Goal: Information Seeking & Learning: Learn about a topic

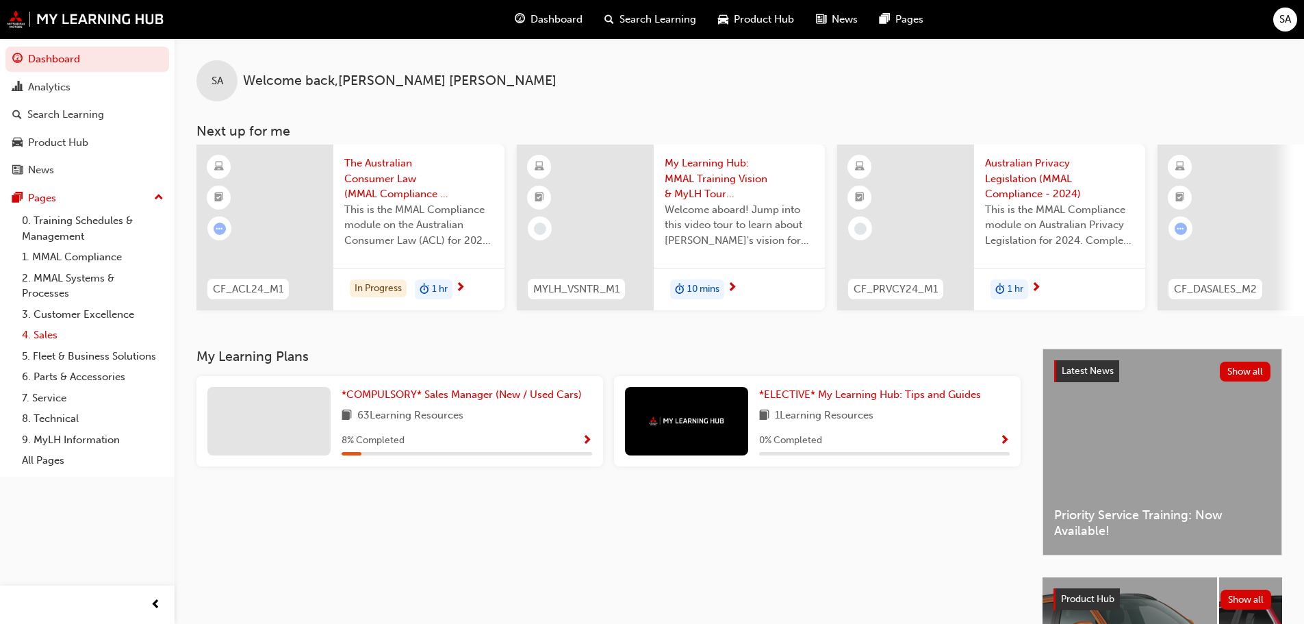
click at [45, 333] on link "4. Sales" at bounding box center [92, 334] width 153 height 21
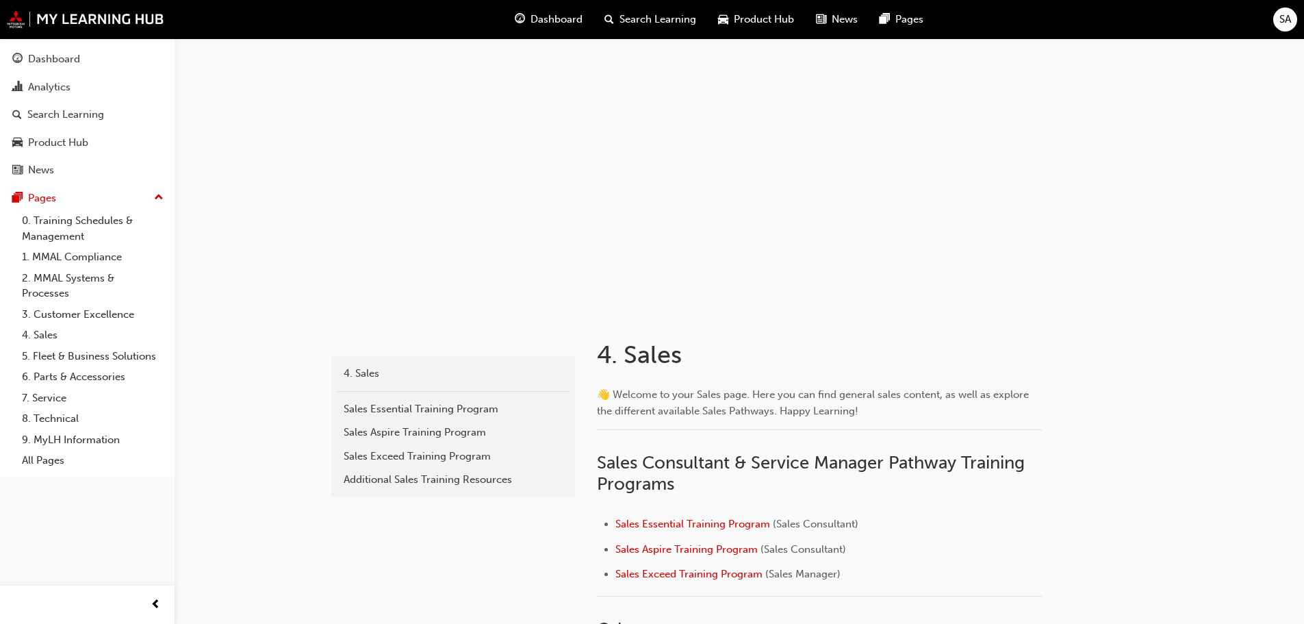
click at [659, 15] on span "Search Learning" at bounding box center [657, 20] width 77 height 16
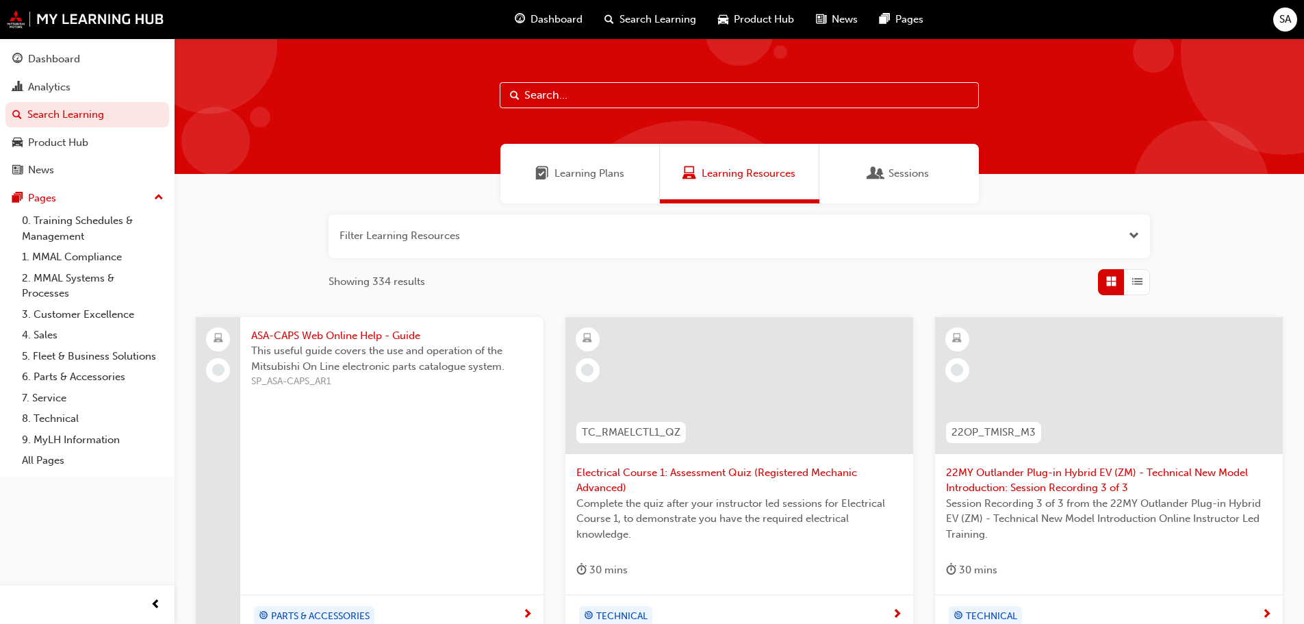
click at [587, 93] on input "text" at bounding box center [739, 95] width 479 height 26
type input "outlander"
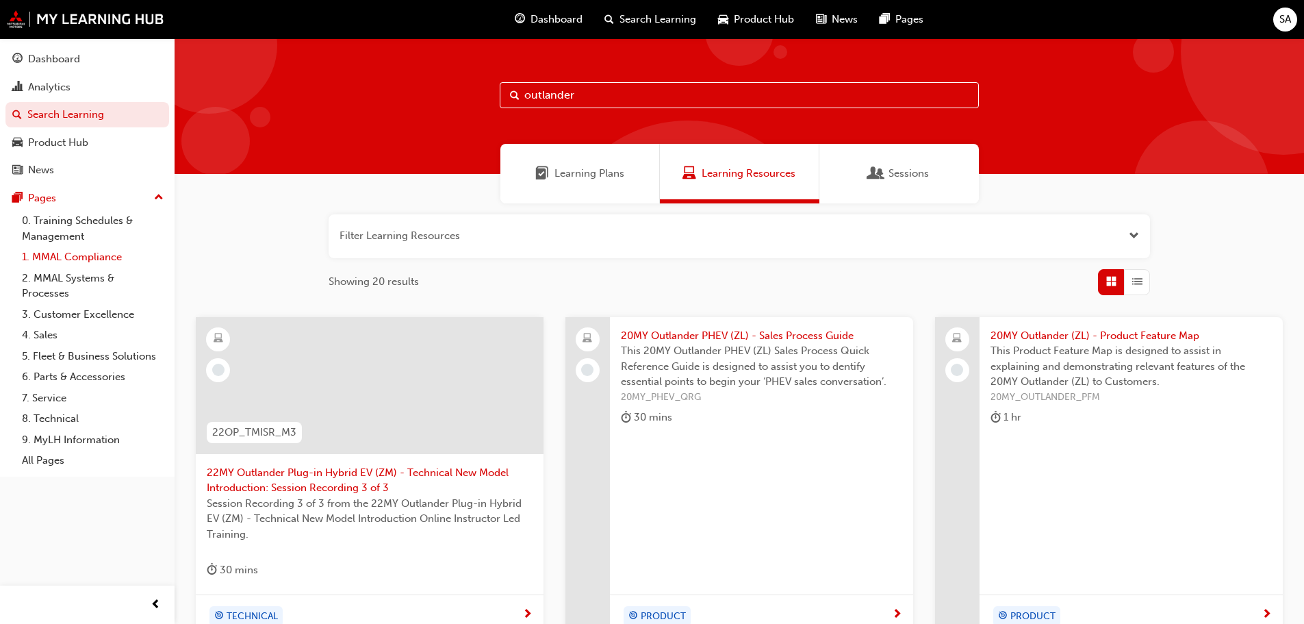
click at [80, 258] on link "1. MMAL Compliance" at bounding box center [92, 256] width 153 height 21
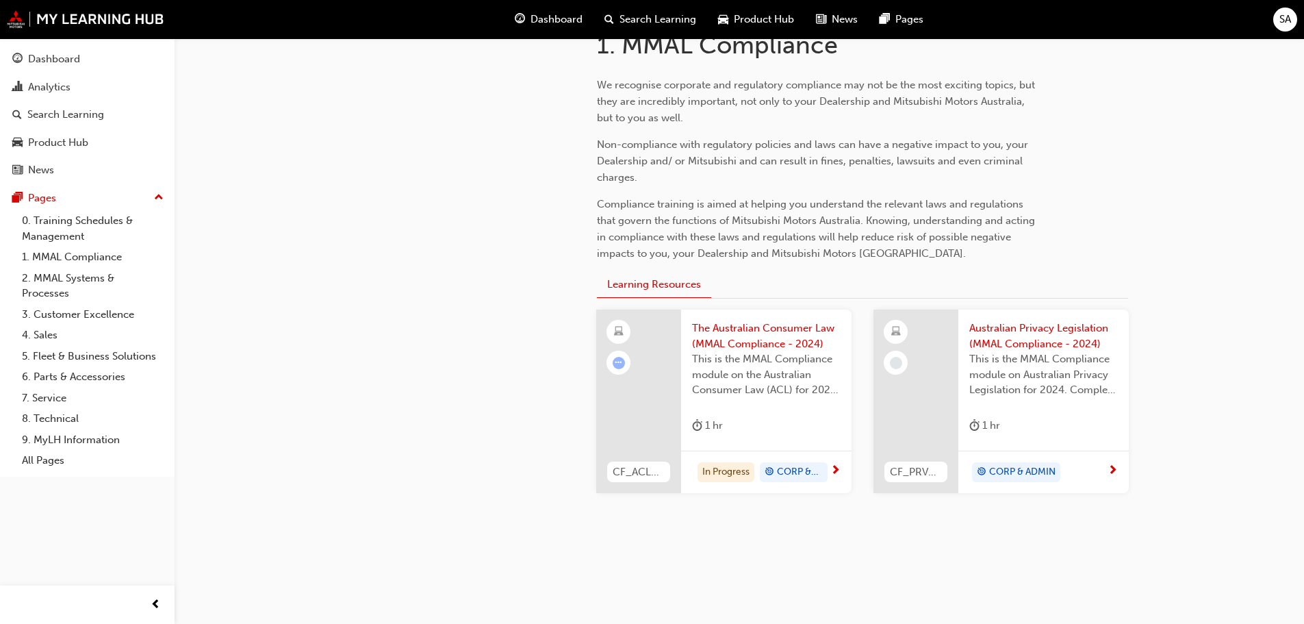
scroll to position [322, 0]
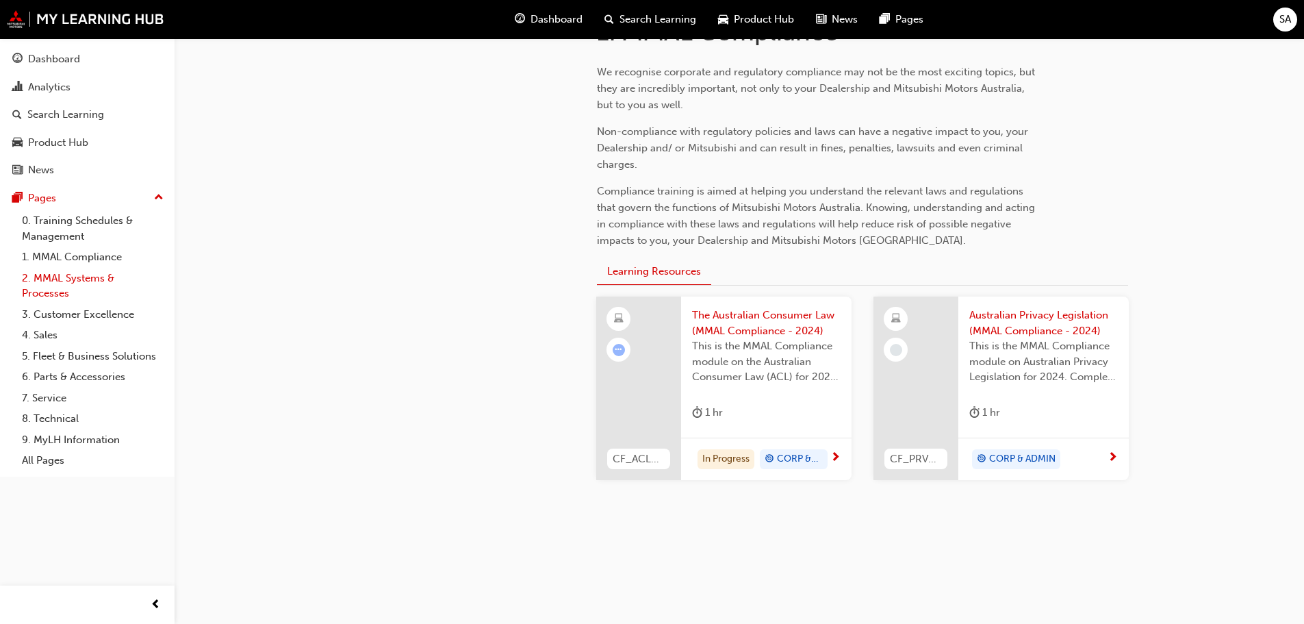
click at [68, 278] on link "2. MMAL Systems & Processes" at bounding box center [92, 286] width 153 height 36
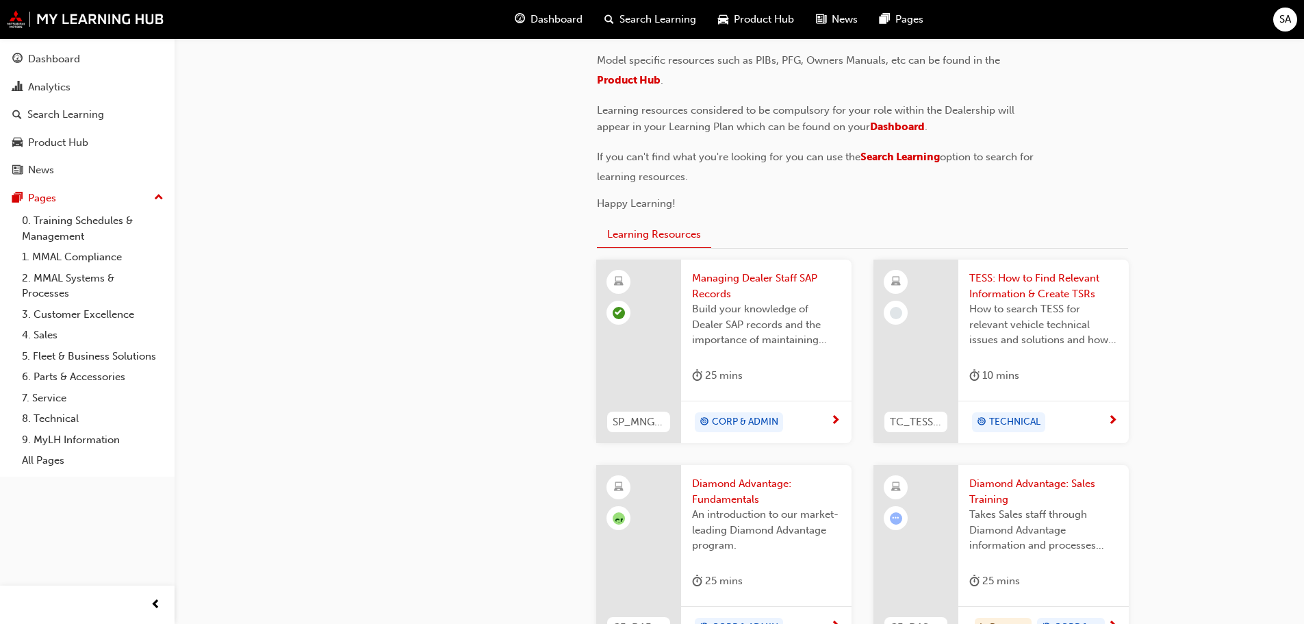
scroll to position [411, 0]
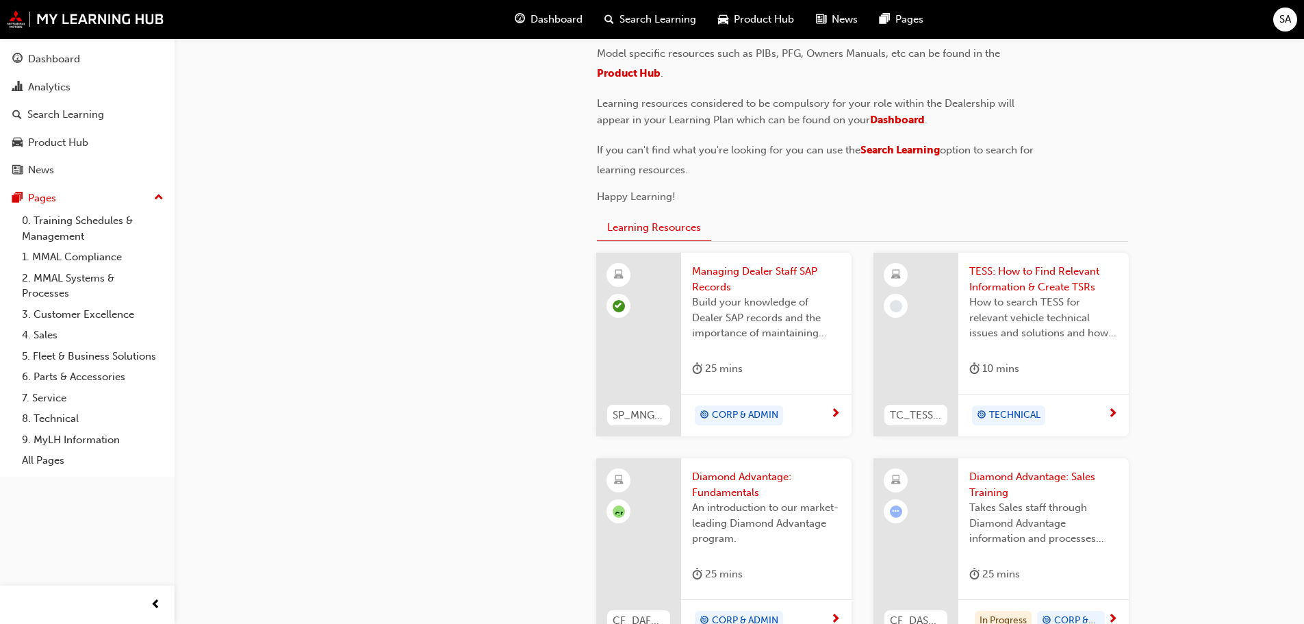
click at [706, 275] on span "Managing Dealer Staff SAP Records" at bounding box center [766, 279] width 149 height 31
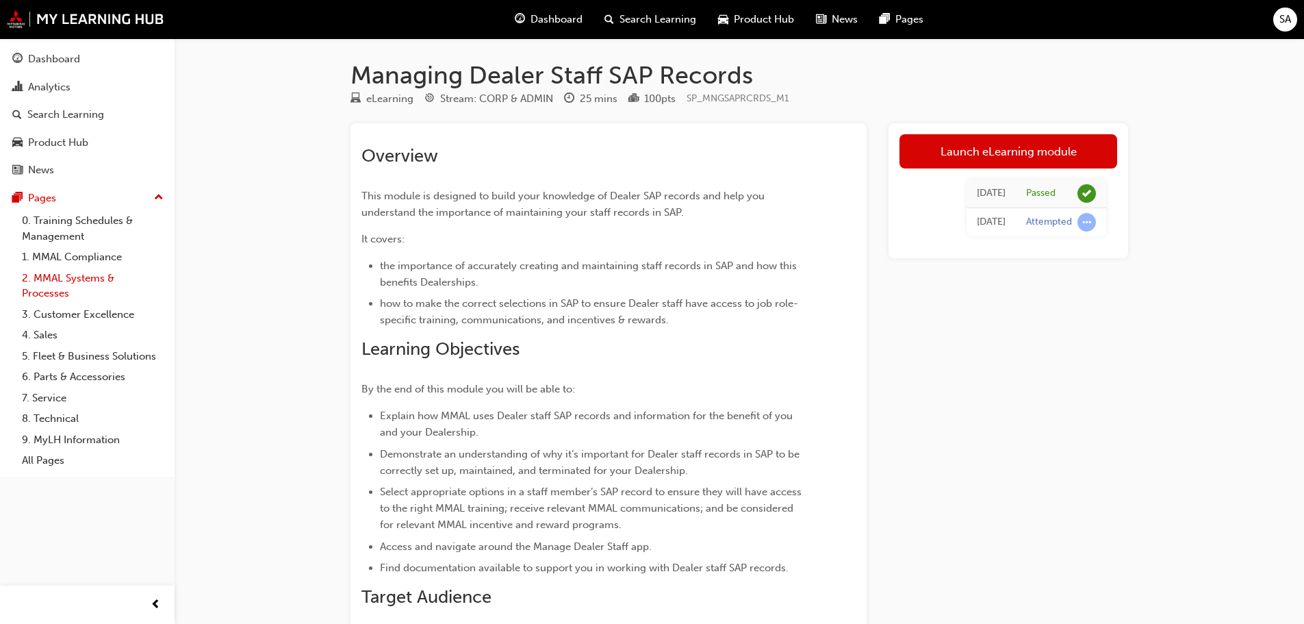
click at [48, 281] on link "2. MMAL Systems & Processes" at bounding box center [92, 286] width 153 height 36
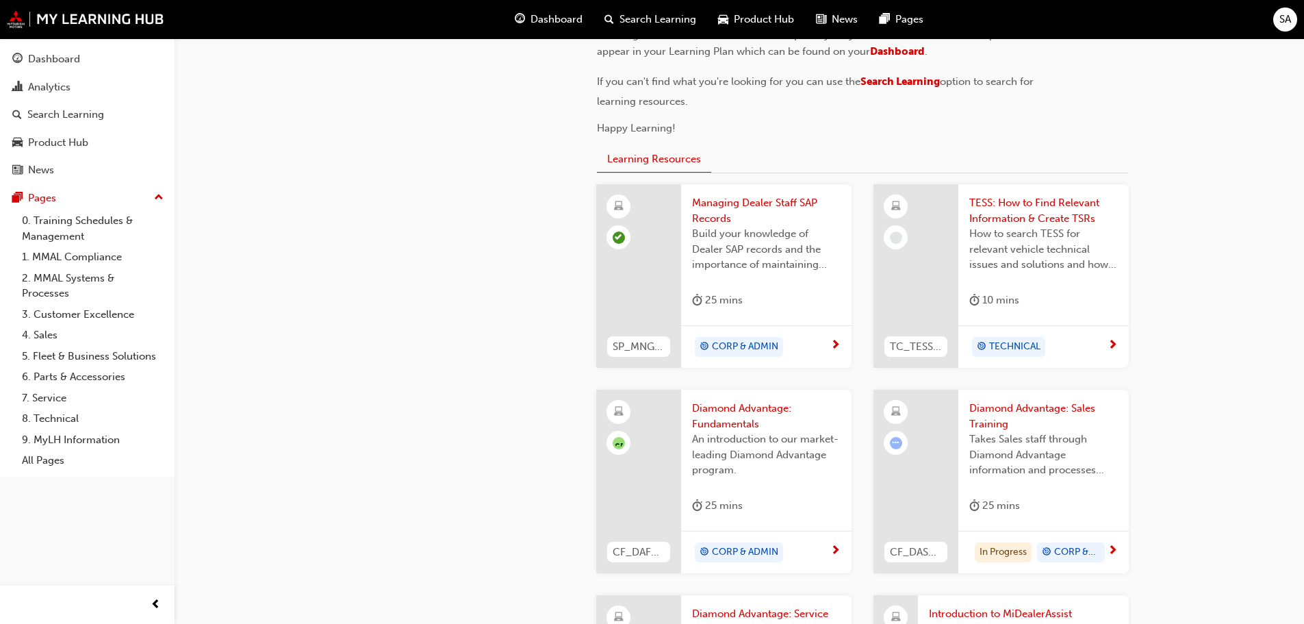
click at [919, 229] on div at bounding box center [915, 275] width 85 height 183
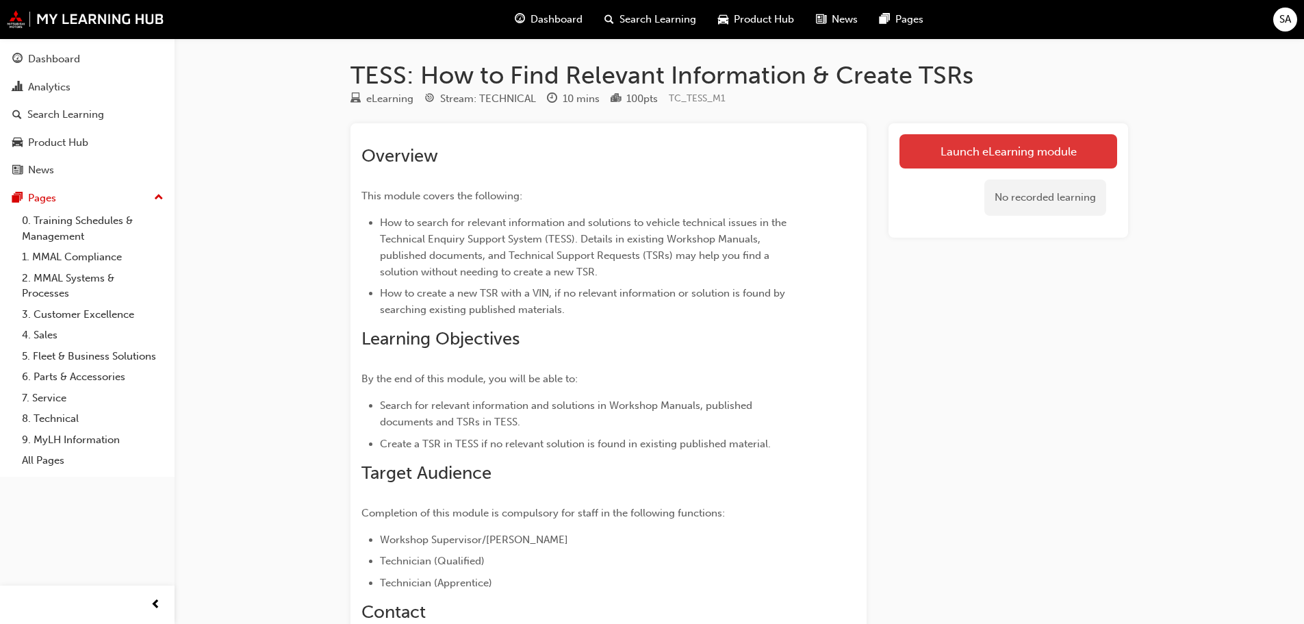
click at [945, 145] on link "Launch eLearning module" at bounding box center [1008, 151] width 218 height 34
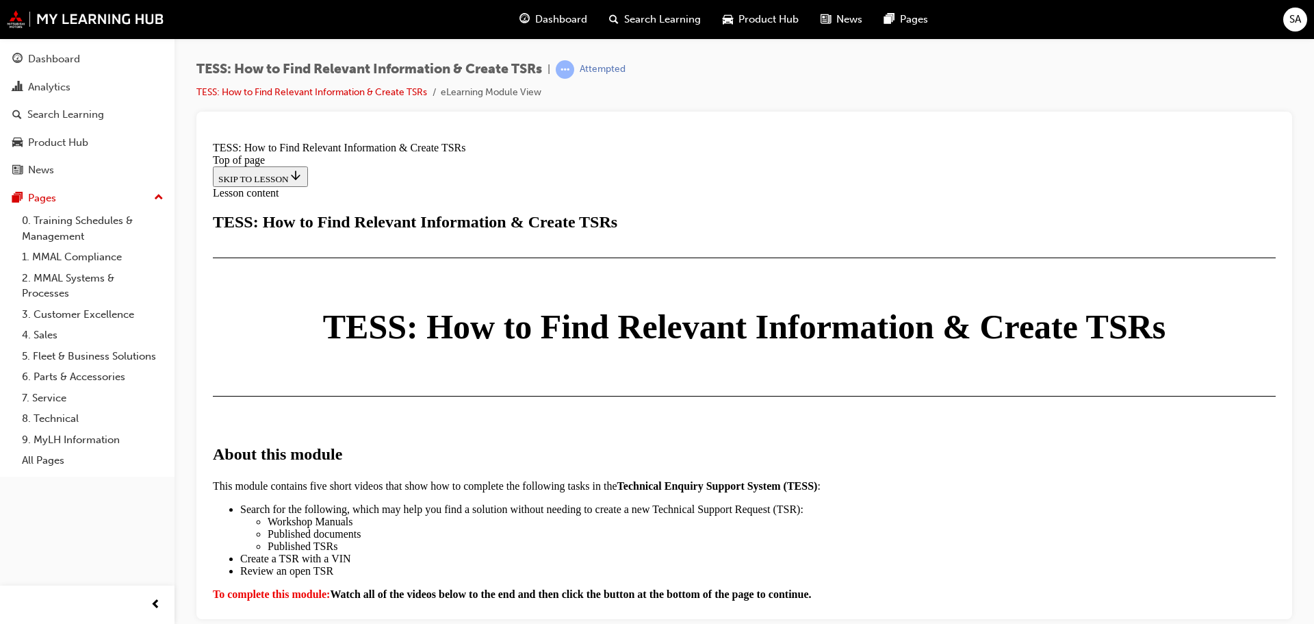
scroll to position [821, 0]
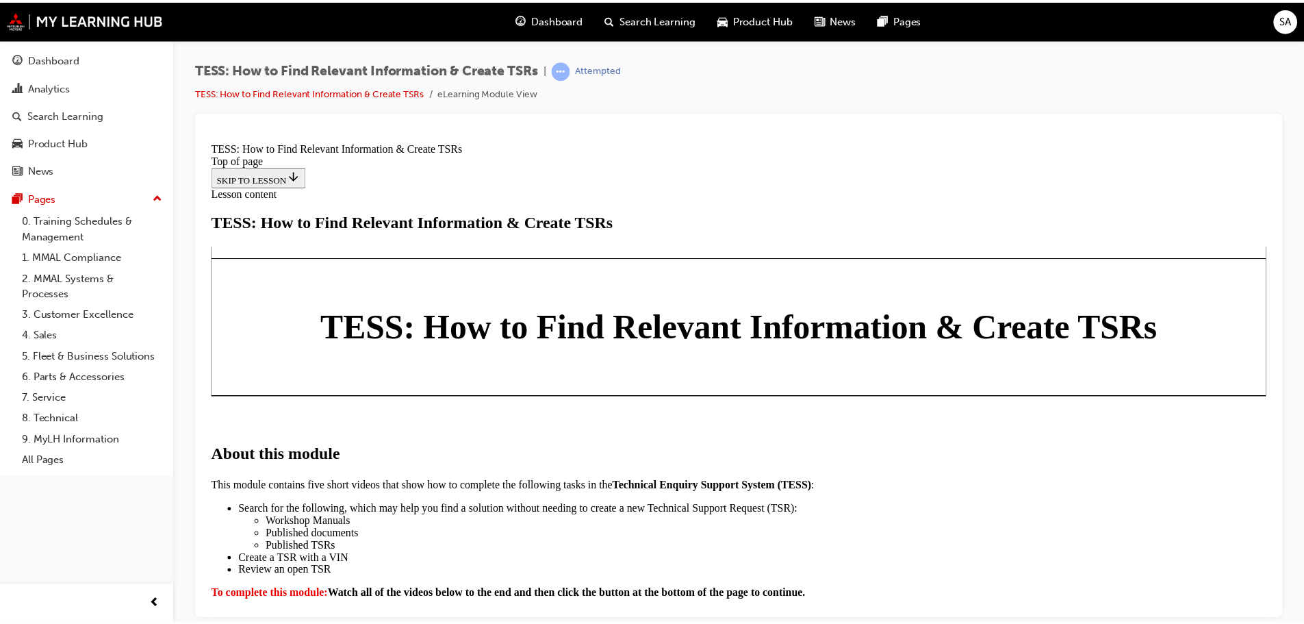
scroll to position [760, 0]
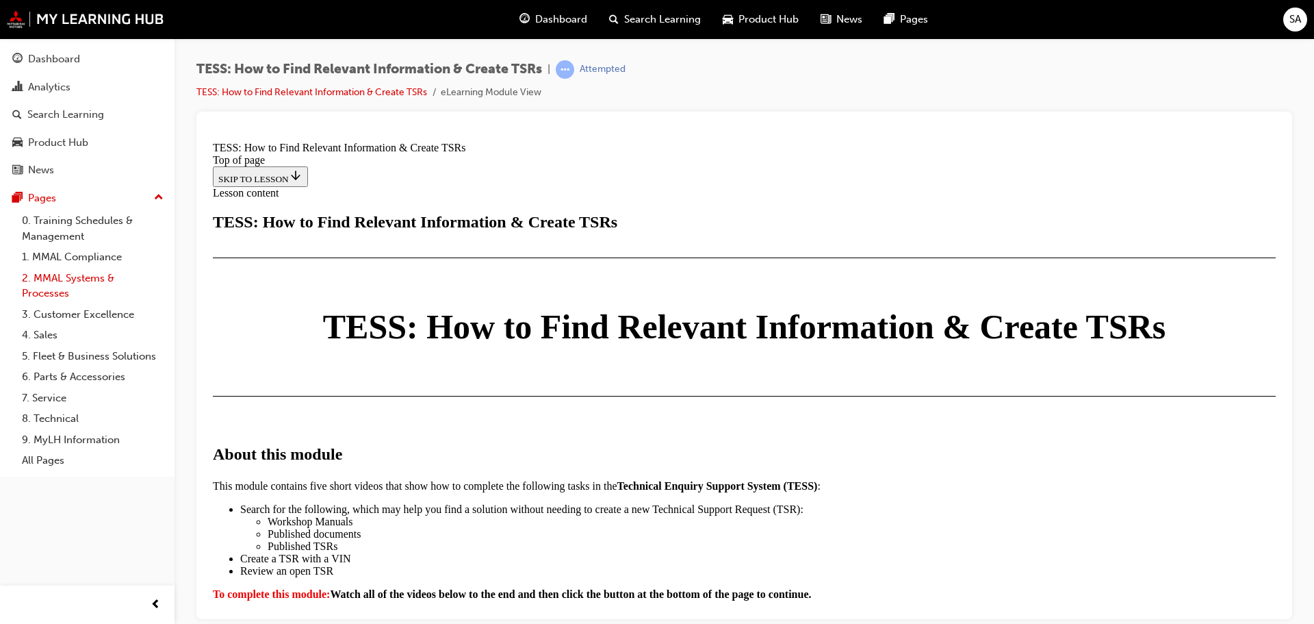
click at [65, 283] on link "2. MMAL Systems & Processes" at bounding box center [92, 286] width 153 height 36
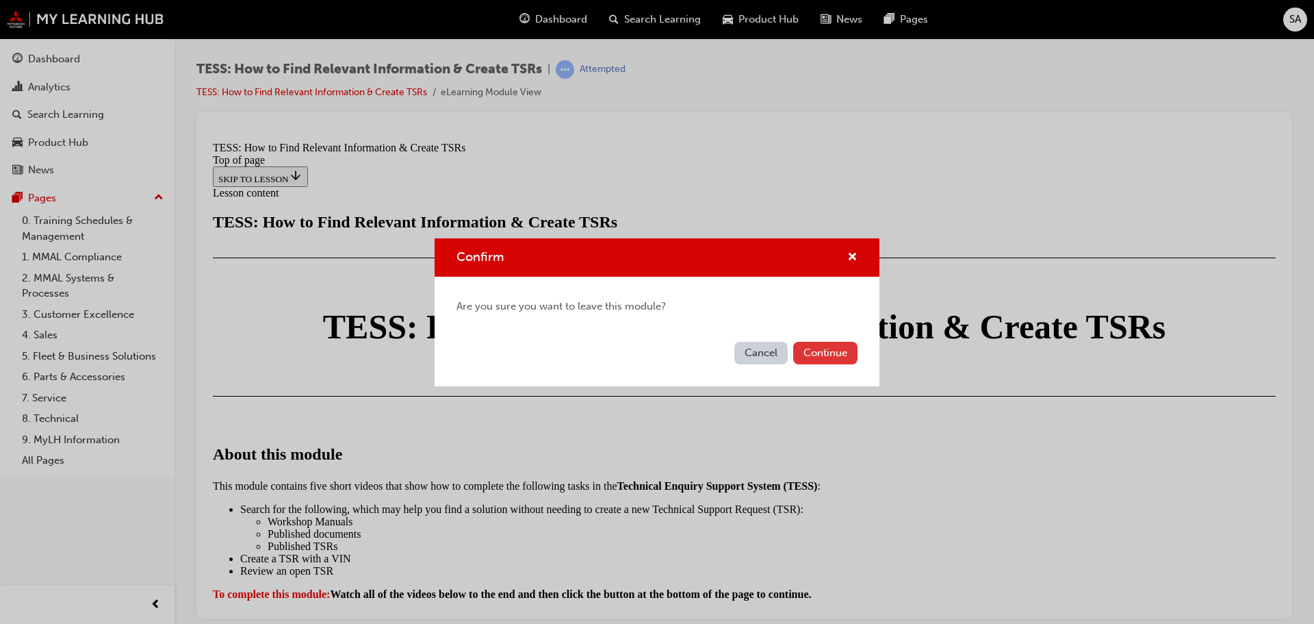
click at [824, 356] on button "Continue" at bounding box center [825, 353] width 64 height 23
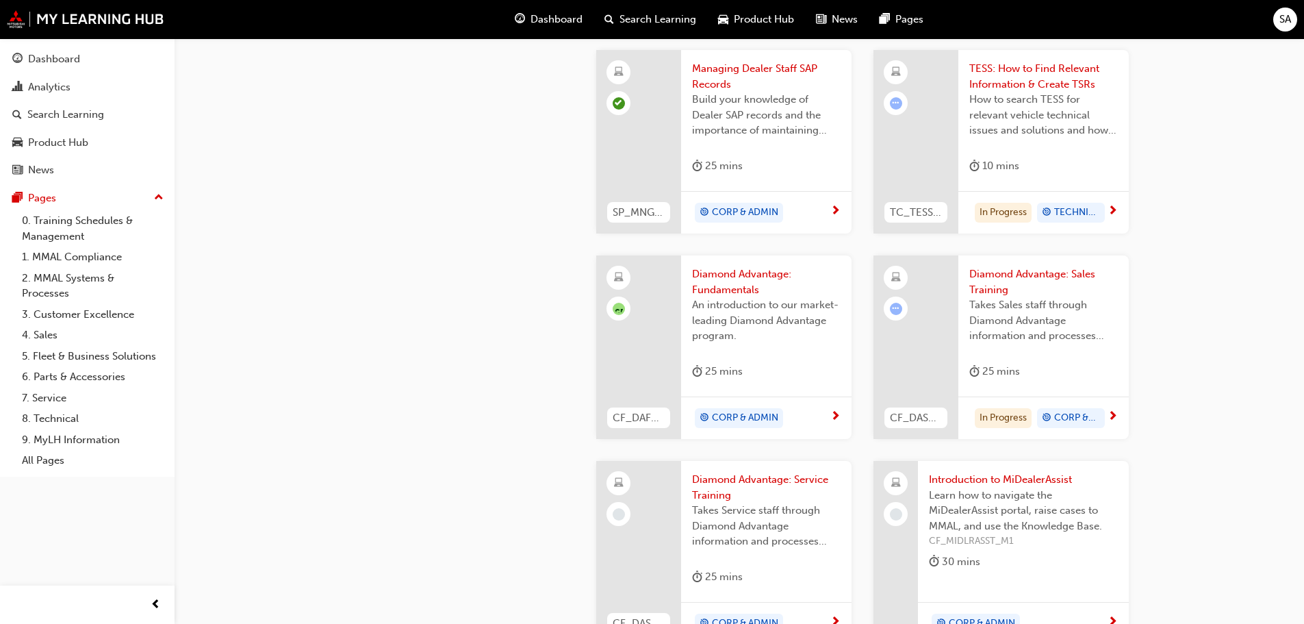
scroll to position [616, 0]
click at [730, 313] on span "An introduction to our market-leading Diamond Advantage program." at bounding box center [766, 317] width 149 height 47
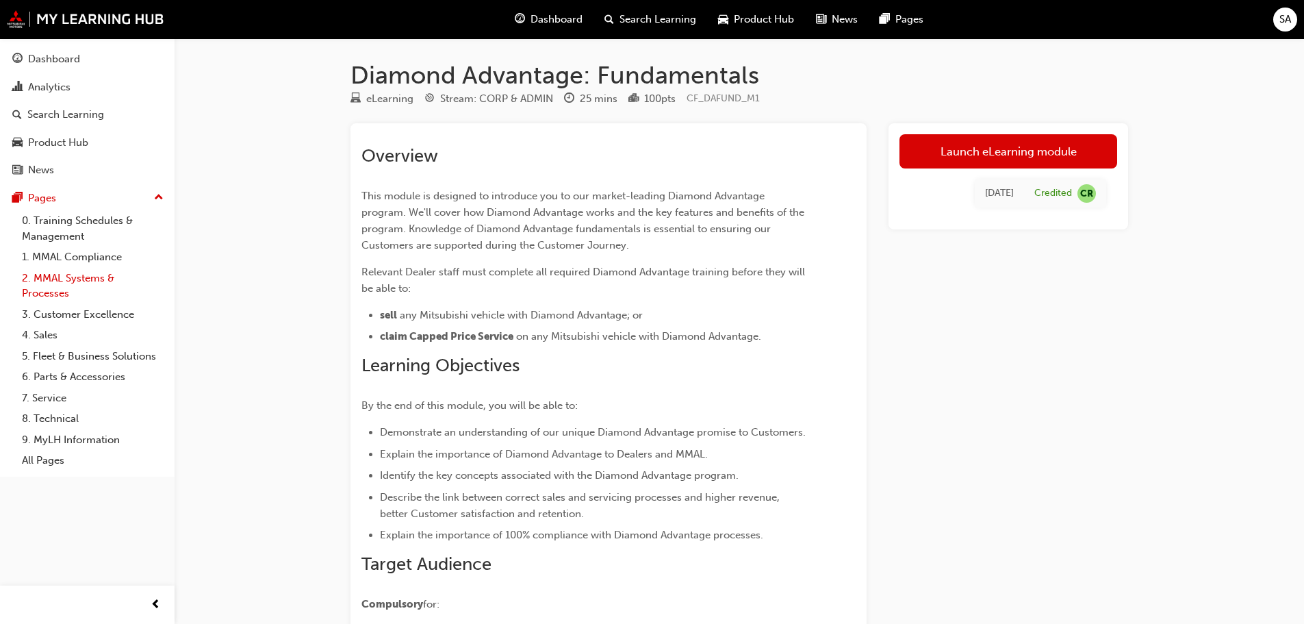
click at [86, 276] on link "2. MMAL Systems & Processes" at bounding box center [92, 286] width 153 height 36
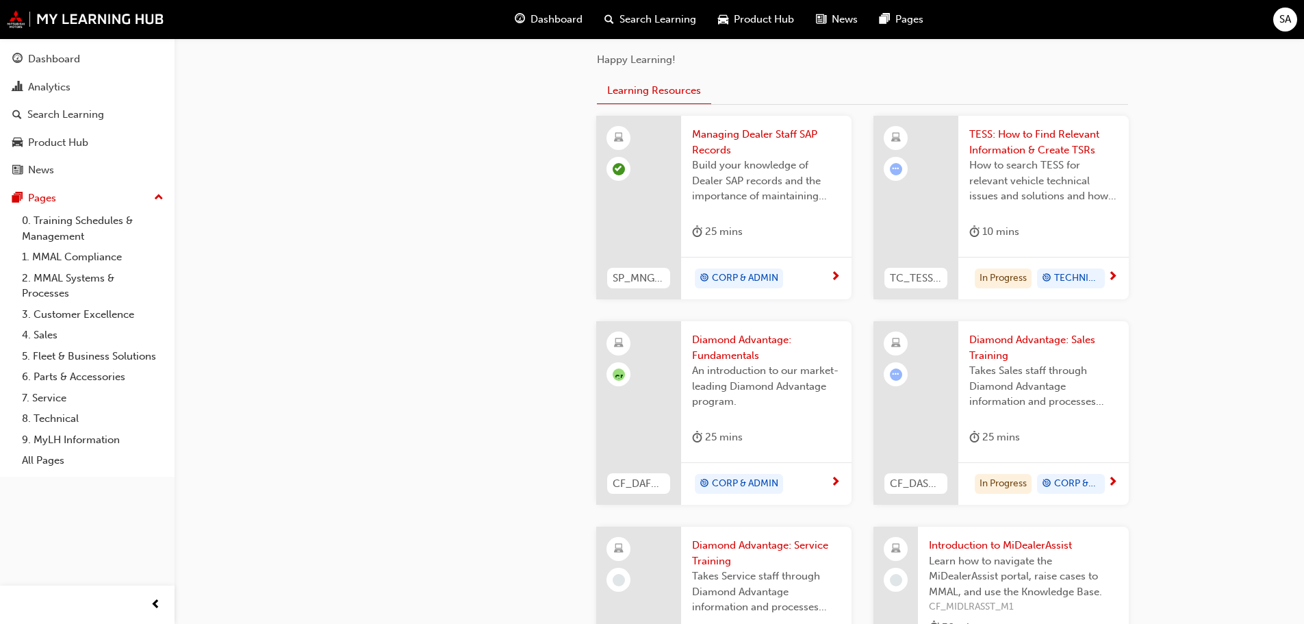
scroll to position [616, 0]
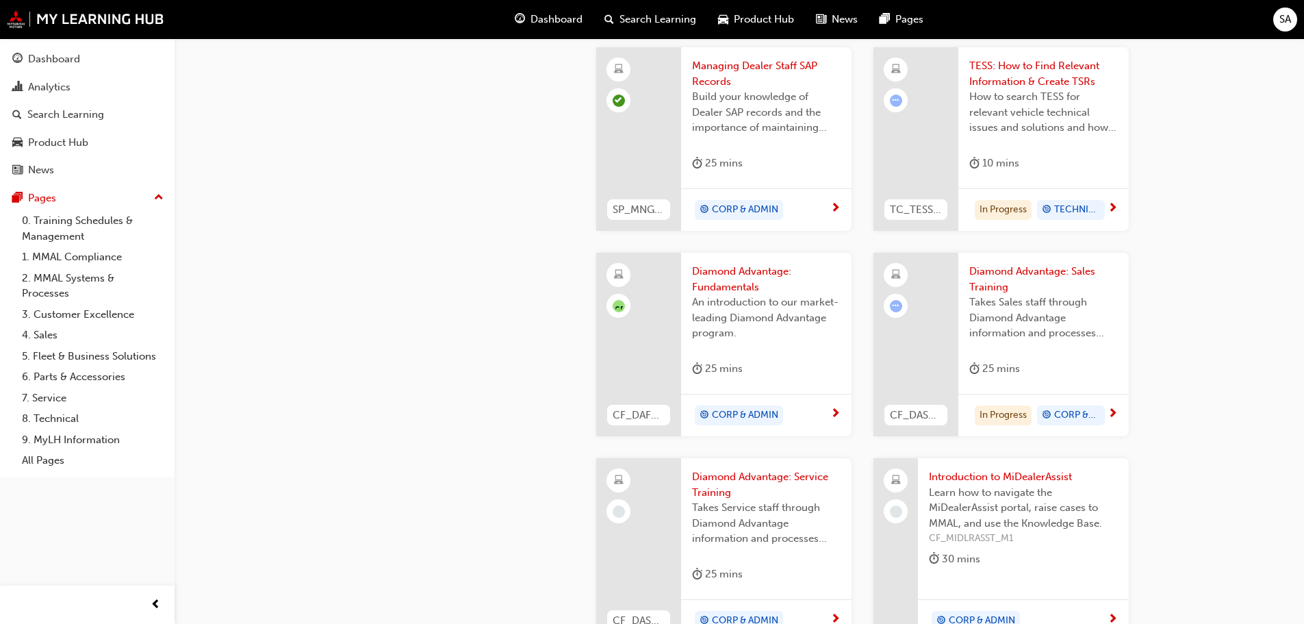
click at [951, 287] on div at bounding box center [915, 344] width 85 height 183
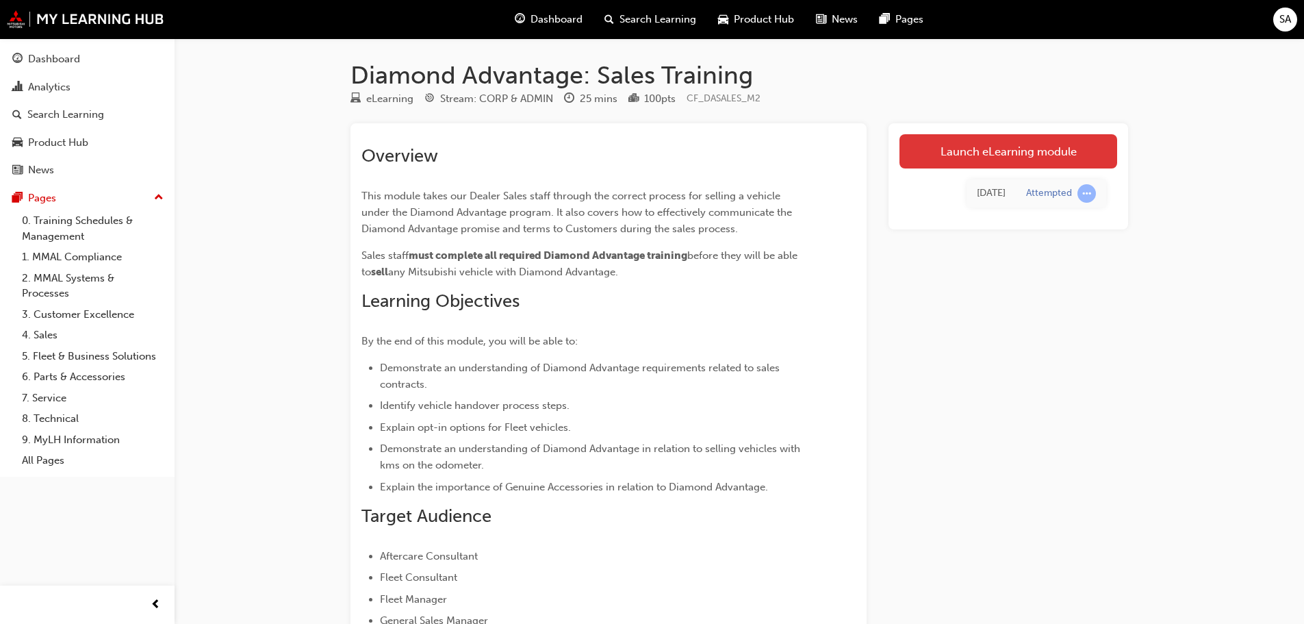
click at [997, 152] on link "Launch eLearning module" at bounding box center [1008, 151] width 218 height 34
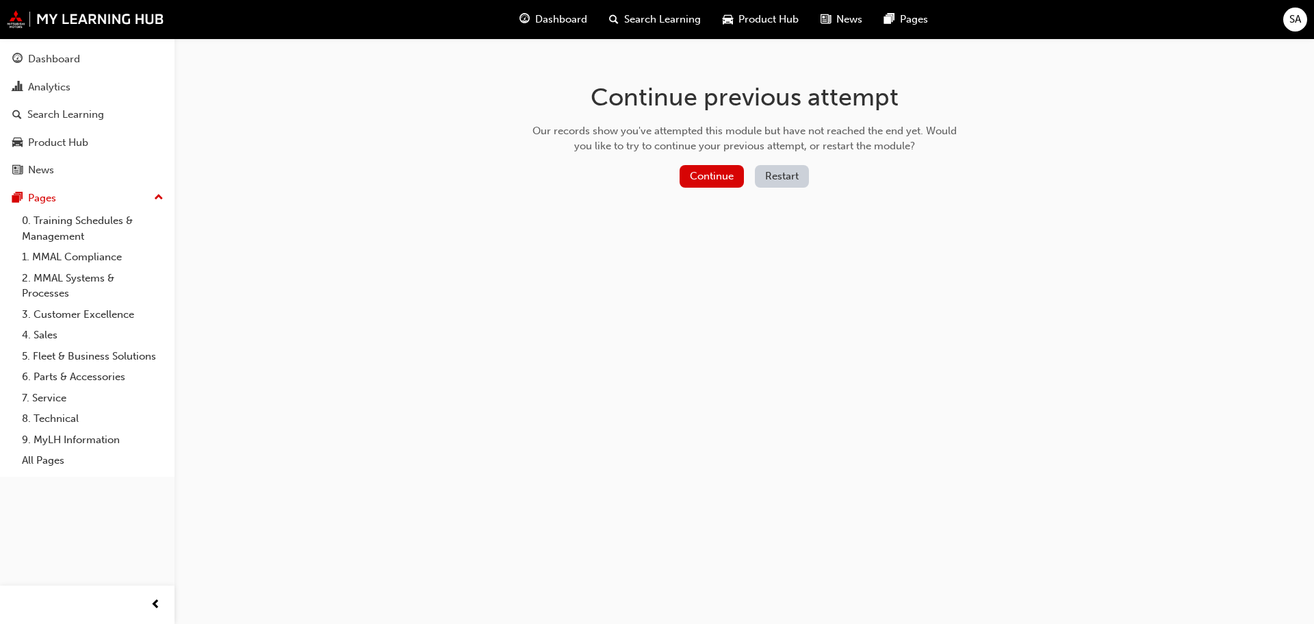
click at [788, 177] on button "Restart" at bounding box center [782, 176] width 54 height 23
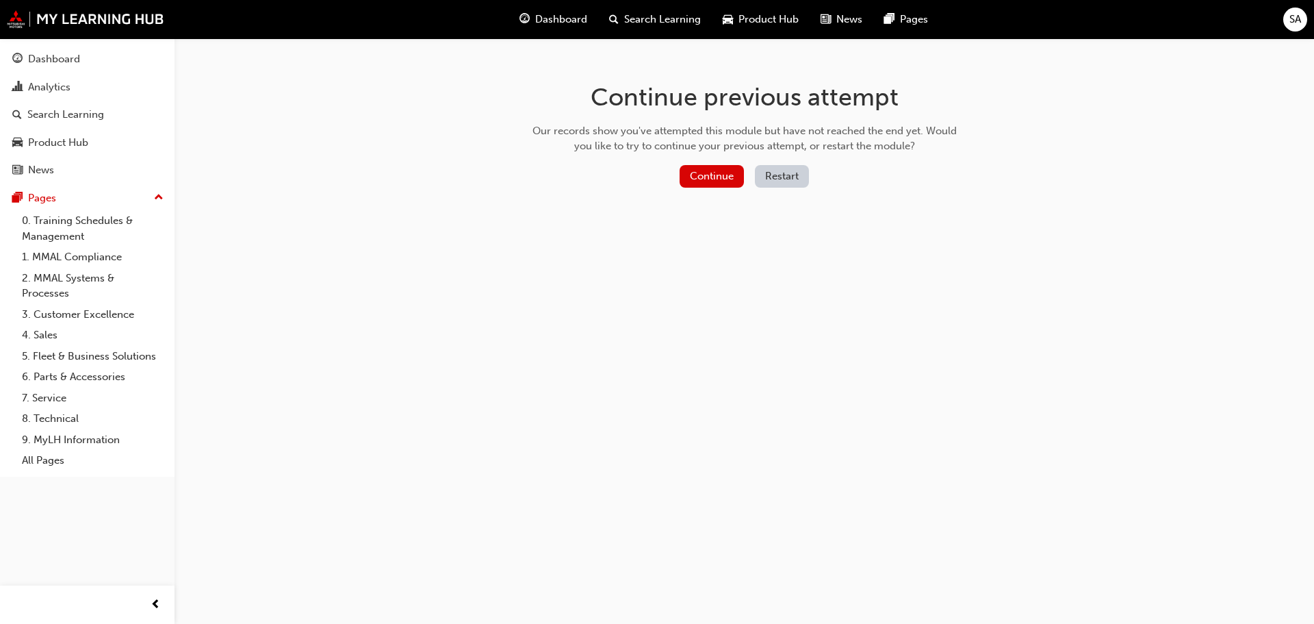
click at [795, 180] on button "Restart" at bounding box center [782, 176] width 54 height 23
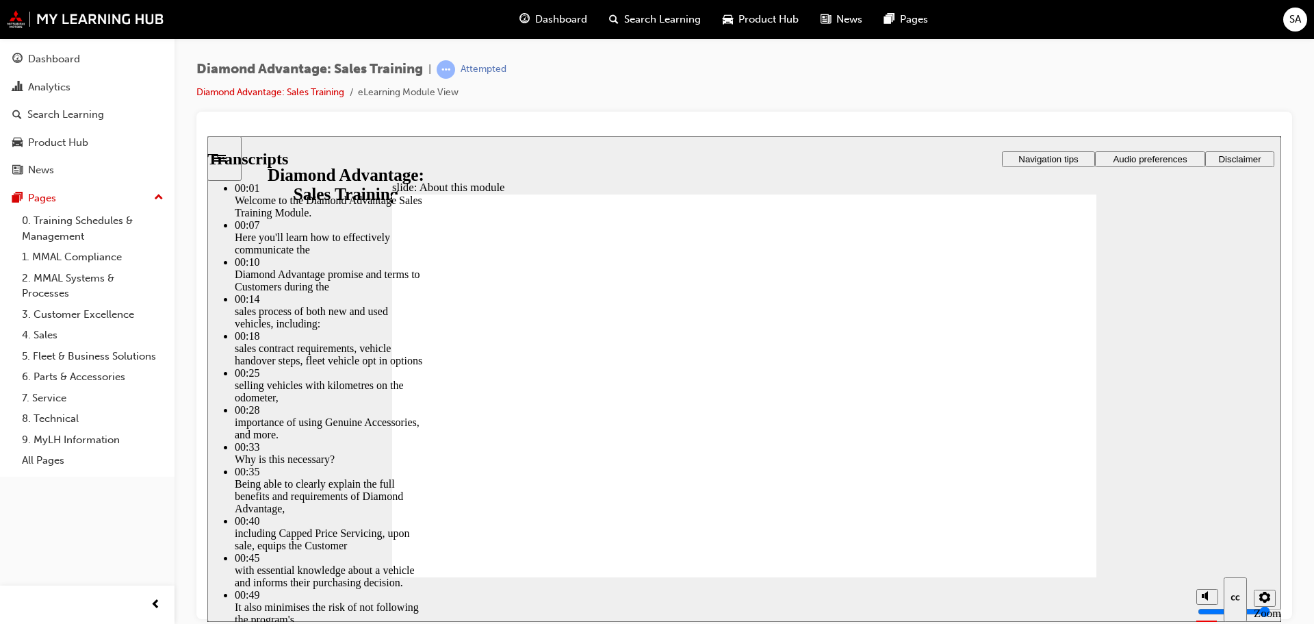
click at [311, 548] on div "slide: About this module Rectangle 1 Rectangle 3 About this module Rectangle 1 …" at bounding box center [744, 378] width 1074 height 485
type input "62"
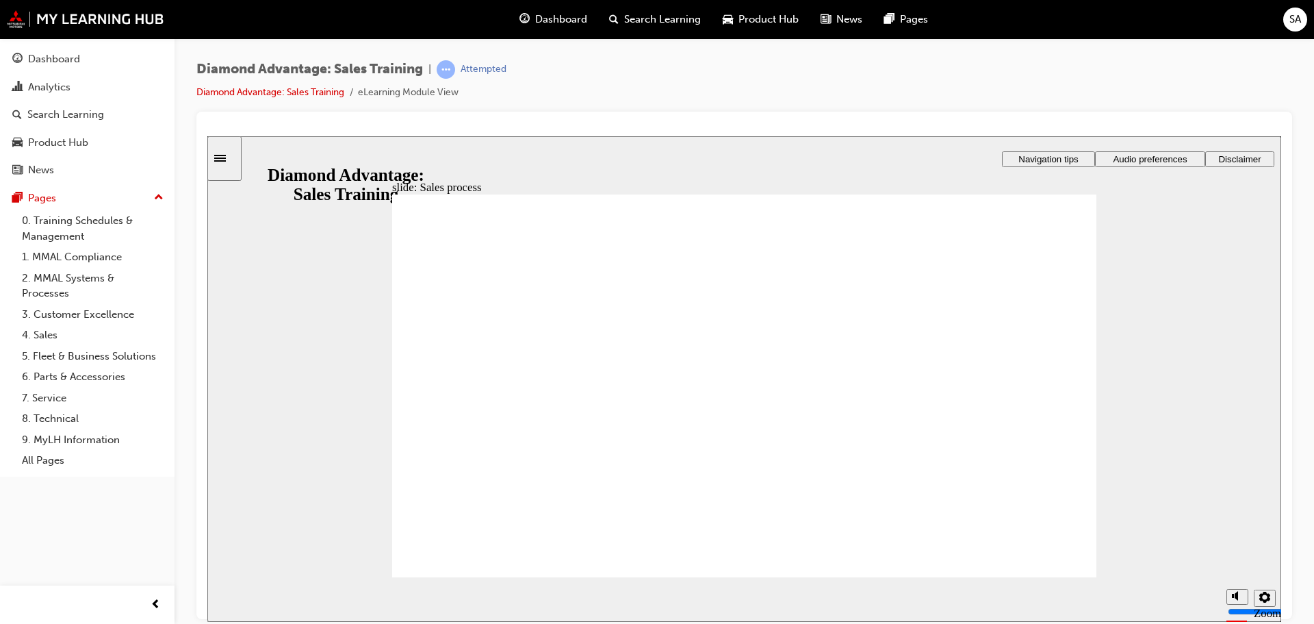
drag, startPoint x: 1085, startPoint y: 238, endPoint x: 1077, endPoint y: 244, distance: 9.9
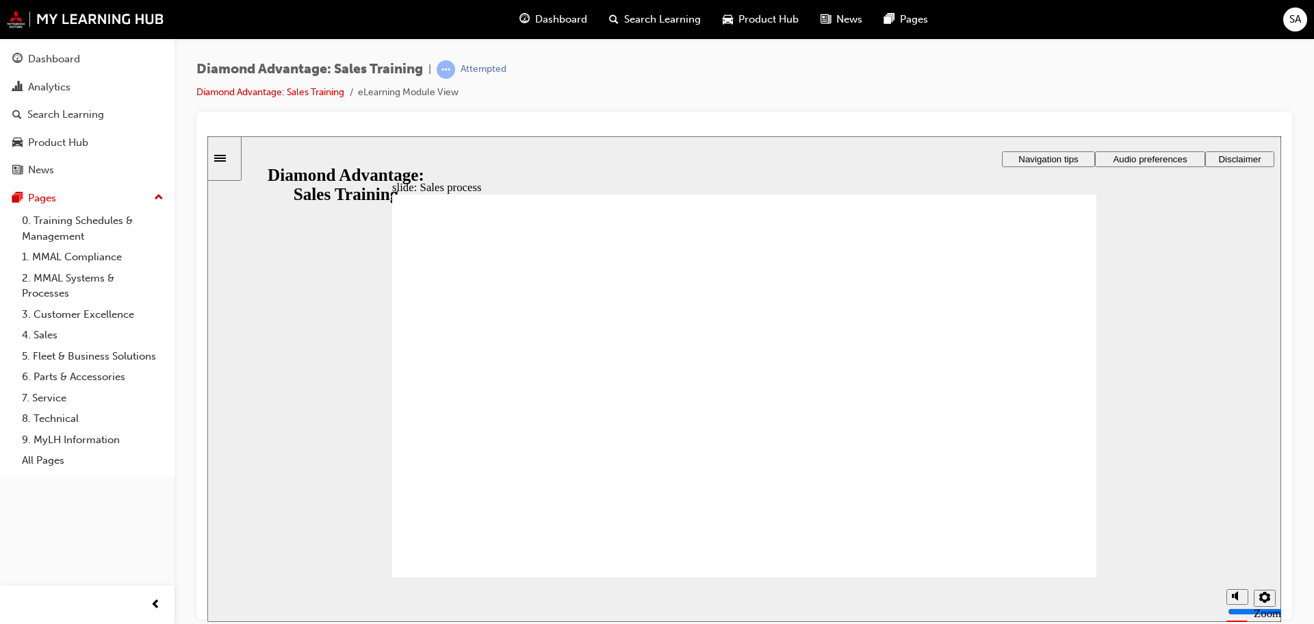
checkbox input "true"
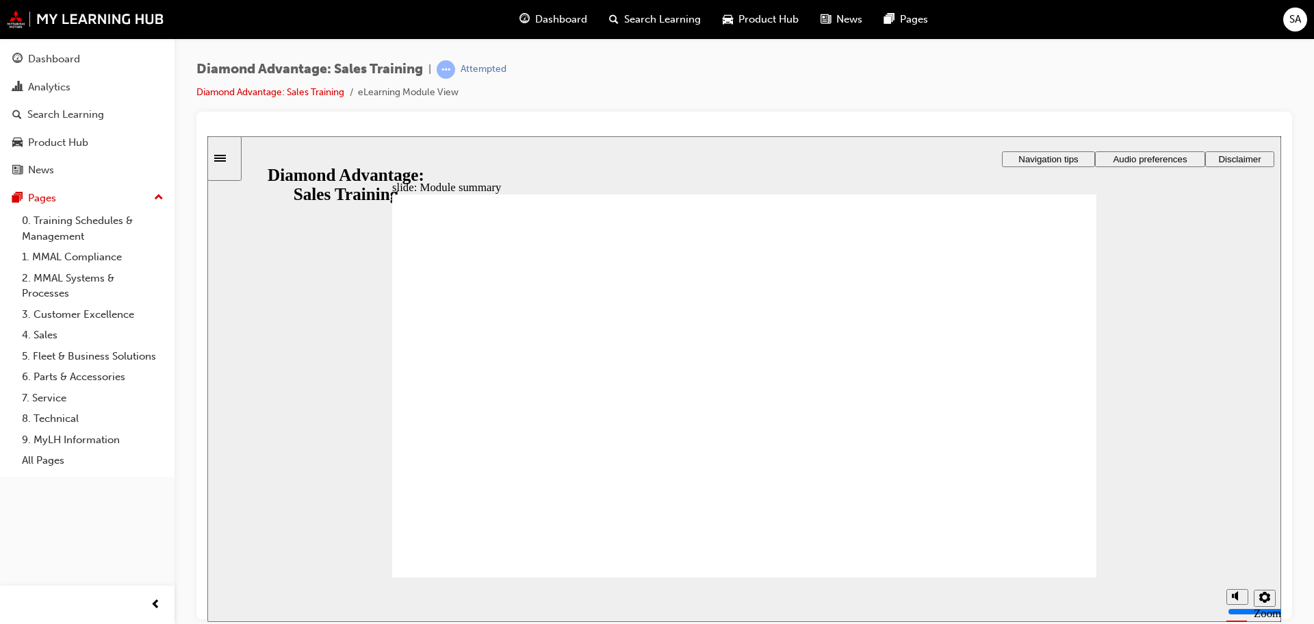
checkbox input "true"
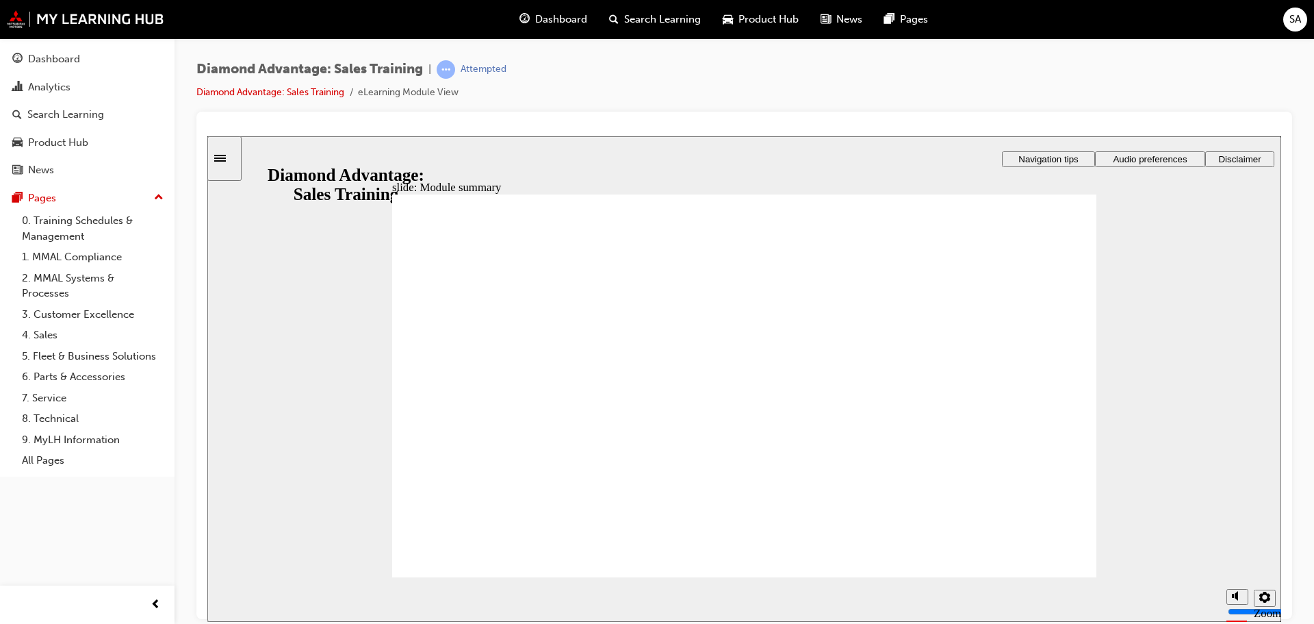
checkbox input "true"
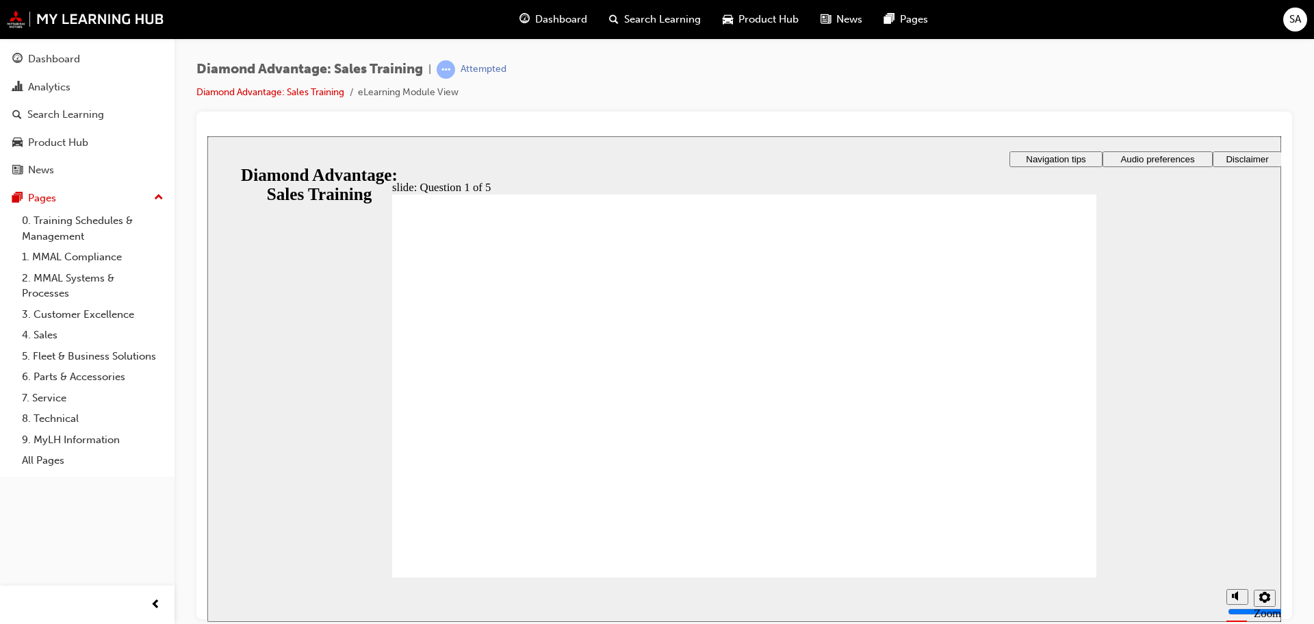
checkbox input "true"
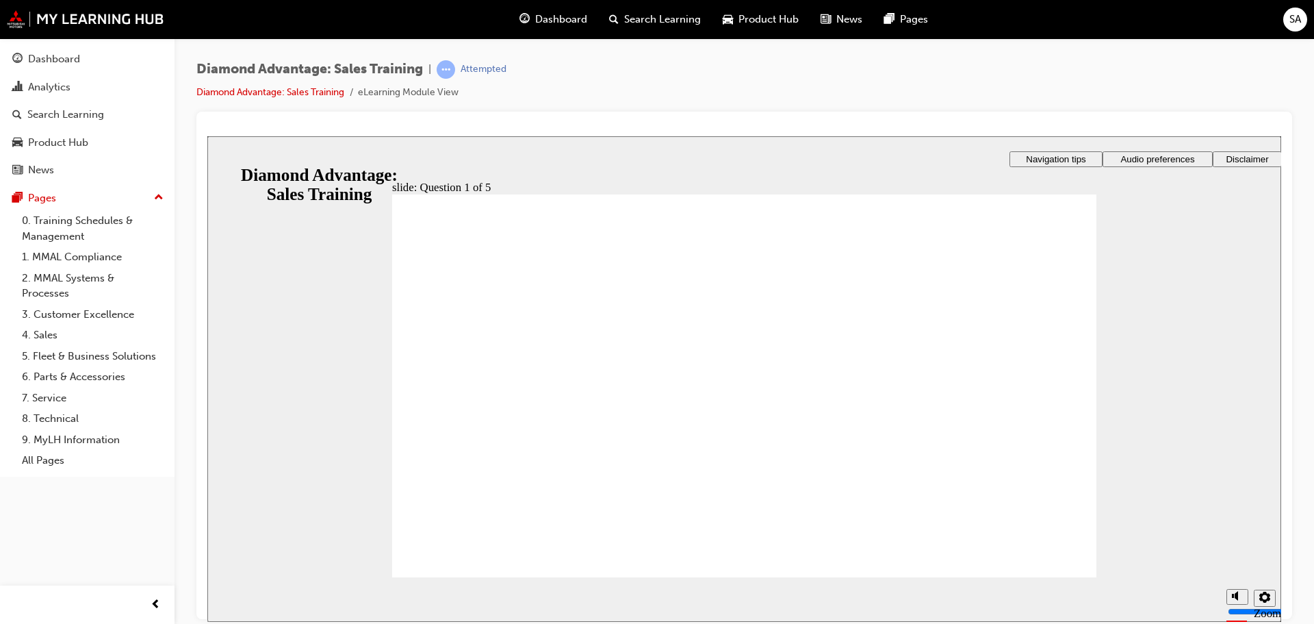
checkbox input "true"
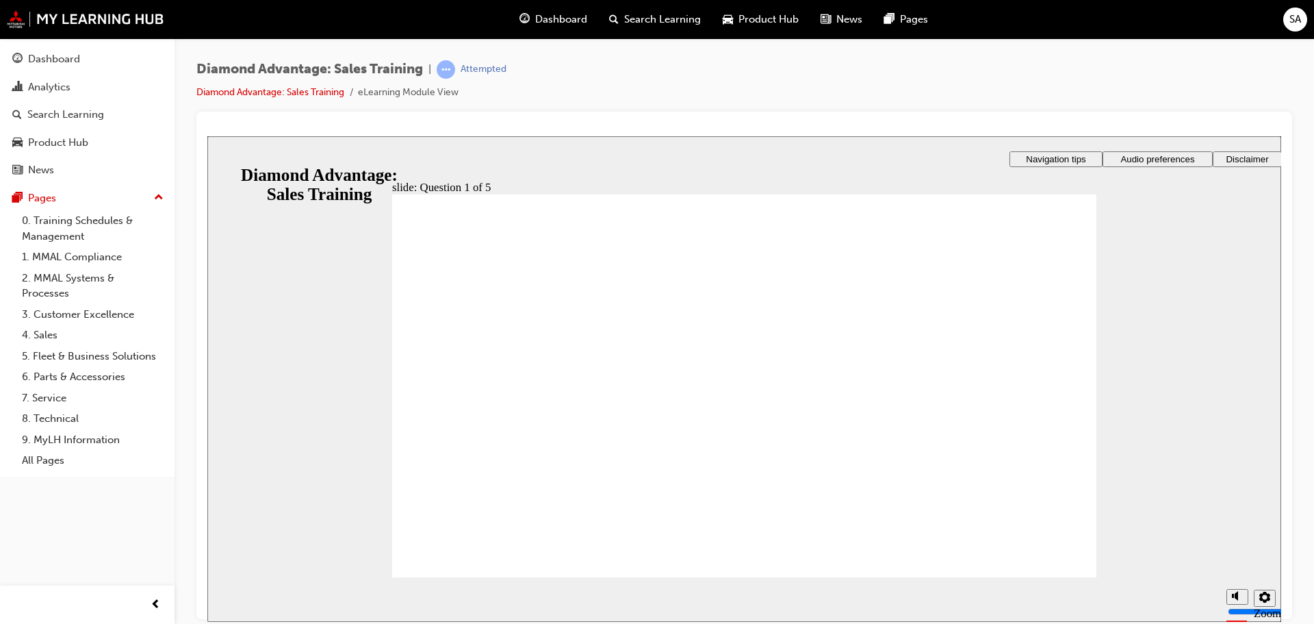
radio input "true"
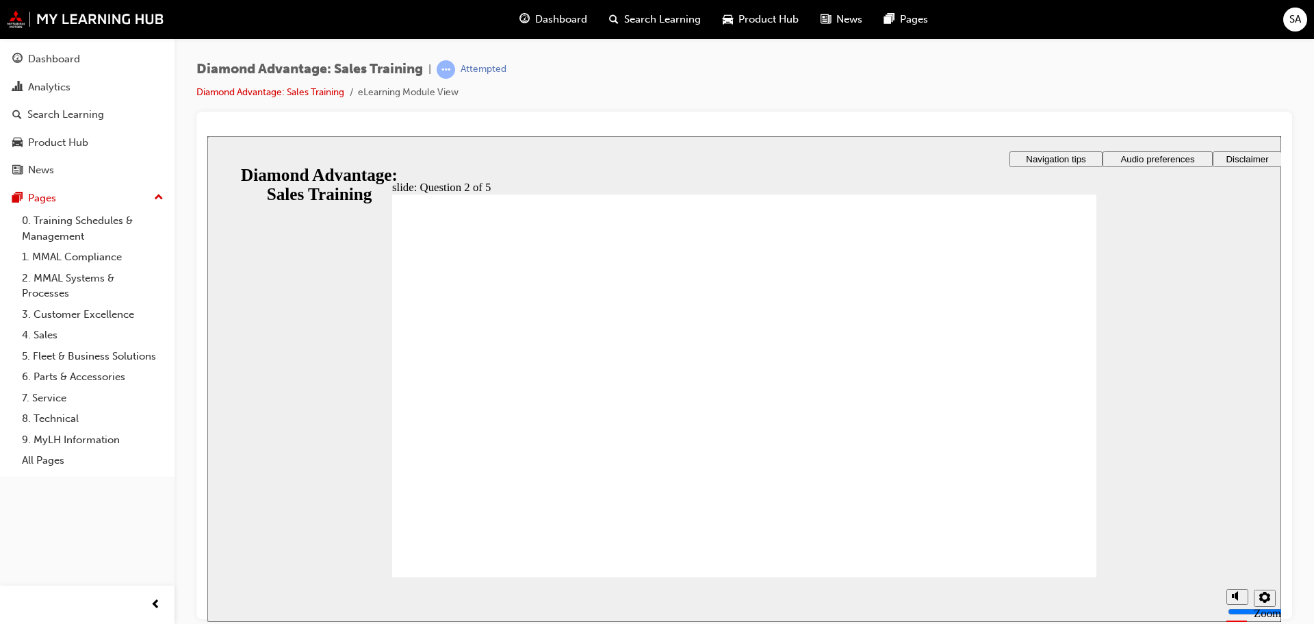
radio input "true"
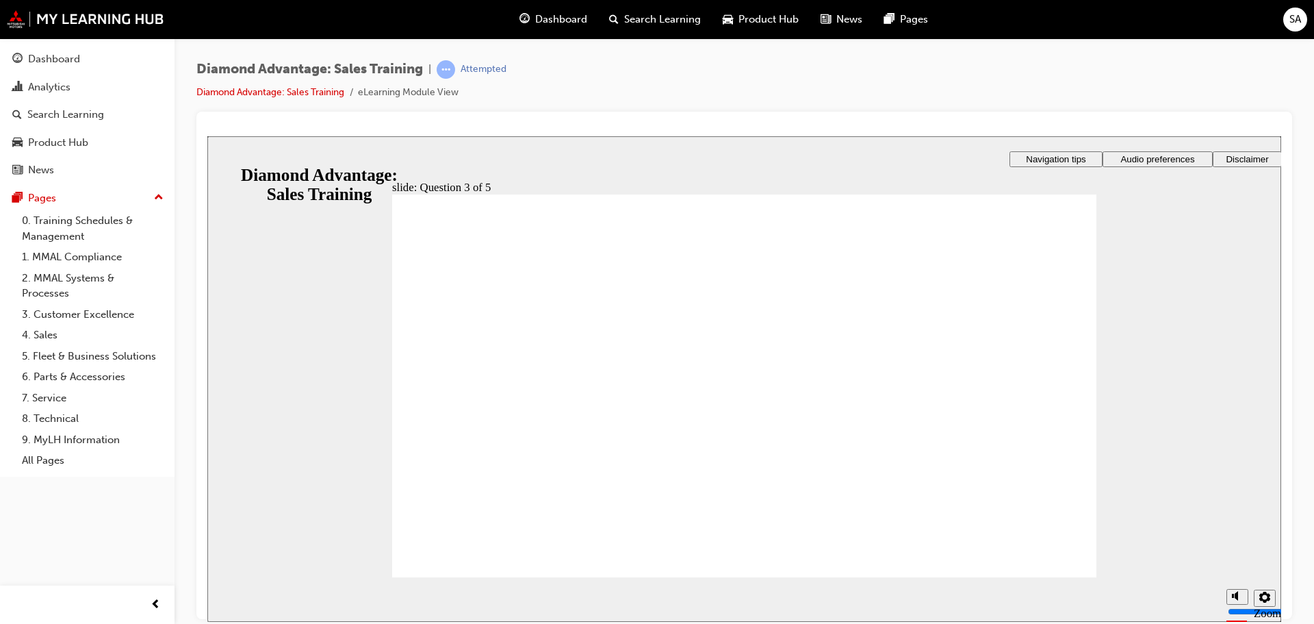
radio input "true"
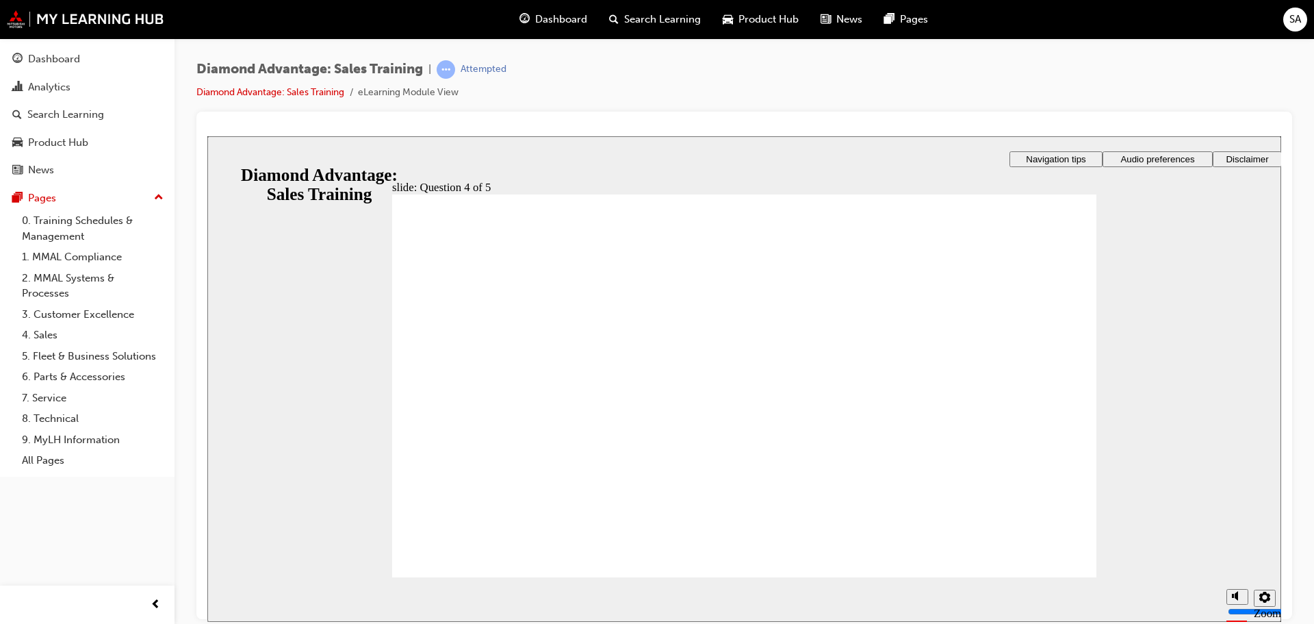
radio input "true"
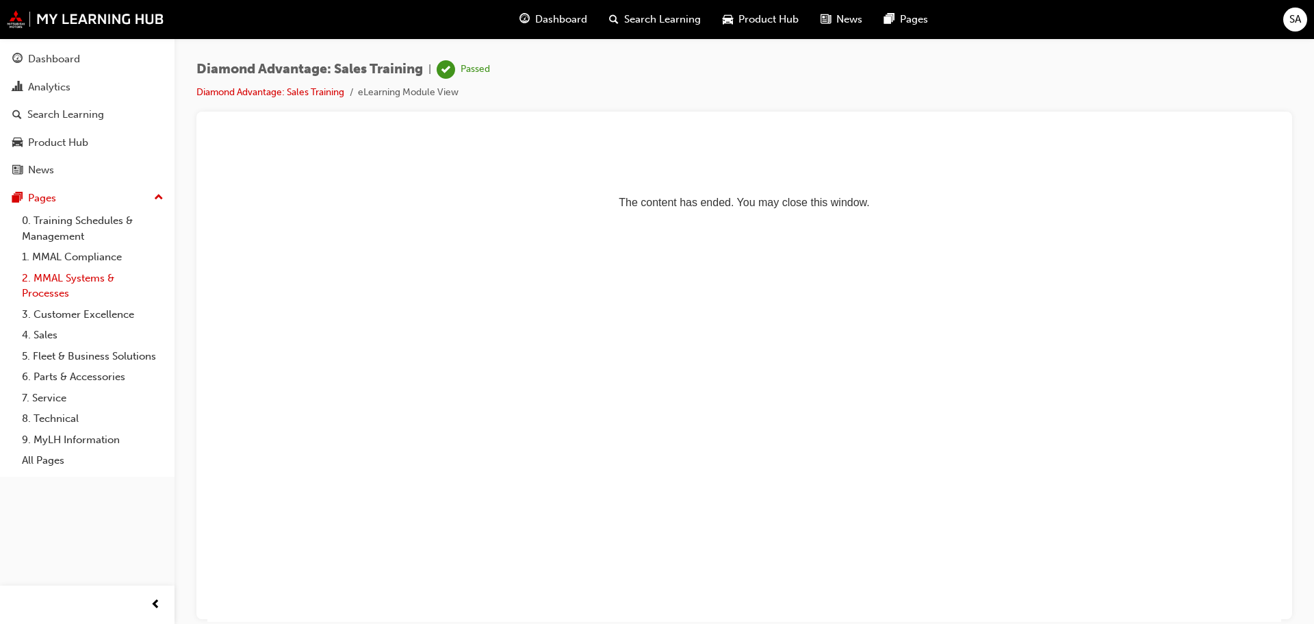
click at [57, 285] on link "2. MMAL Systems & Processes" at bounding box center [92, 286] width 153 height 36
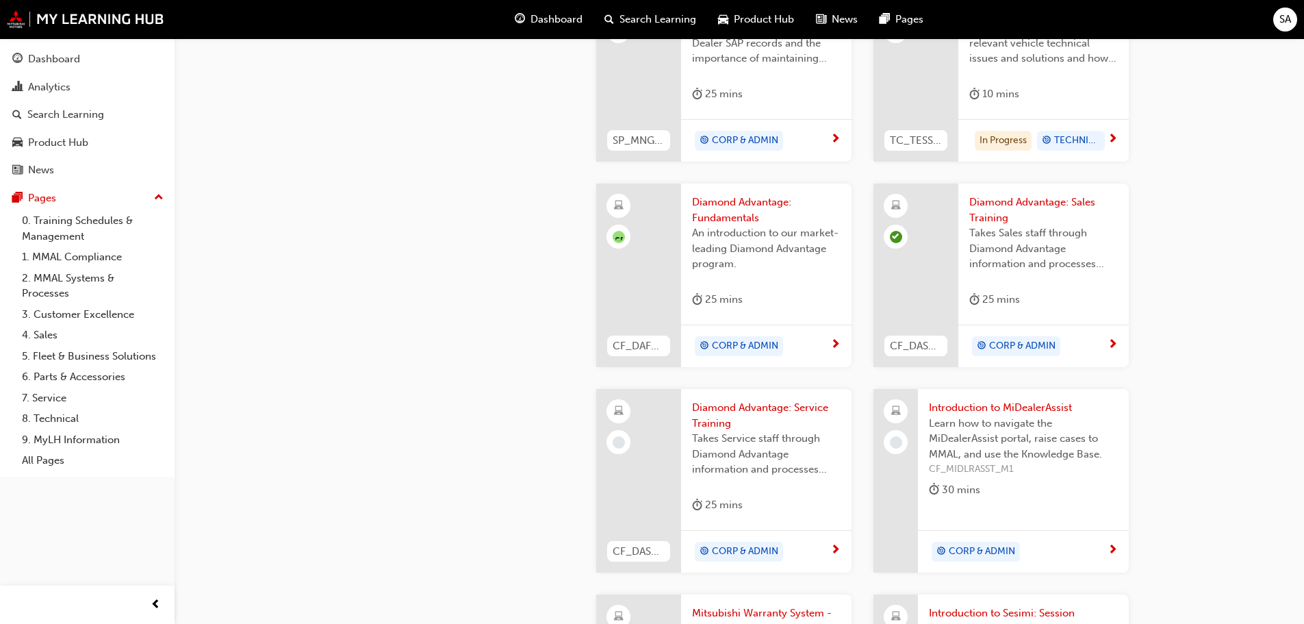
scroll to position [753, 0]
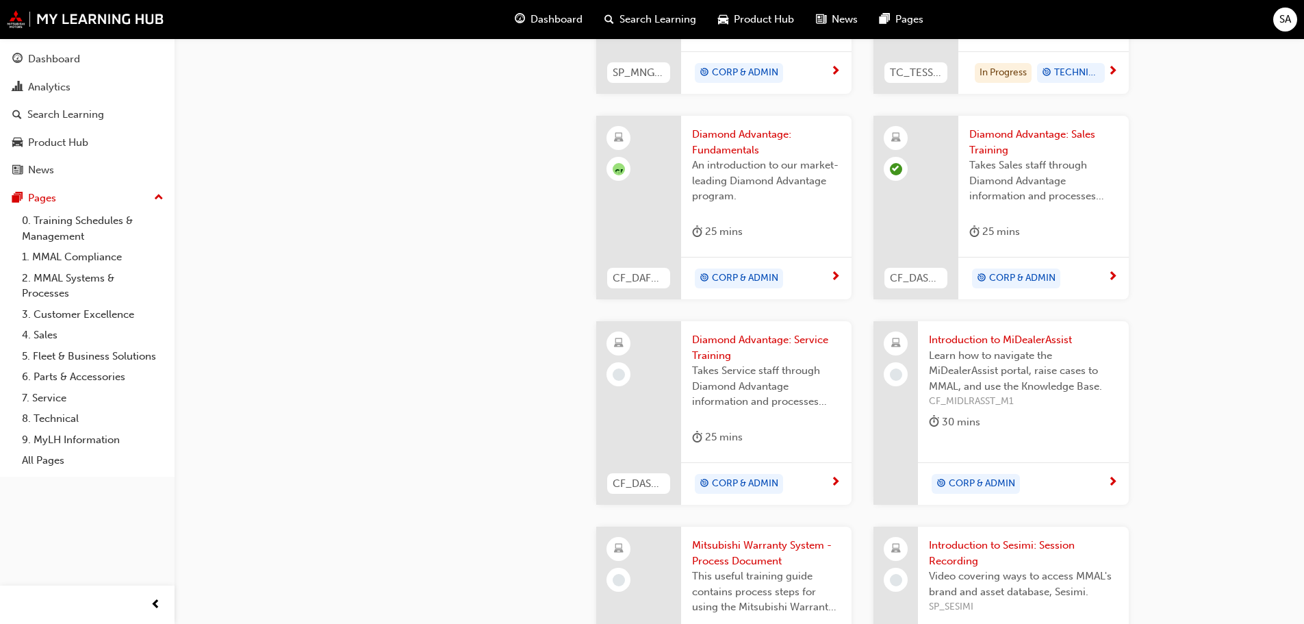
click at [703, 347] on span "Diamond Advantage: Service Training" at bounding box center [766, 347] width 149 height 31
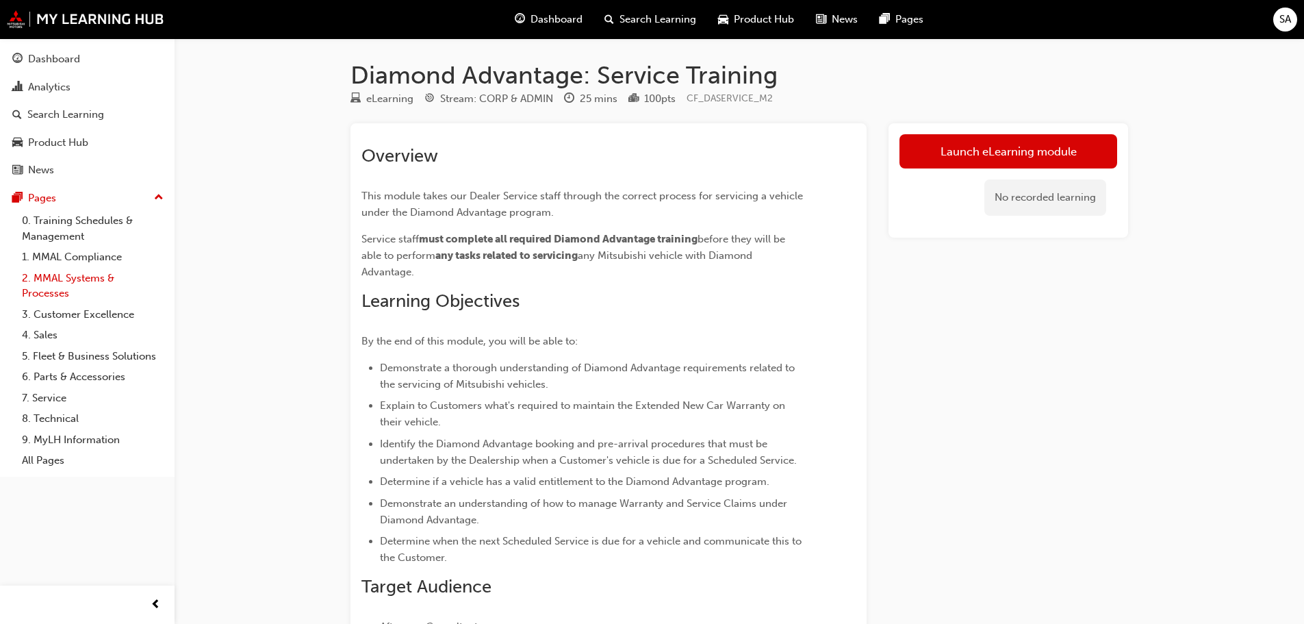
click at [60, 285] on link "2. MMAL Systems & Processes" at bounding box center [92, 286] width 153 height 36
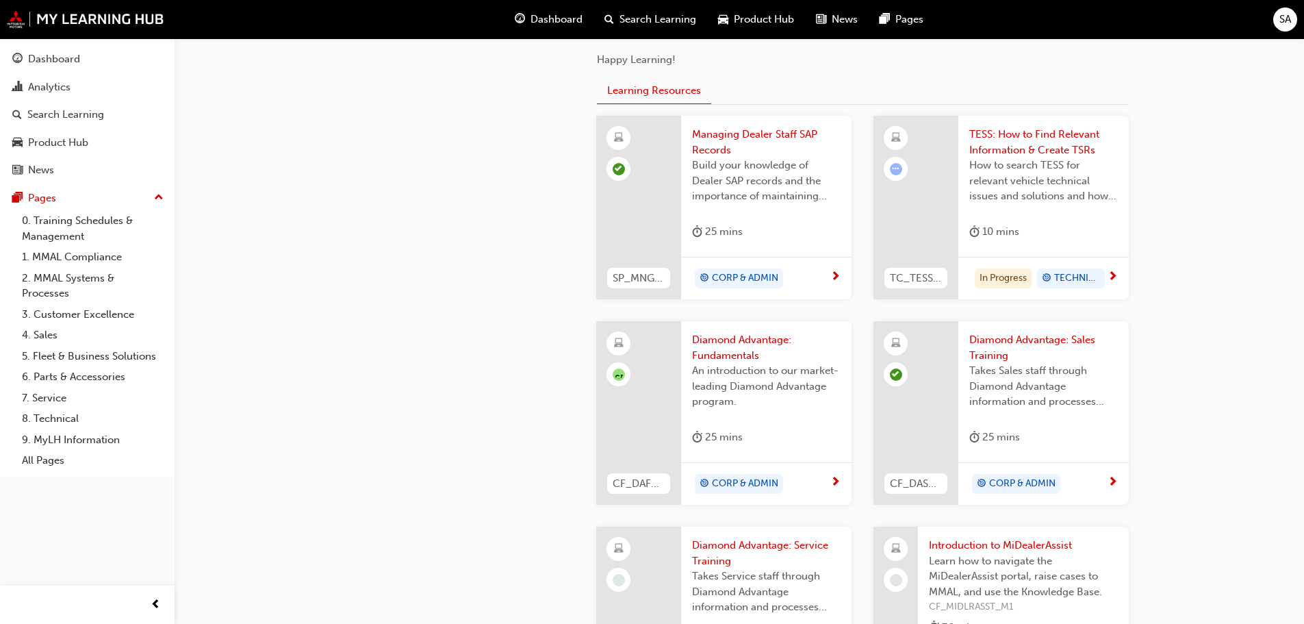
click at [933, 180] on div at bounding box center [915, 207] width 85 height 183
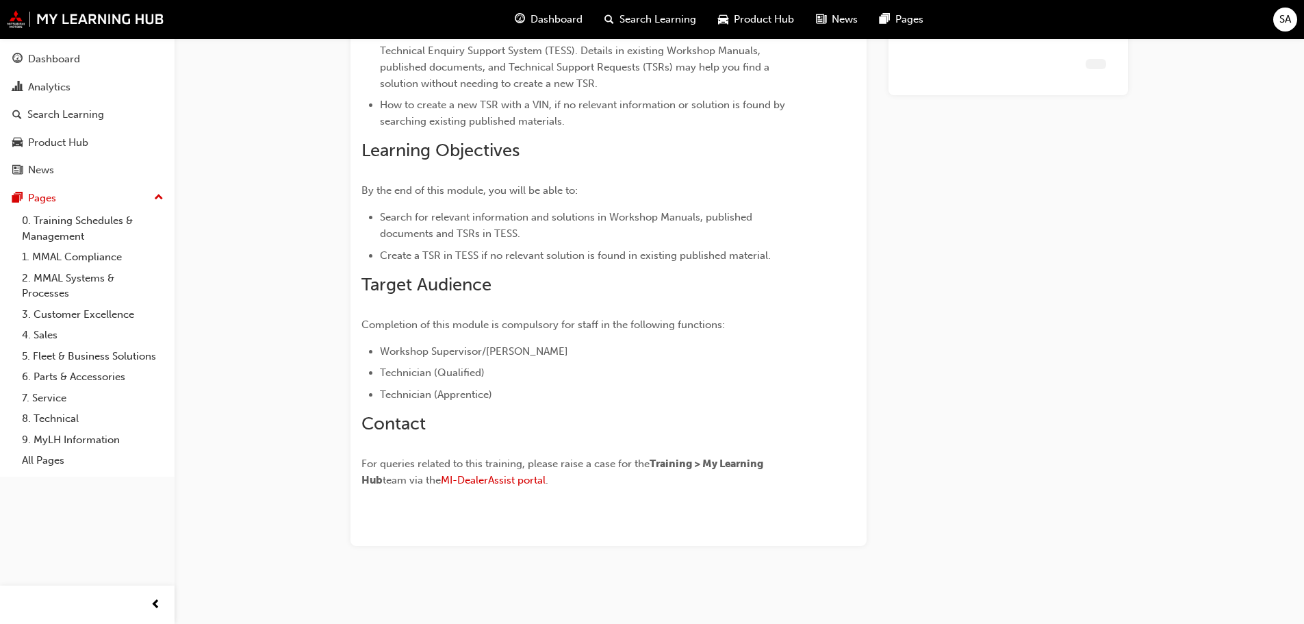
scroll to position [188, 0]
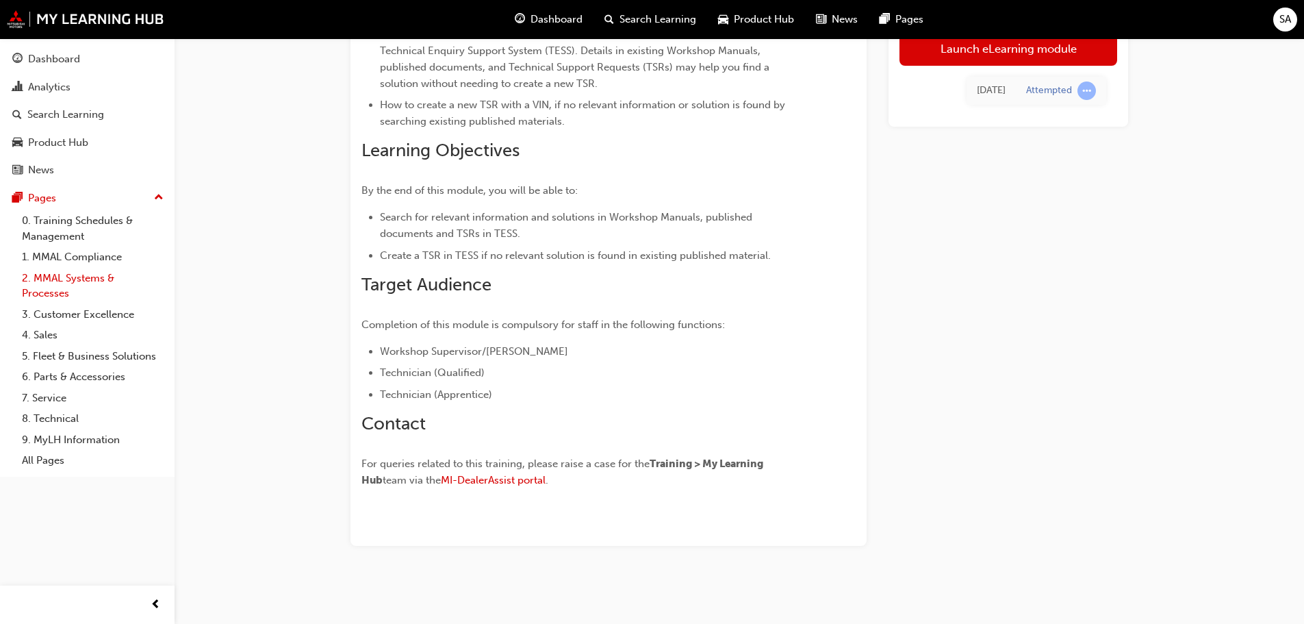
click at [71, 288] on link "2. MMAL Systems & Processes" at bounding box center [92, 286] width 153 height 36
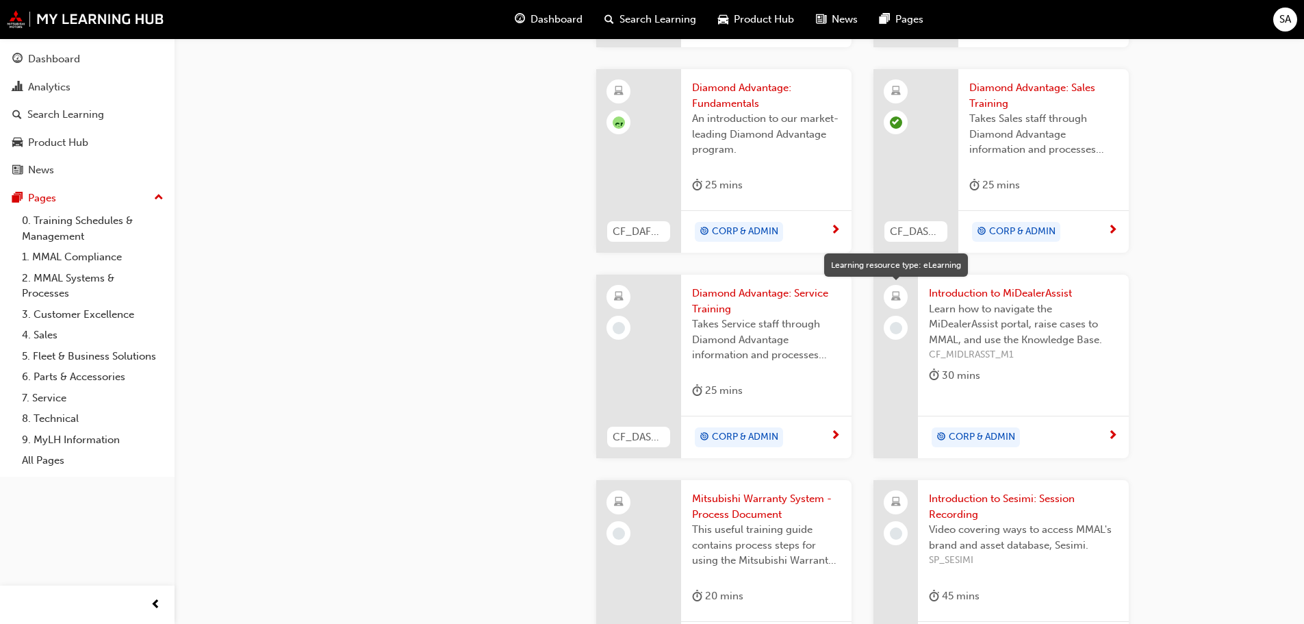
scroll to position [804, 0]
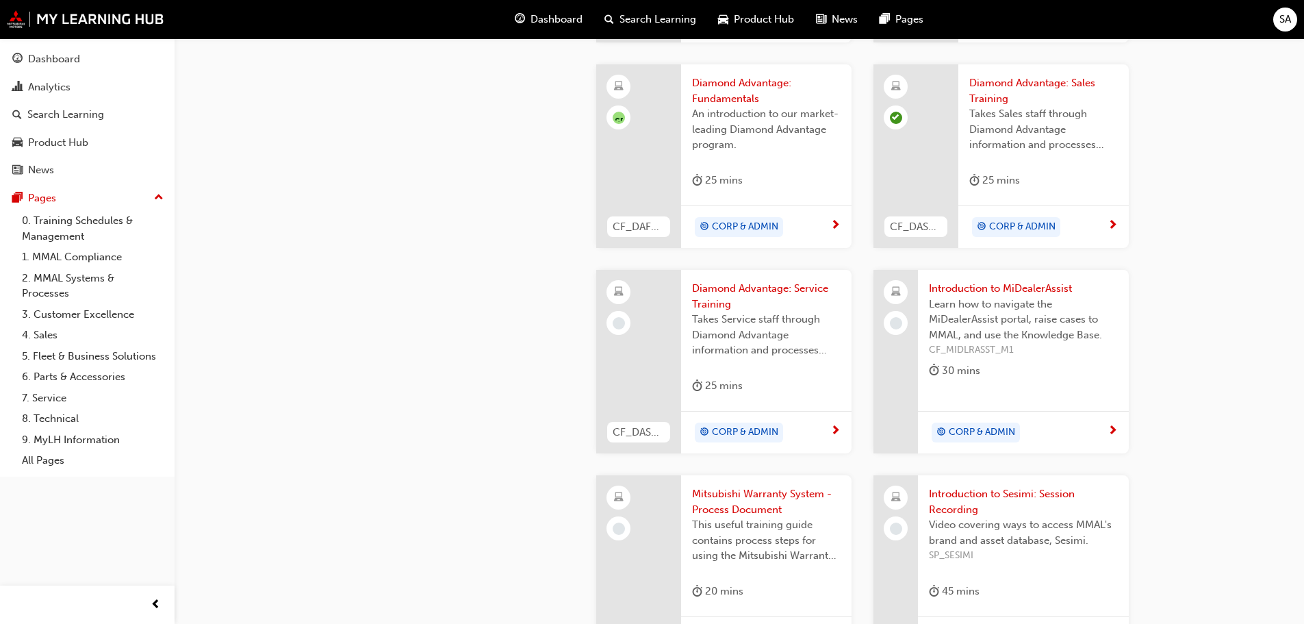
click at [991, 325] on span "Learn how to navigate the MiDealerAssist portal, raise cases to MMAL, and use t…" at bounding box center [1023, 319] width 189 height 47
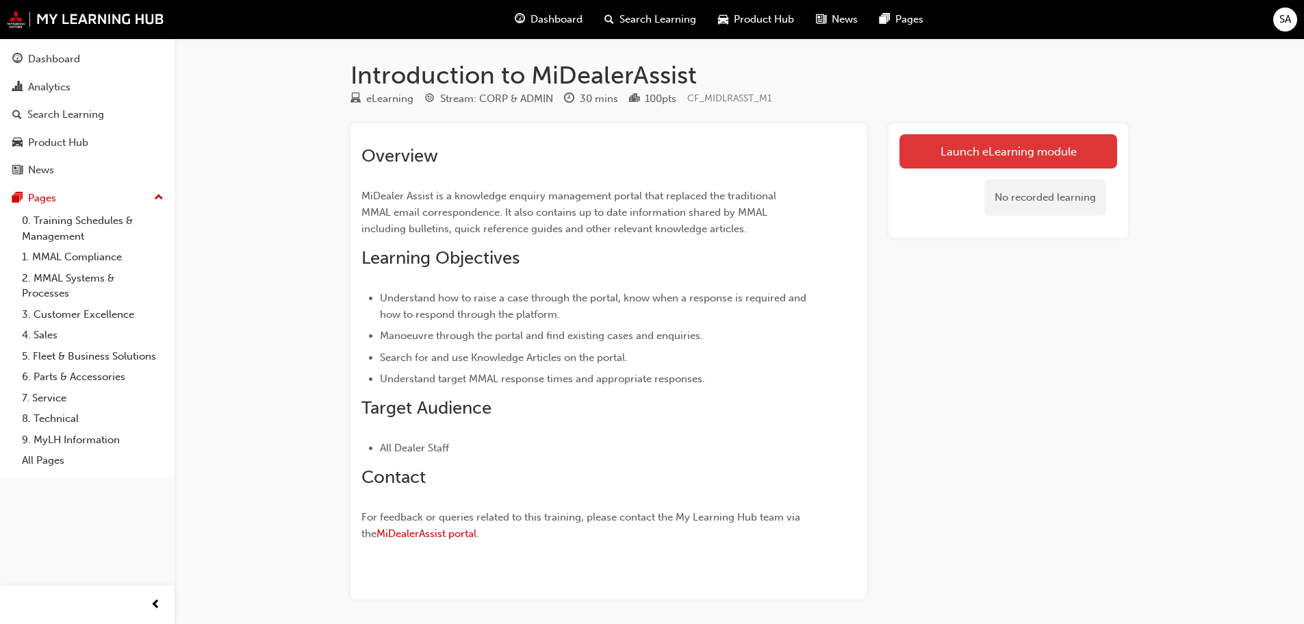
click at [1005, 154] on link "Launch eLearning module" at bounding box center [1008, 151] width 218 height 34
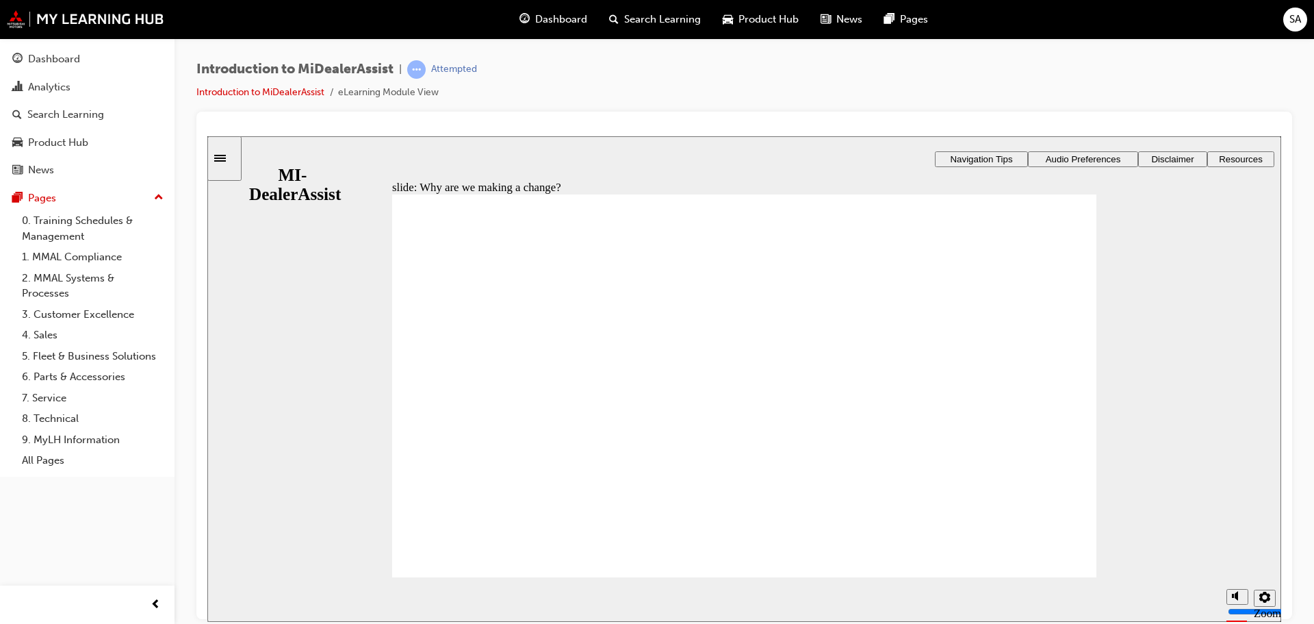
click at [457, 123] on div at bounding box center [744, 130] width 1074 height 14
click at [541, 118] on div at bounding box center [744, 365] width 1096 height 507
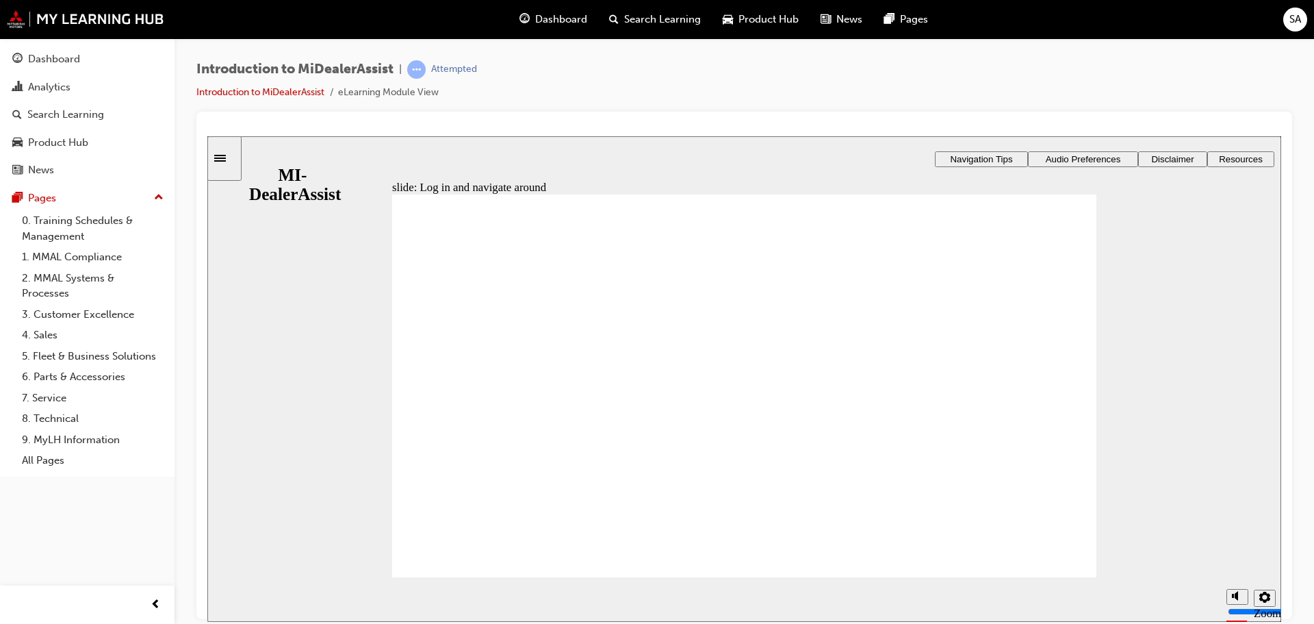
click at [661, 16] on span "Search Learning" at bounding box center [662, 20] width 77 height 16
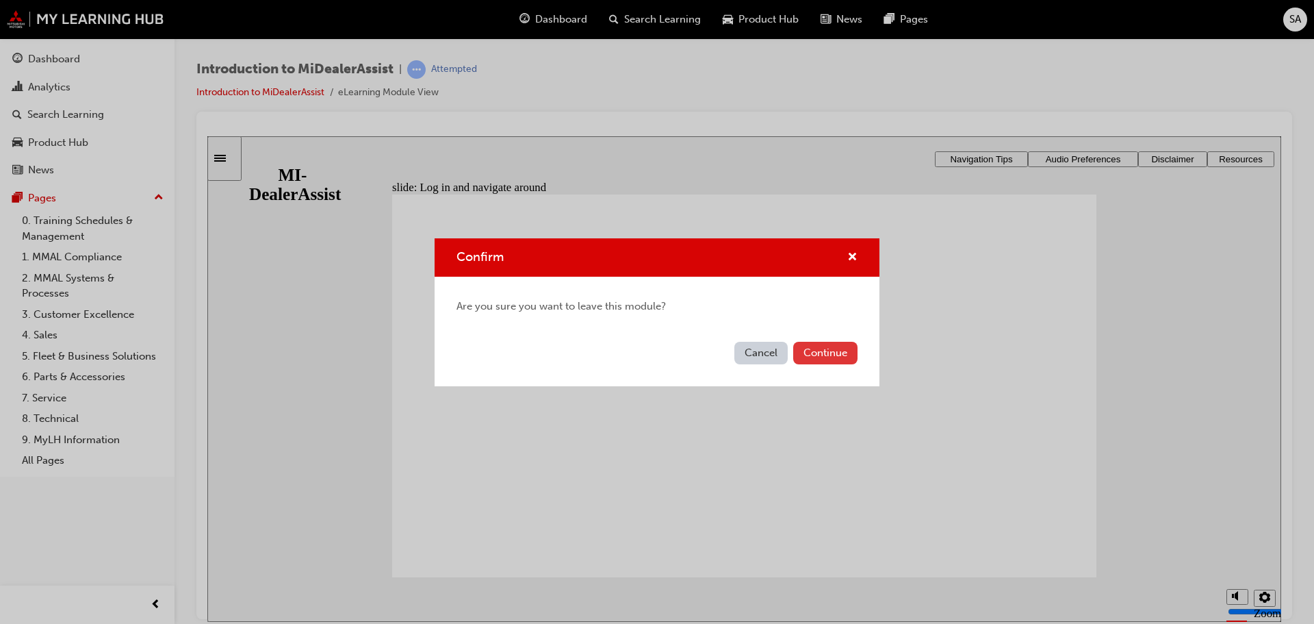
click at [806, 353] on button "Continue" at bounding box center [825, 353] width 64 height 23
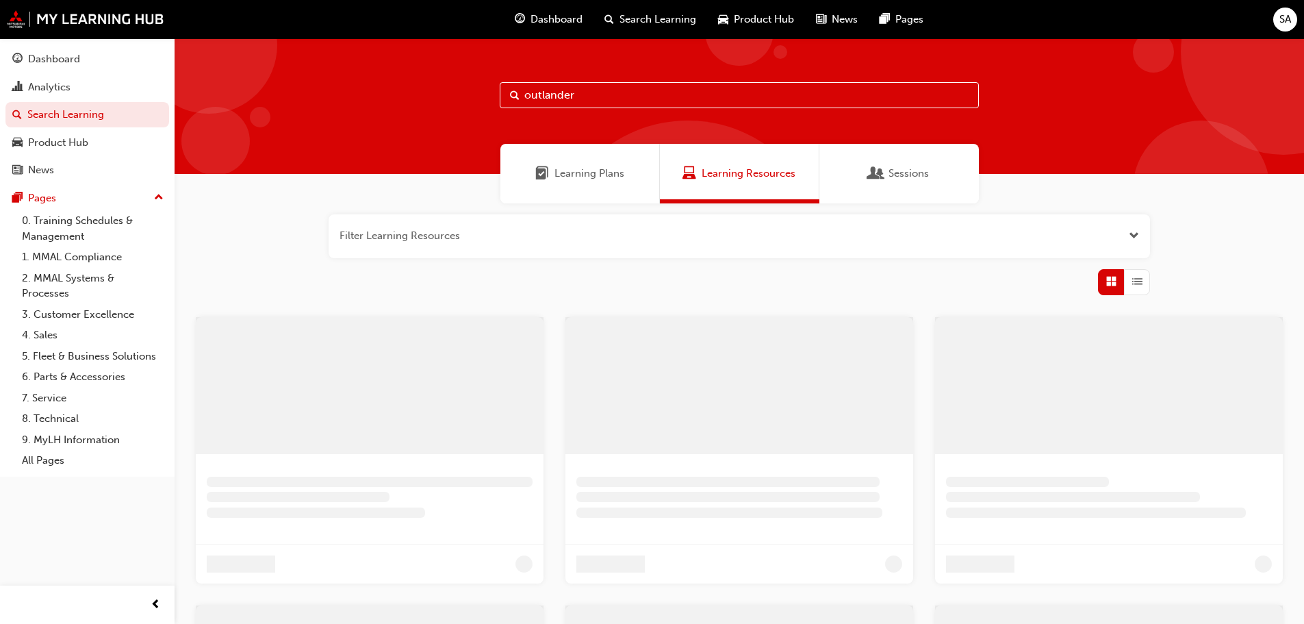
click at [609, 94] on input "outlander" at bounding box center [739, 95] width 479 height 26
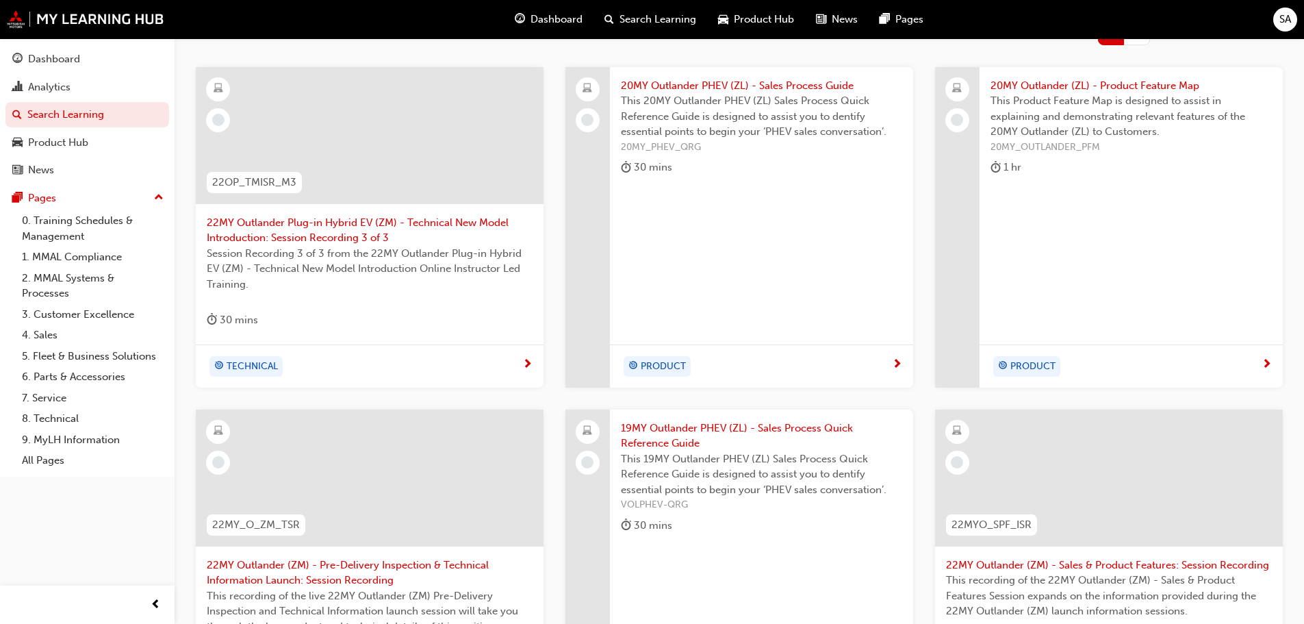
scroll to position [44, 0]
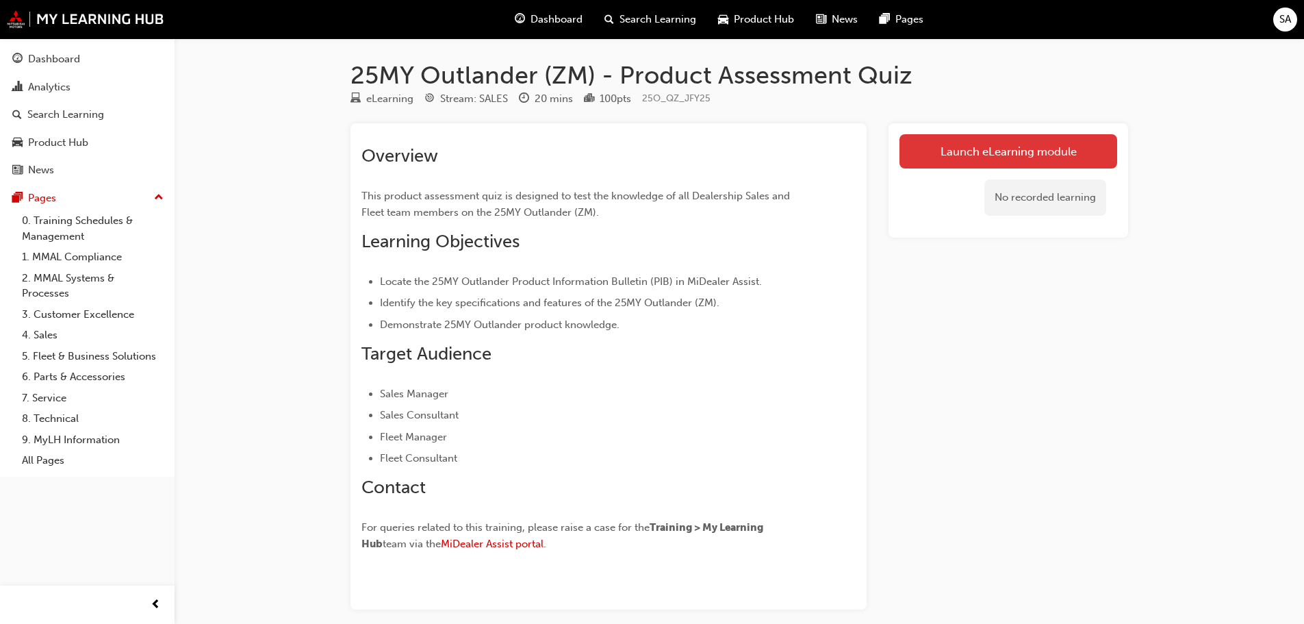
click at [1056, 142] on link "Launch eLearning module" at bounding box center [1008, 151] width 218 height 34
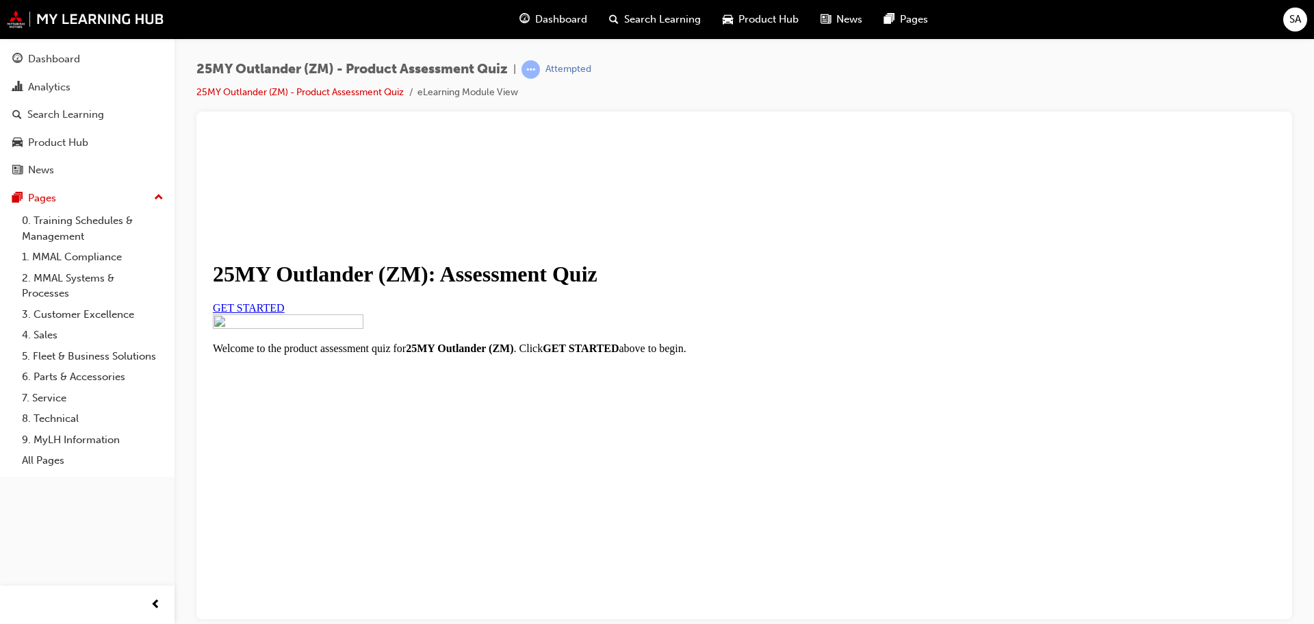
scroll to position [24, 0]
click at [285, 313] on span "GET STARTED" at bounding box center [249, 307] width 72 height 12
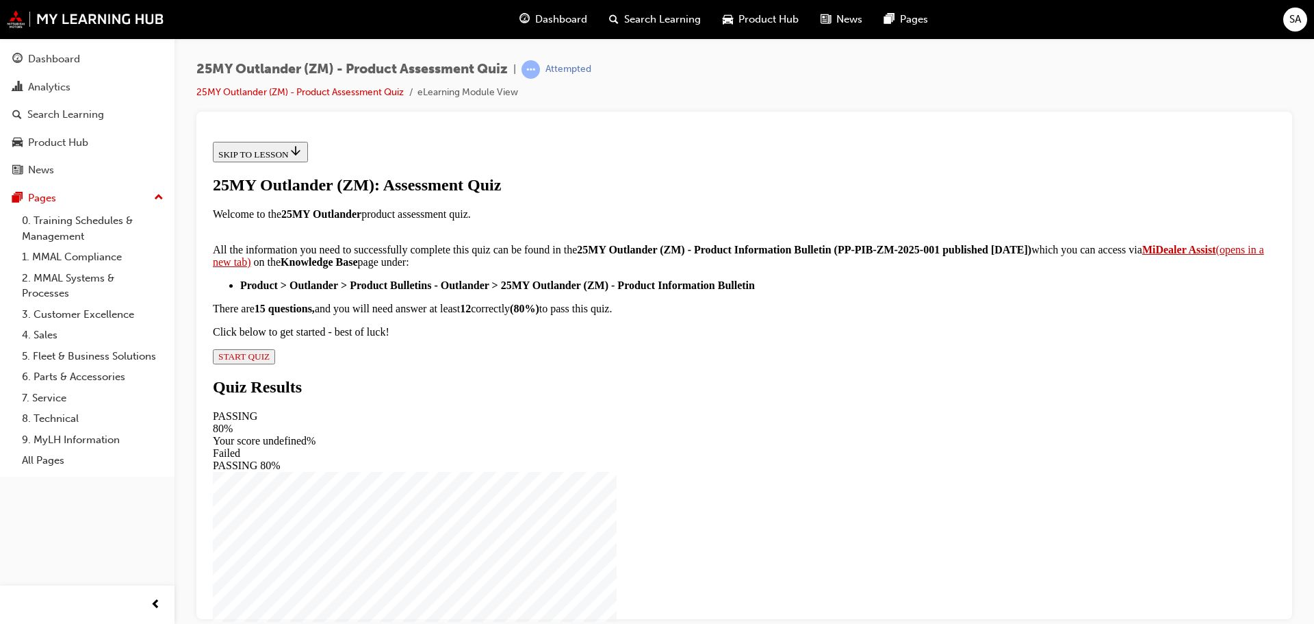
scroll to position [228, 0]
click at [270, 361] on span "START QUIZ" at bounding box center [243, 355] width 51 height 10
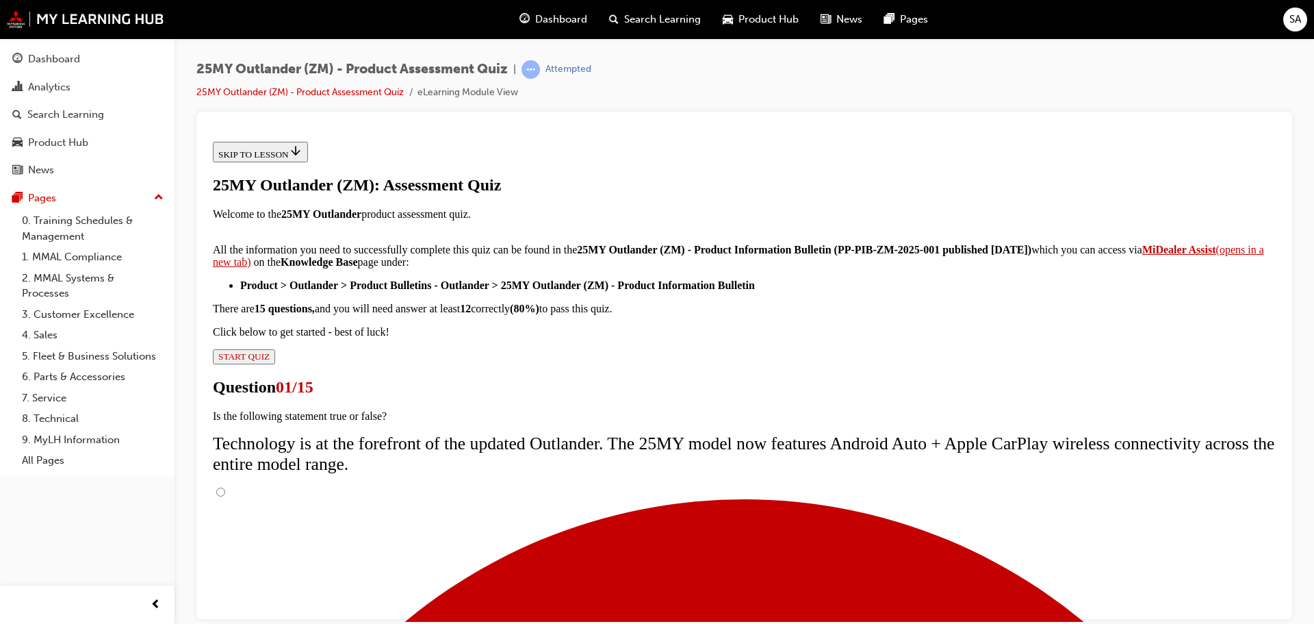
radio input "true"
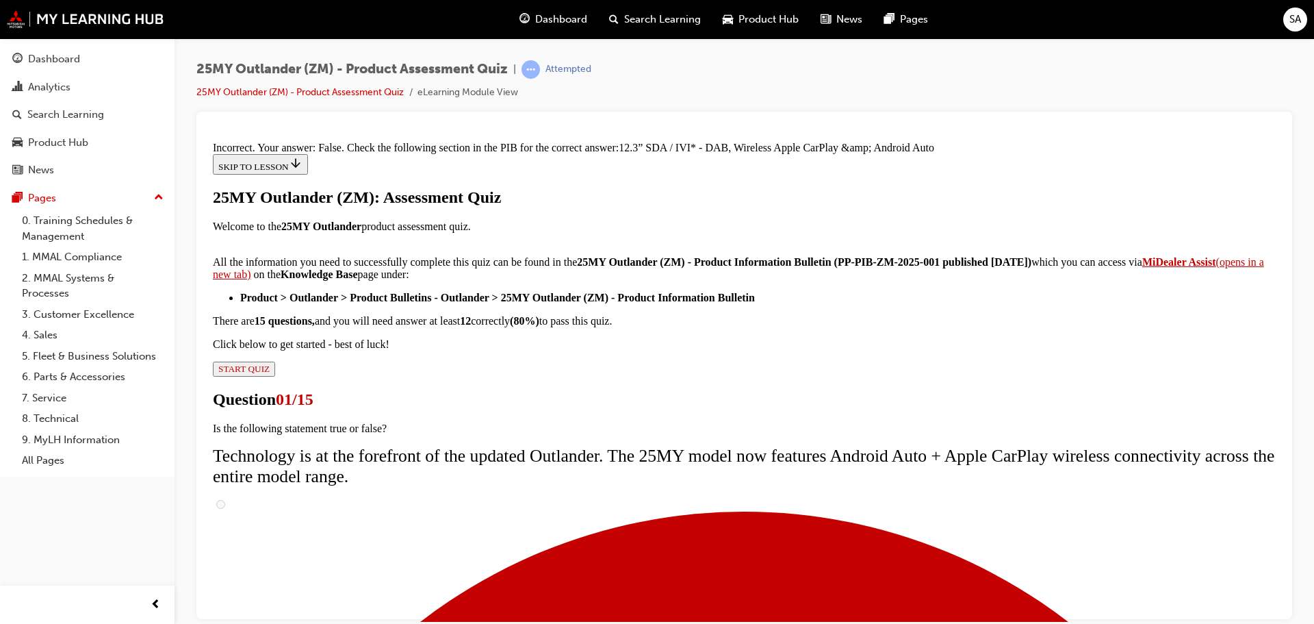
scroll to position [250, 0]
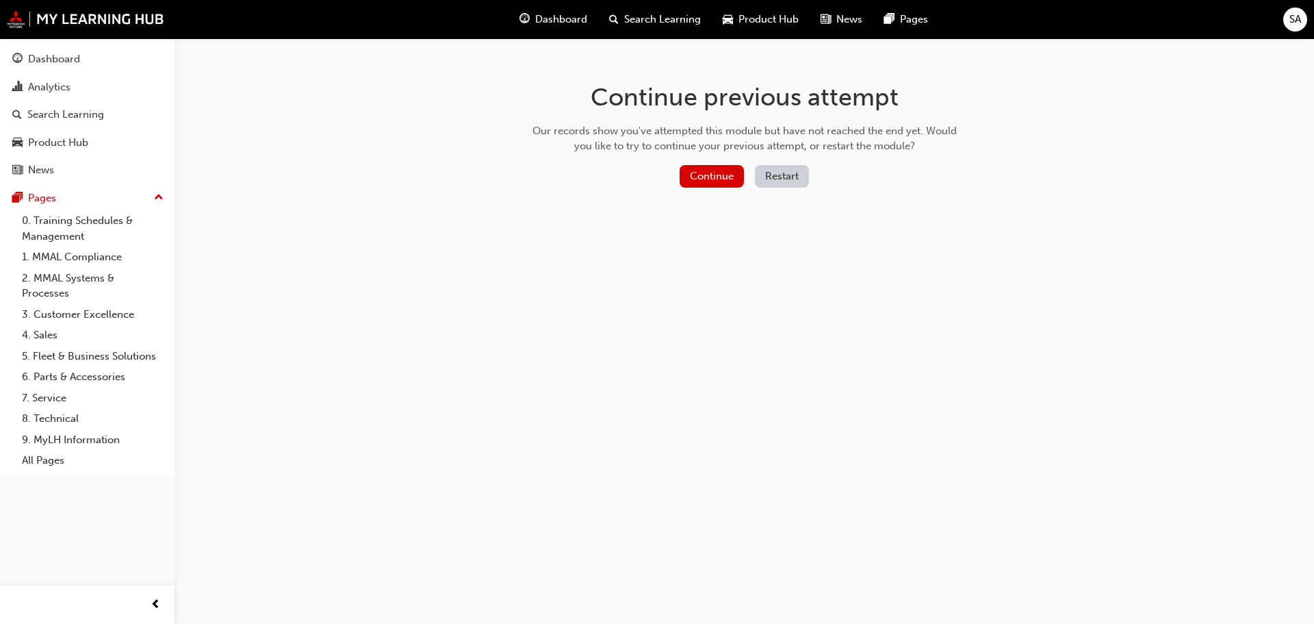
click at [787, 174] on button "Restart" at bounding box center [782, 176] width 54 height 23
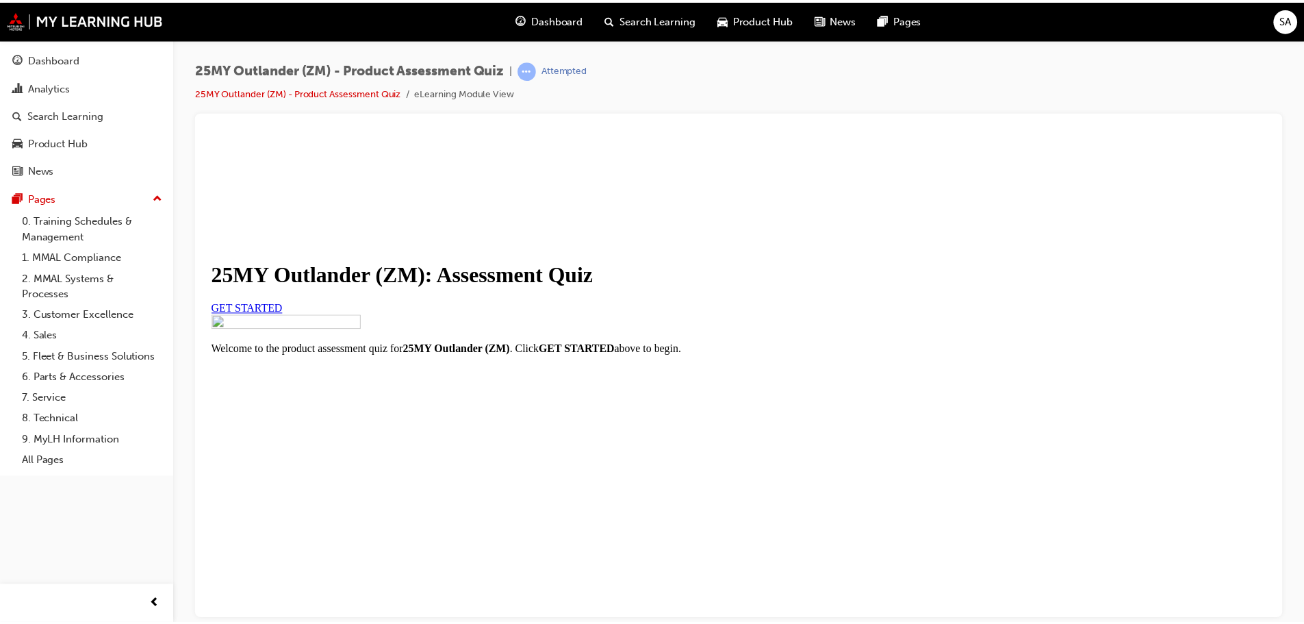
scroll to position [161, 0]
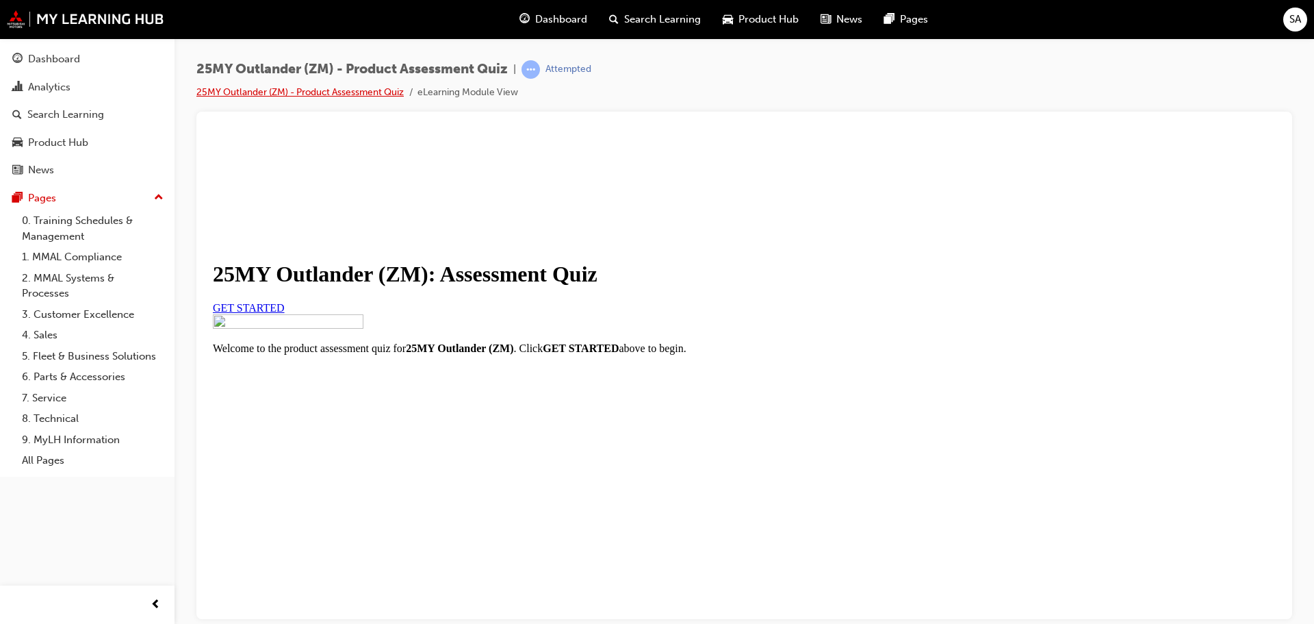
click at [350, 87] on link "25MY Outlander (ZM) - Product Assessment Quiz" at bounding box center [299, 92] width 207 height 12
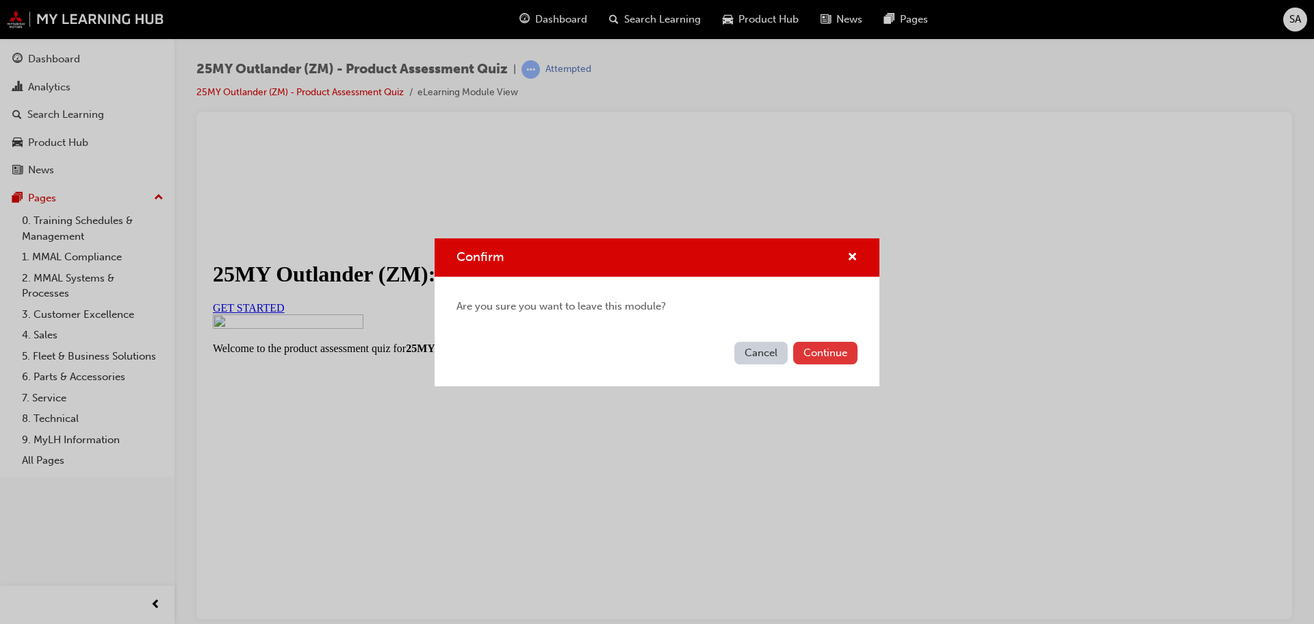
click at [821, 350] on button "Continue" at bounding box center [825, 353] width 64 height 23
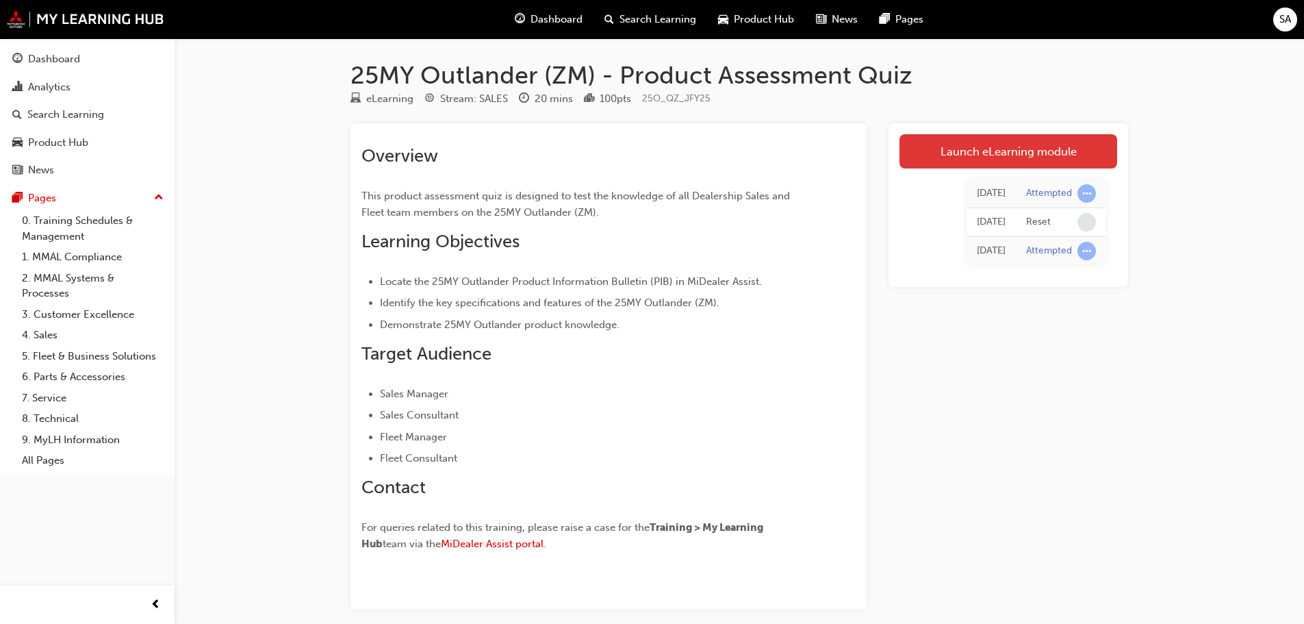
click at [1000, 149] on link "Launch eLearning module" at bounding box center [1008, 151] width 218 height 34
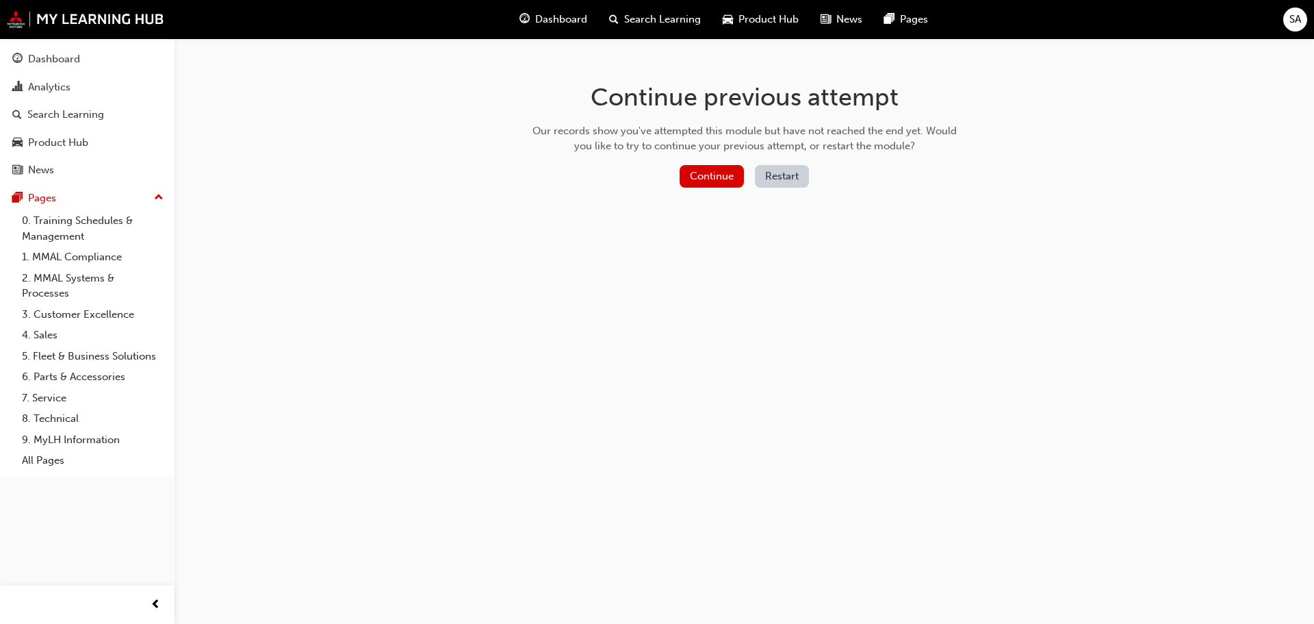
click at [776, 177] on button "Restart" at bounding box center [782, 176] width 54 height 23
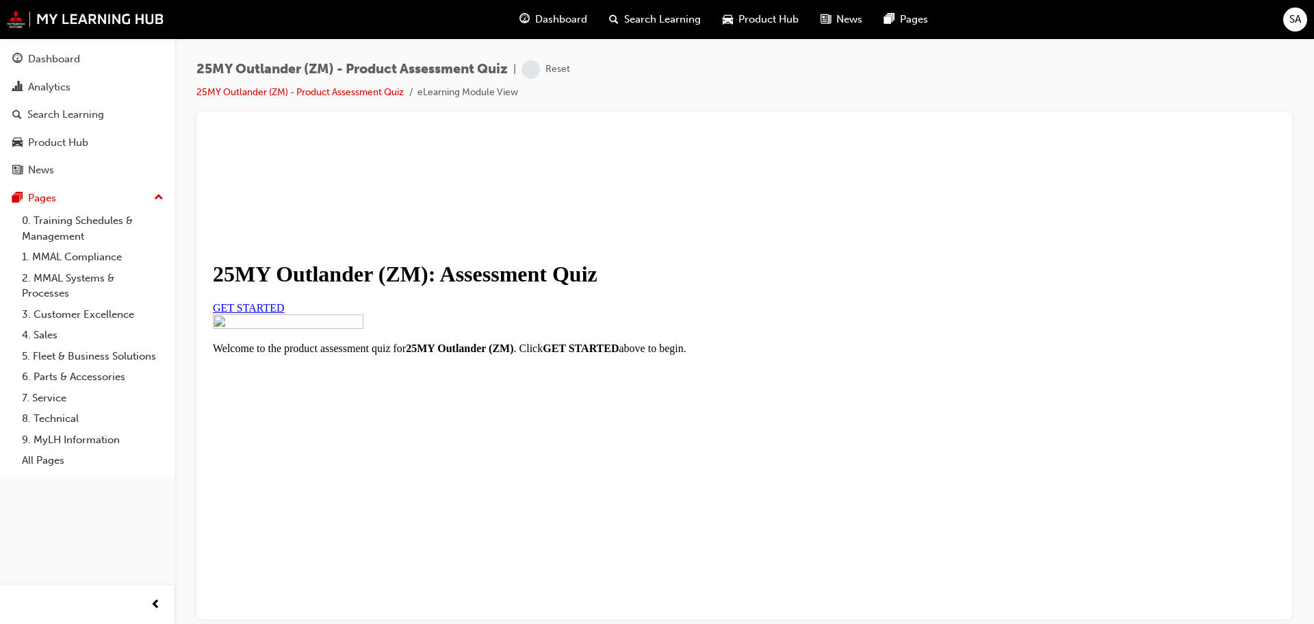
scroll to position [161, 0]
click at [285, 301] on link "GET STARTED" at bounding box center [249, 307] width 72 height 12
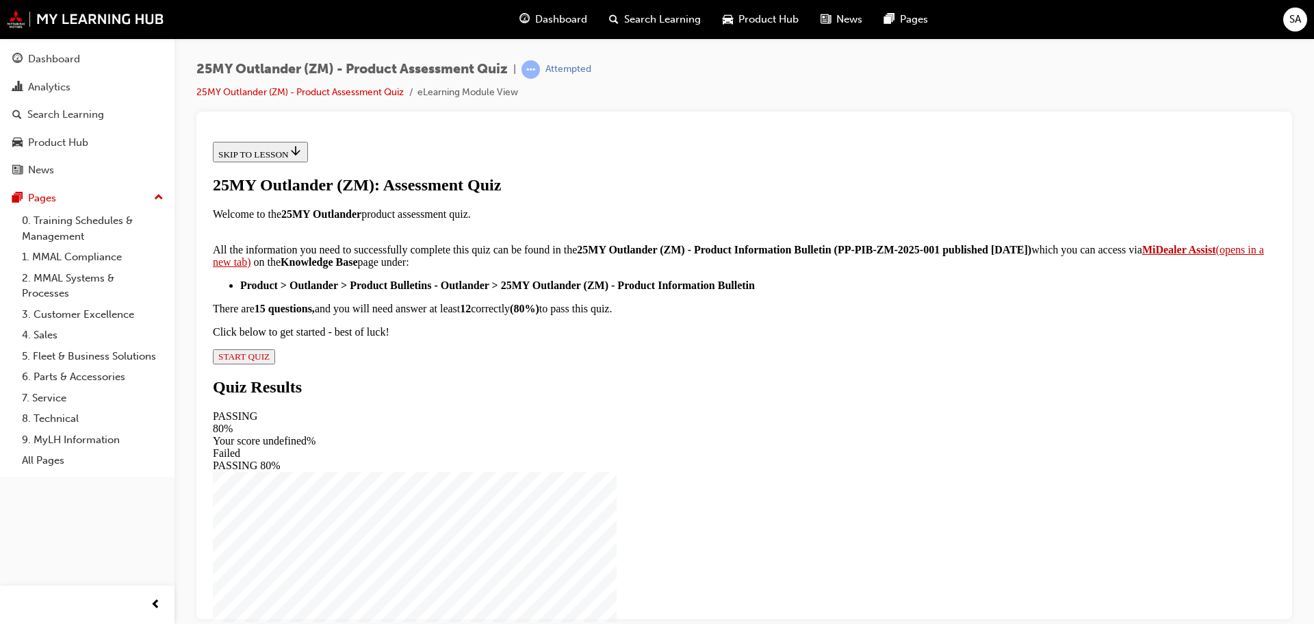
scroll to position [228, 0]
click at [1142, 255] on strong "MiDealer Assist" at bounding box center [1179, 249] width 74 height 12
click at [275, 363] on button "START QUIZ" at bounding box center [244, 355] width 62 height 15
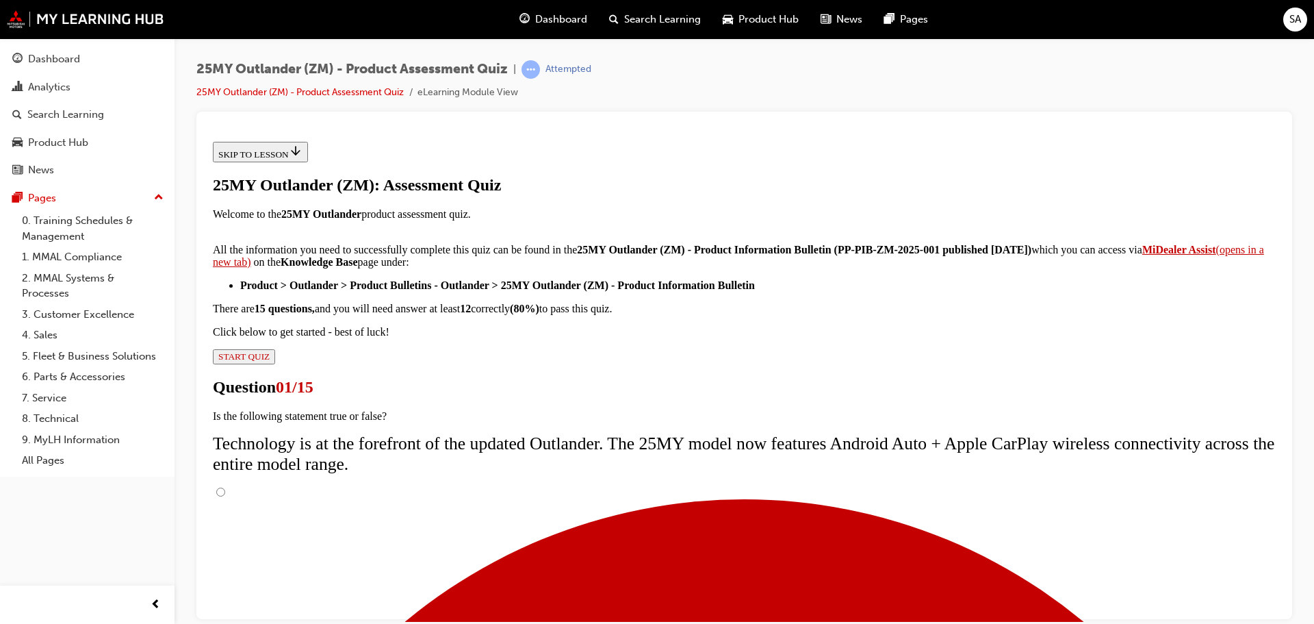
scroll to position [109, 0]
click at [225, 487] on input "True" at bounding box center [220, 491] width 9 height 9
radio input "true"
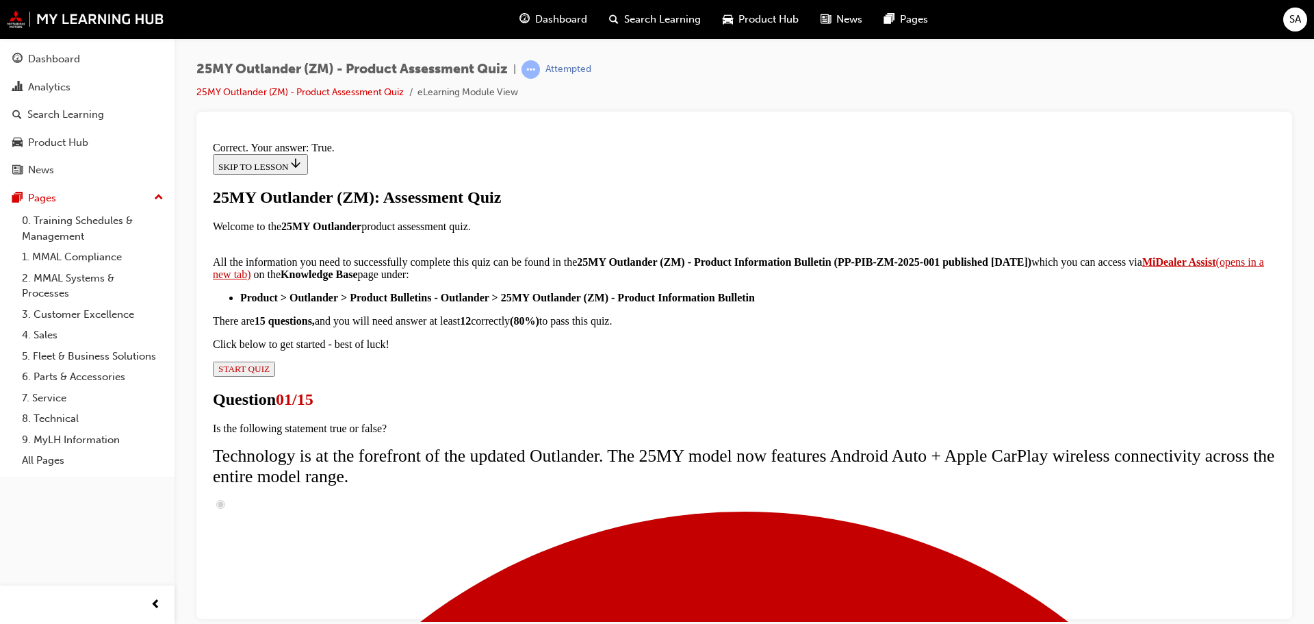
scroll to position [166, 0]
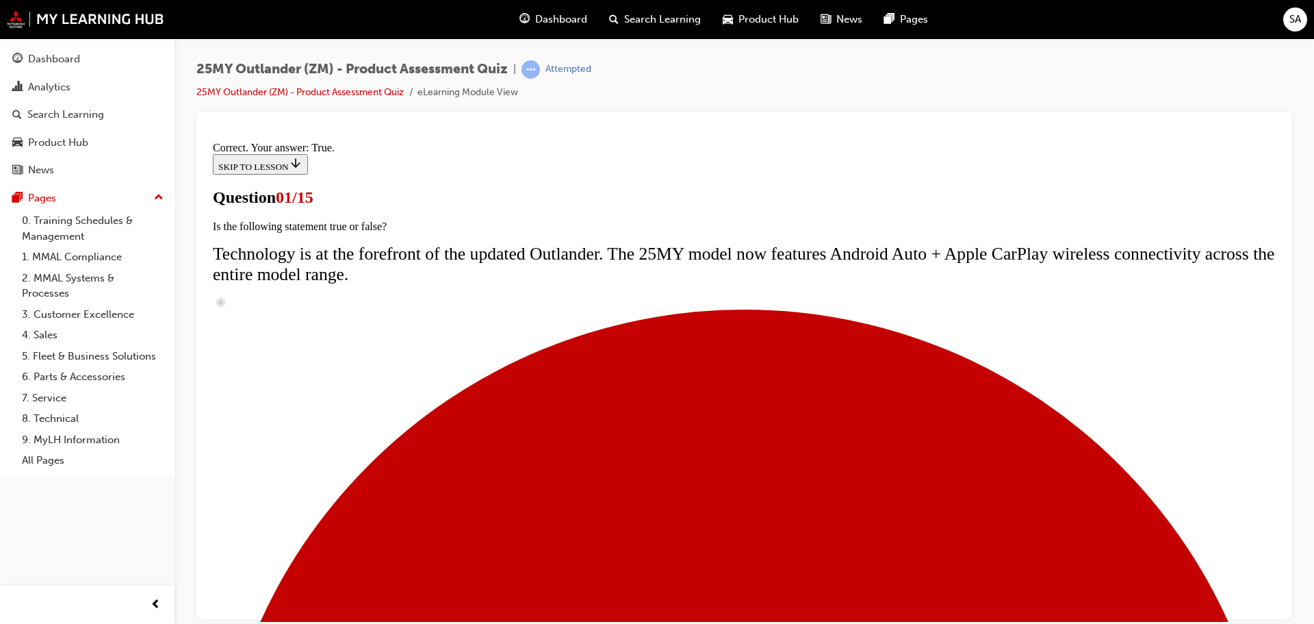
scroll to position [205, 0]
radio input "true"
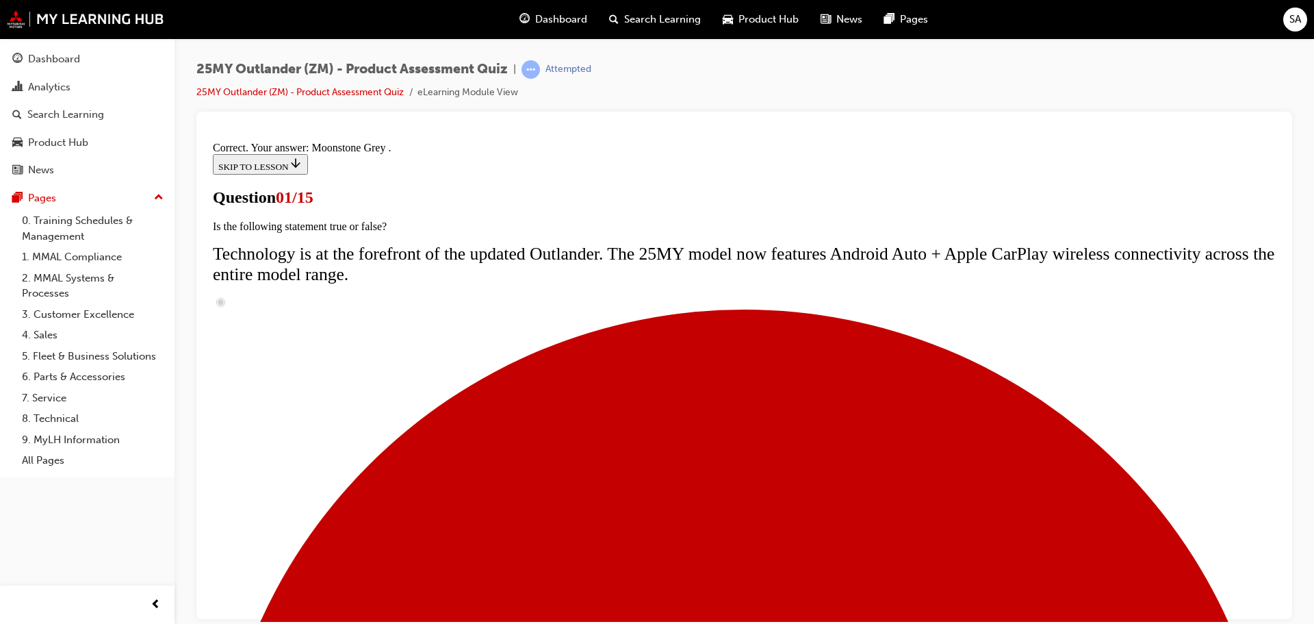
scroll to position [338, 0]
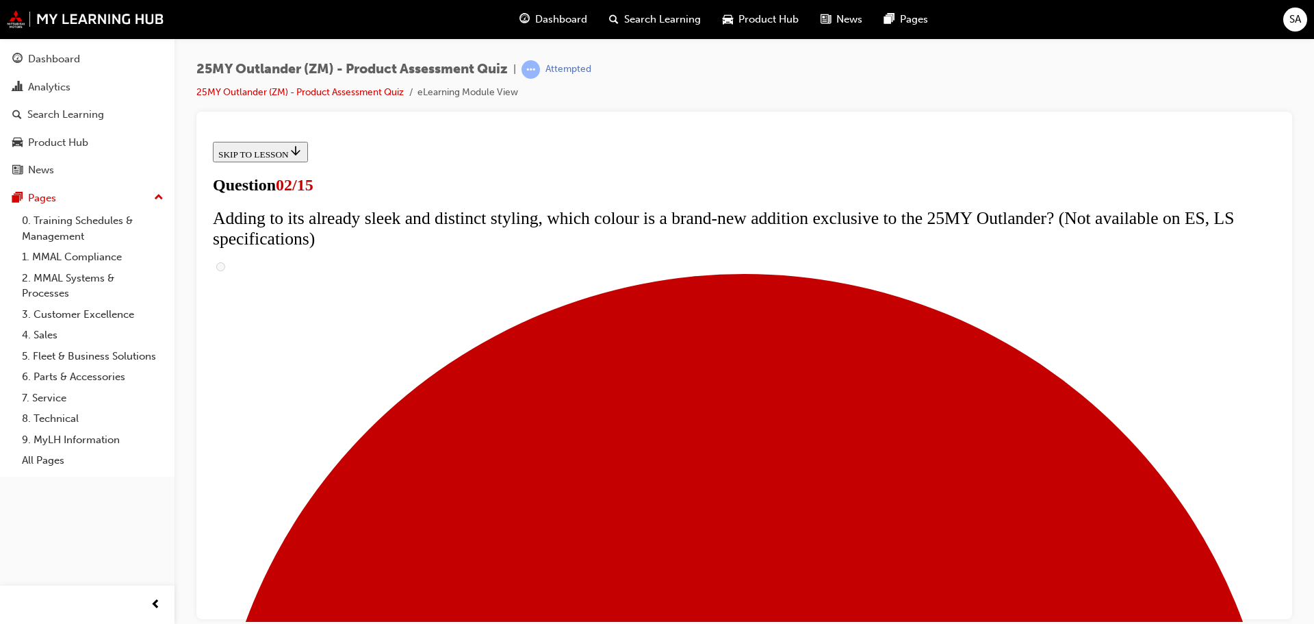
scroll to position [205, 0]
checkbox input "true"
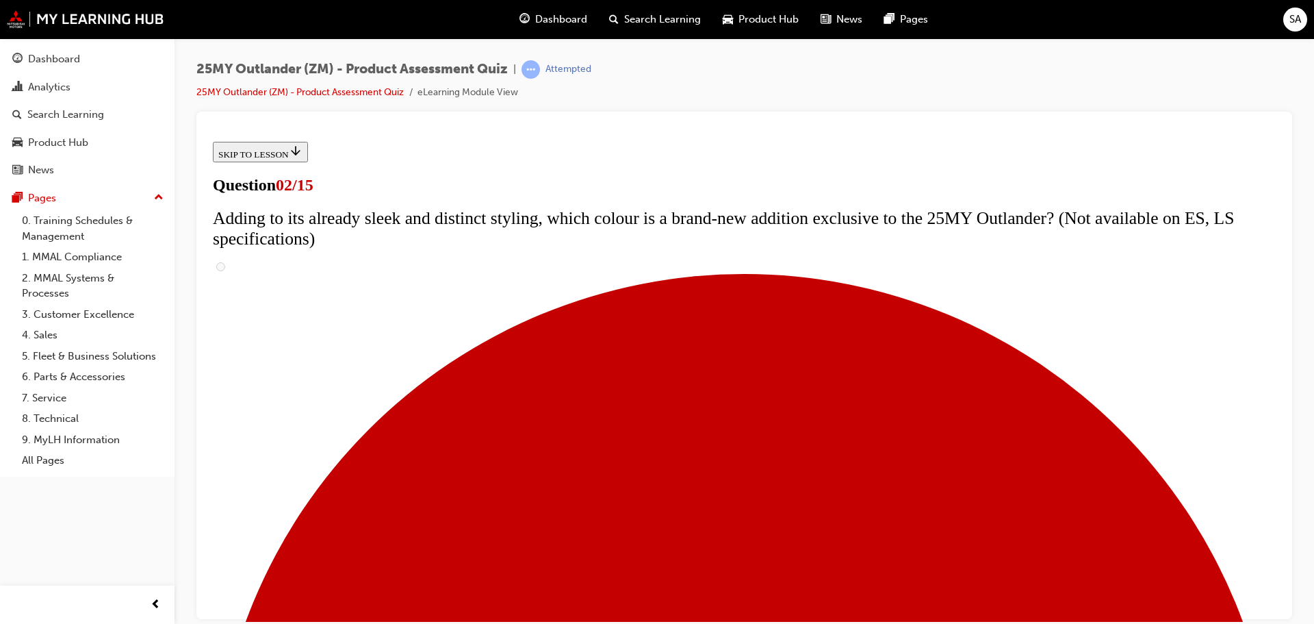
checkbox input "true"
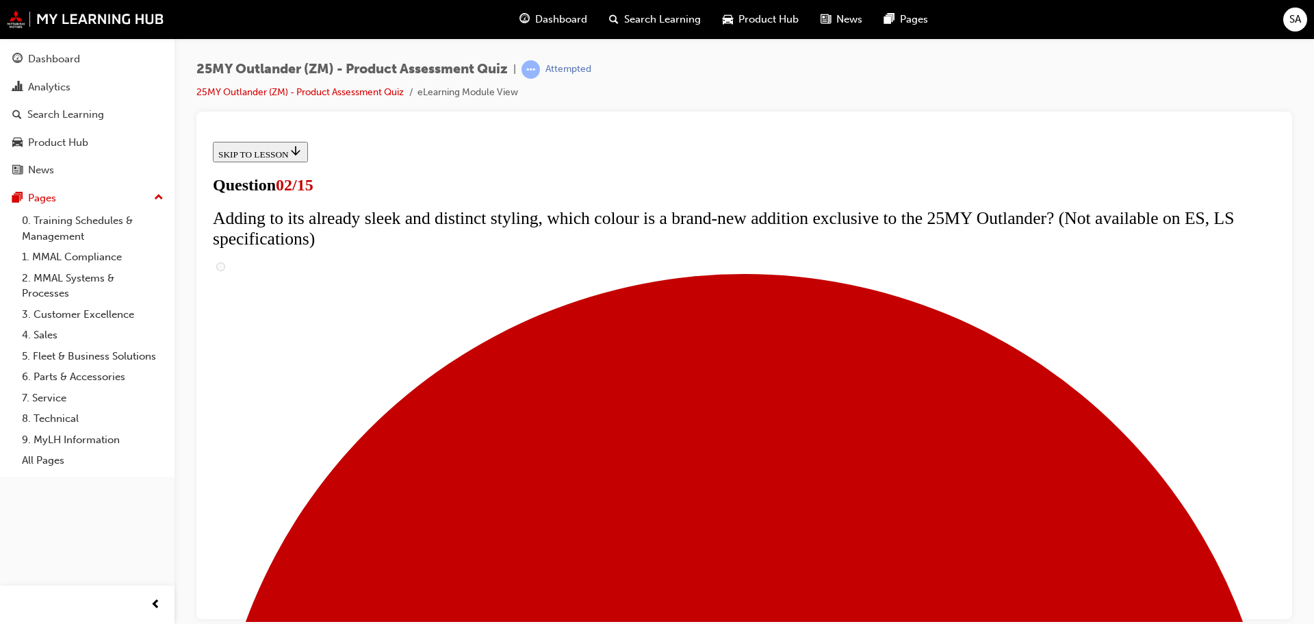
checkbox input "true"
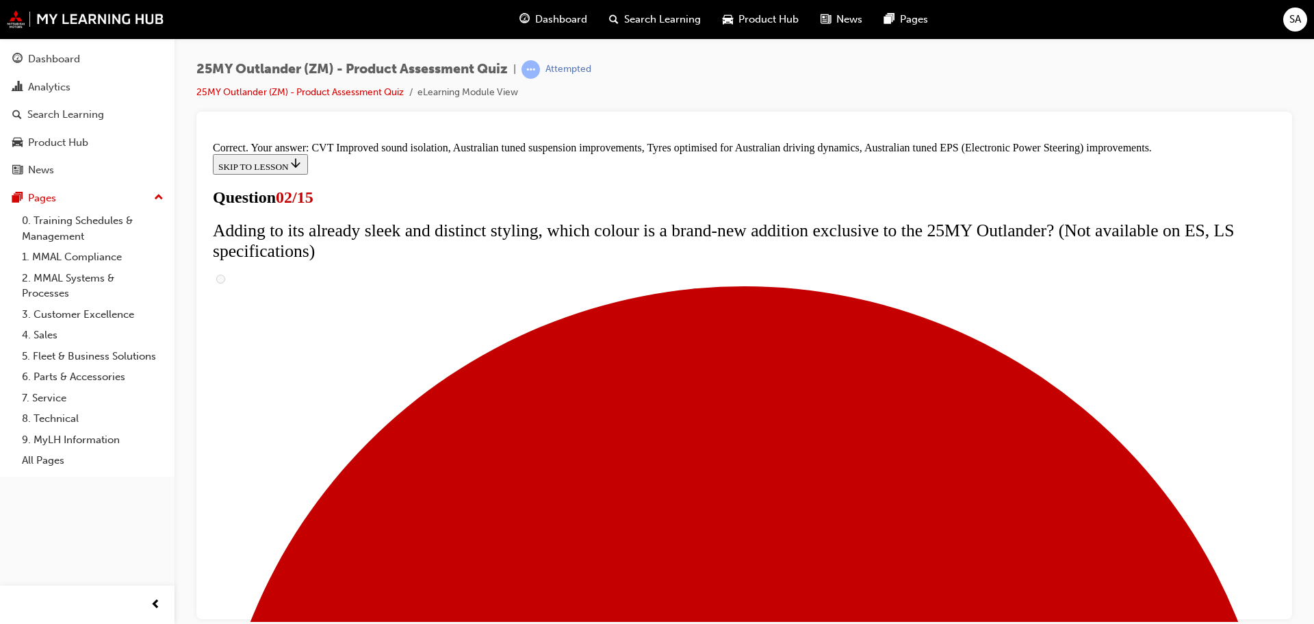
scroll to position [385, 0]
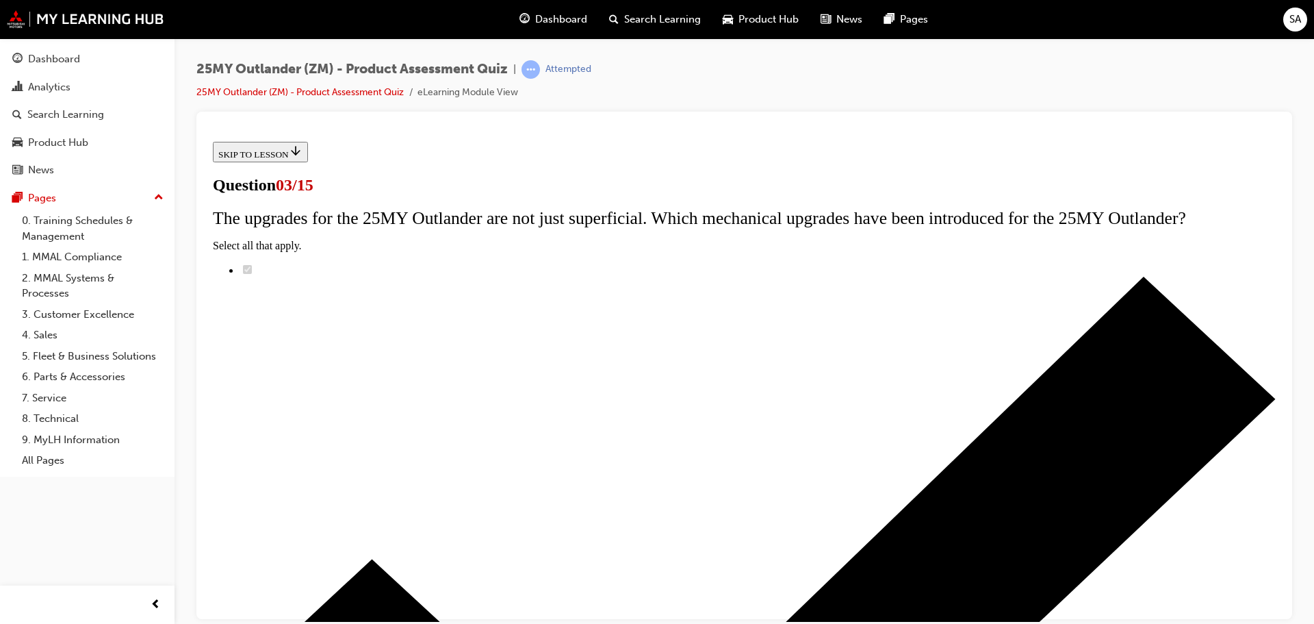
scroll to position [117, 0]
radio input "true"
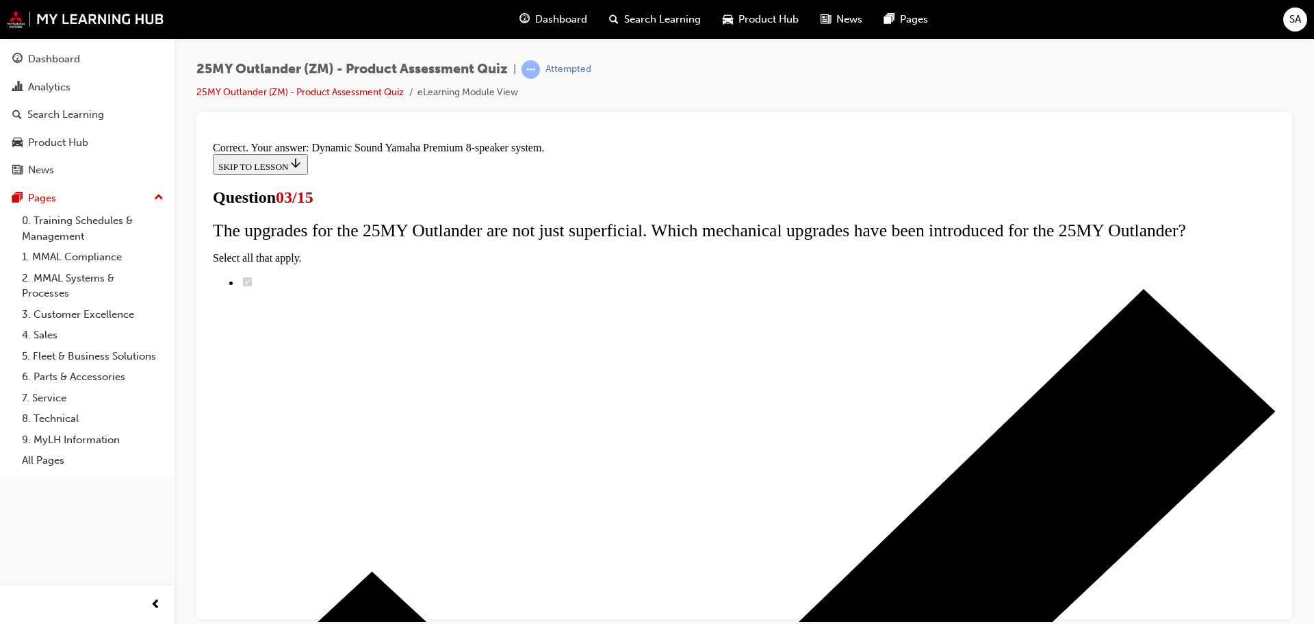
scroll to position [229, 0]
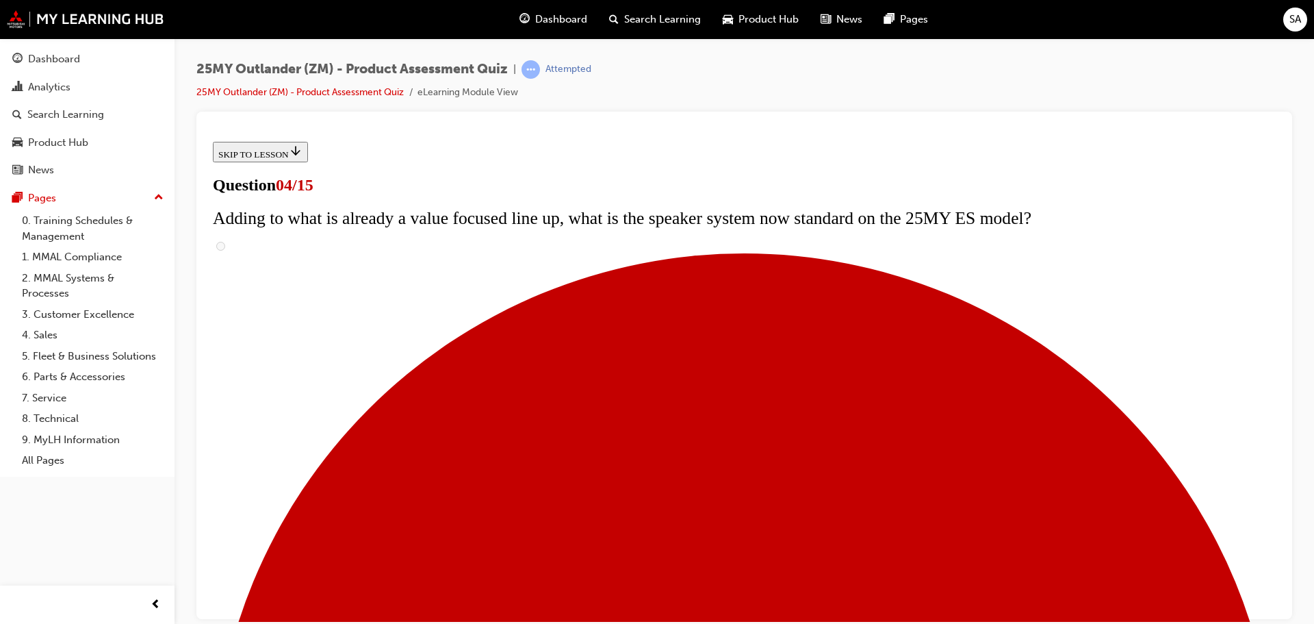
scroll to position [137, 0]
checkbox input "true"
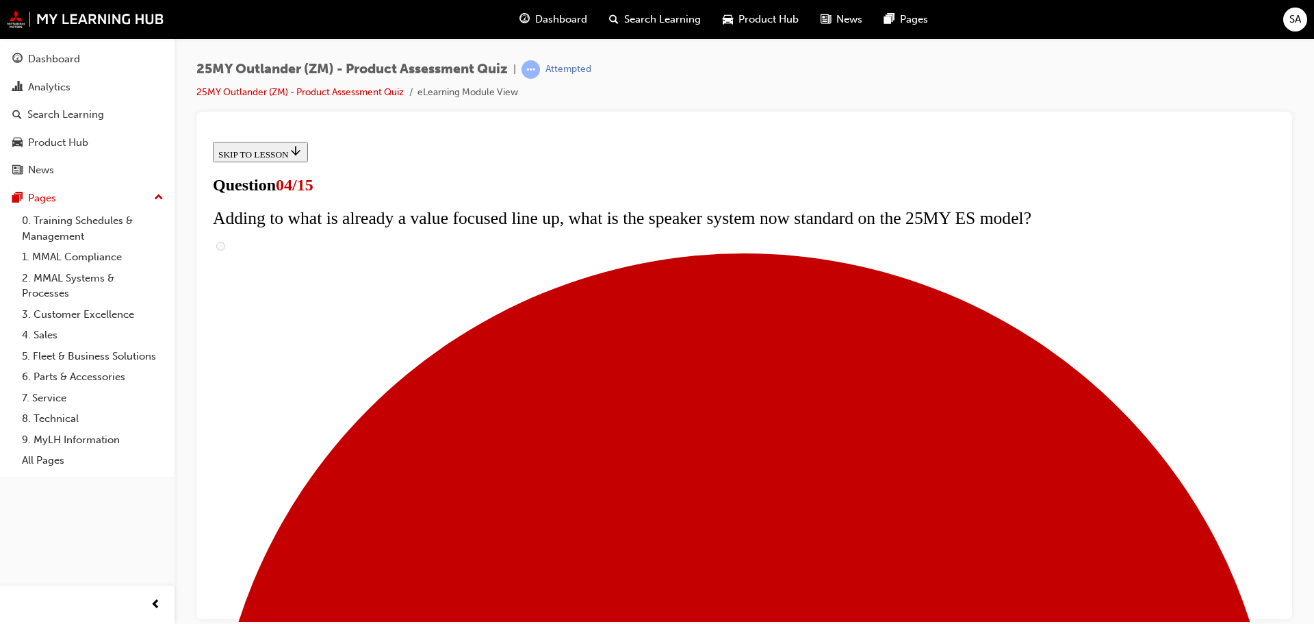
checkbox input "true"
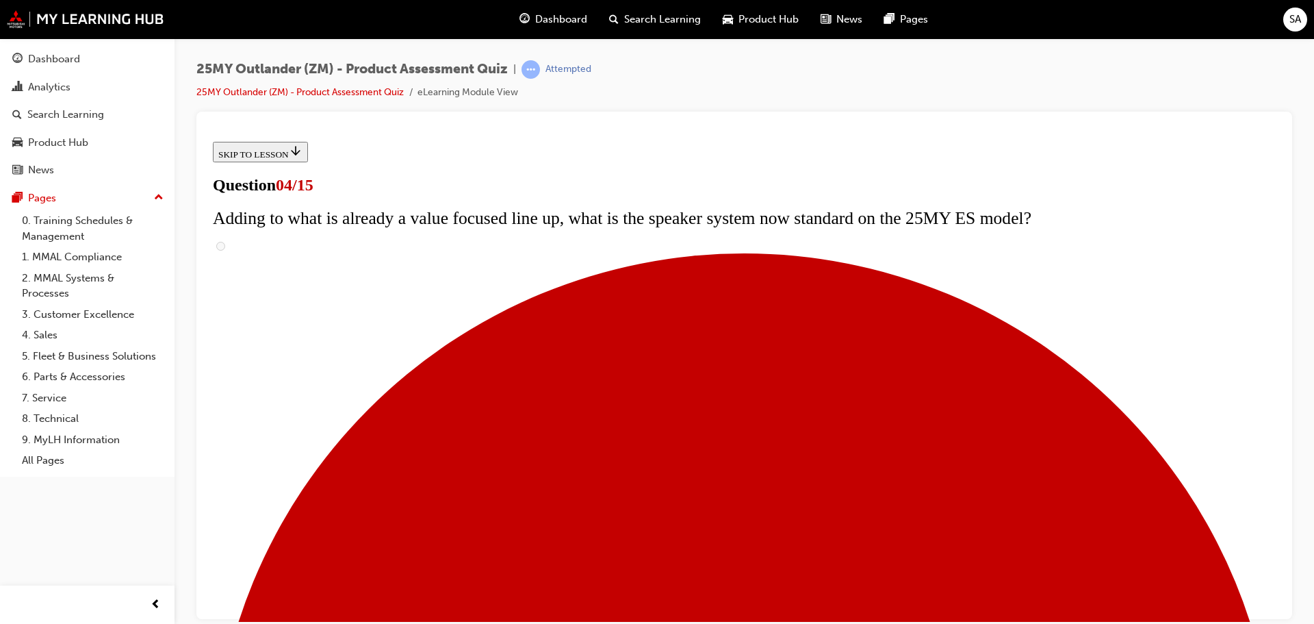
checkbox input "true"
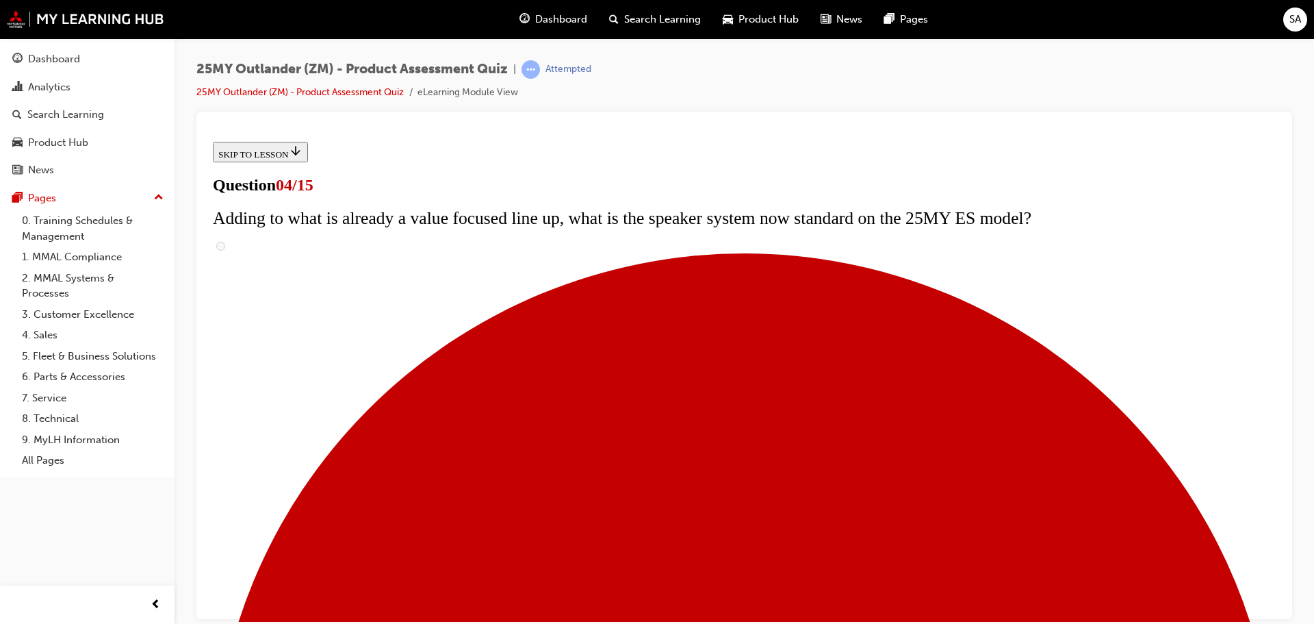
checkbox input "true"
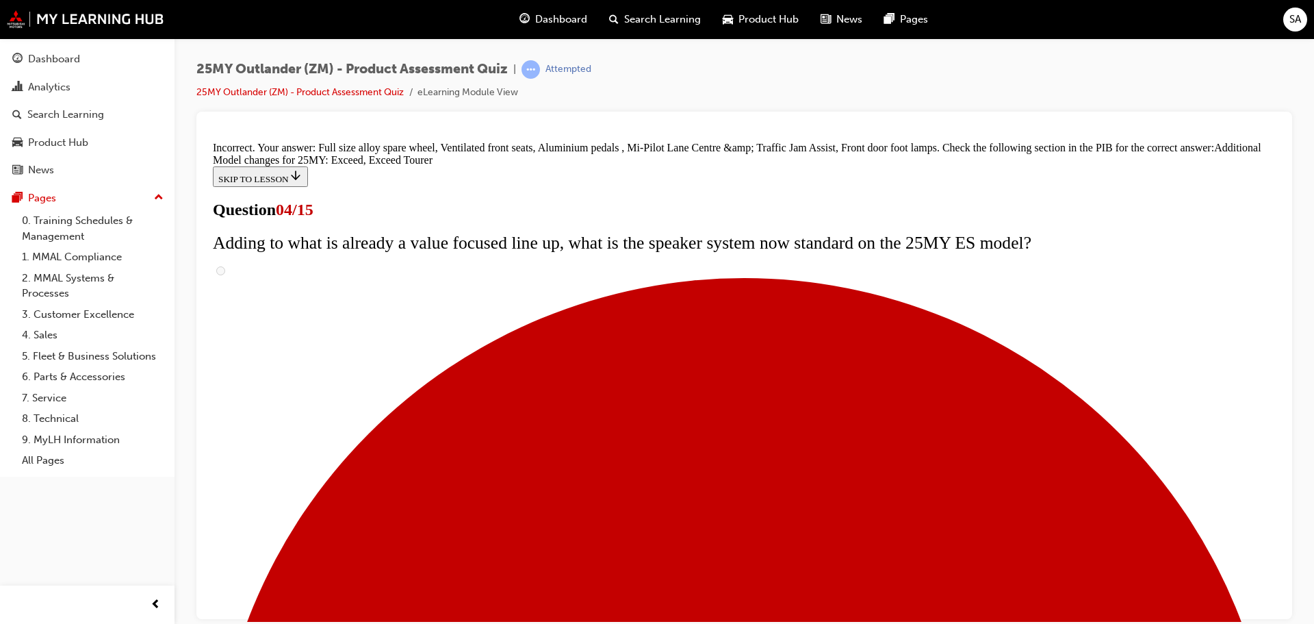
scroll to position [524, 0]
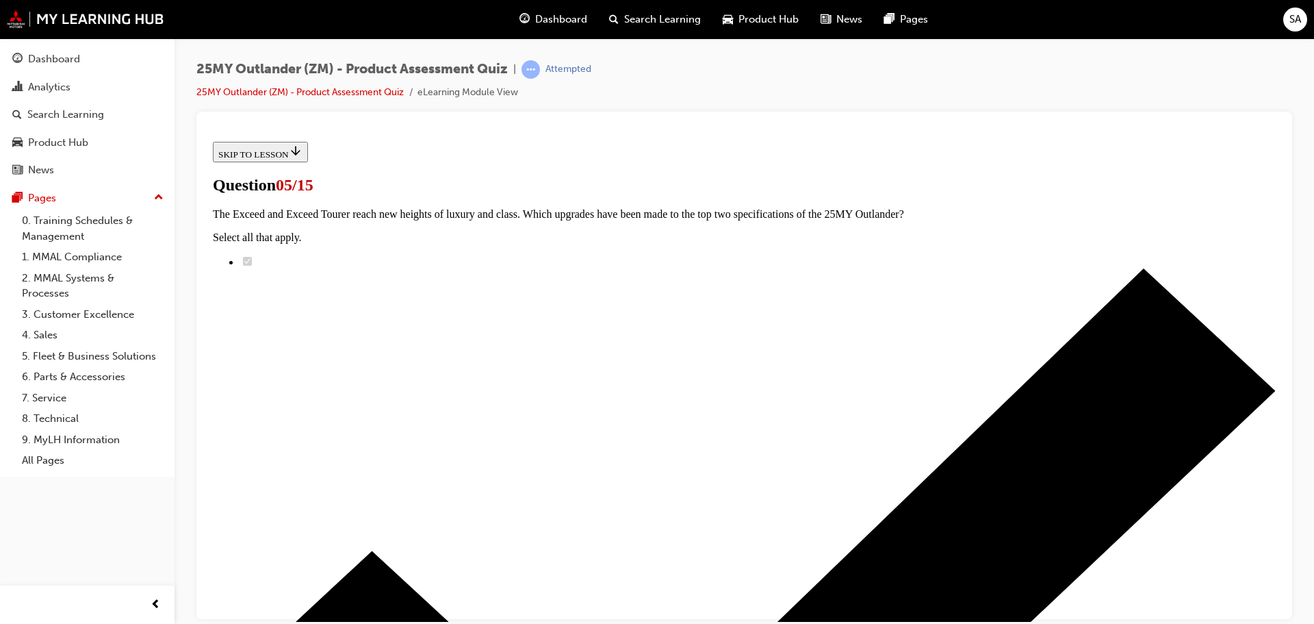
scroll to position [205, 0]
radio input "true"
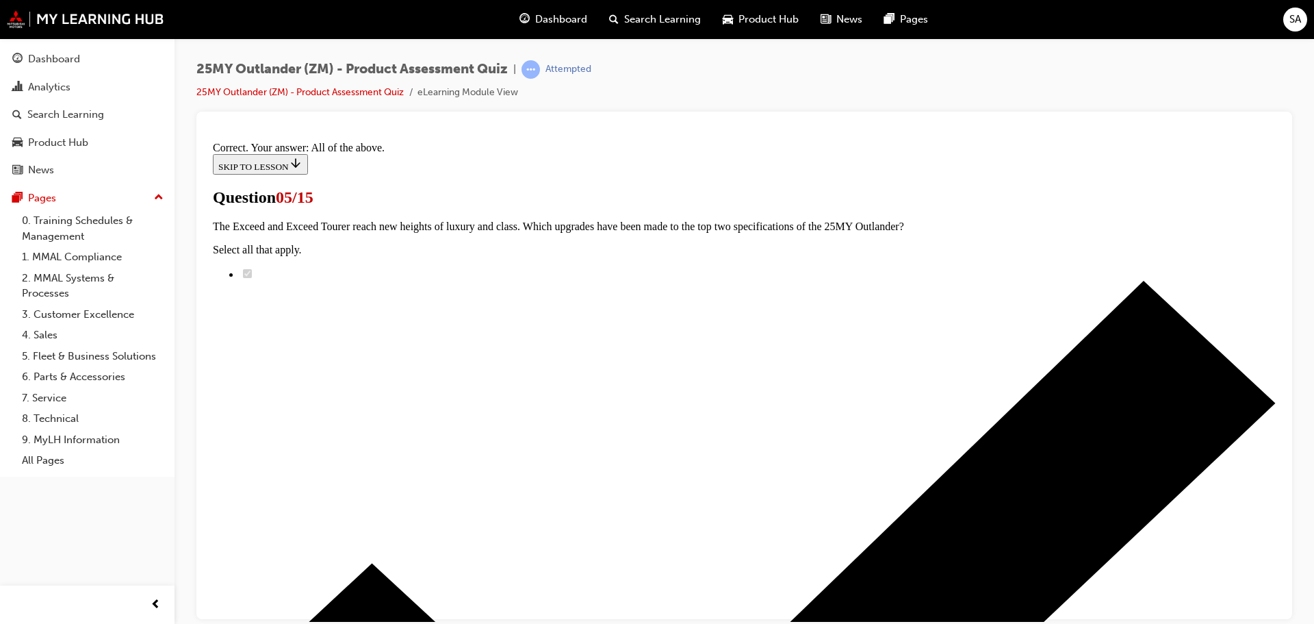
scroll to position [338, 0]
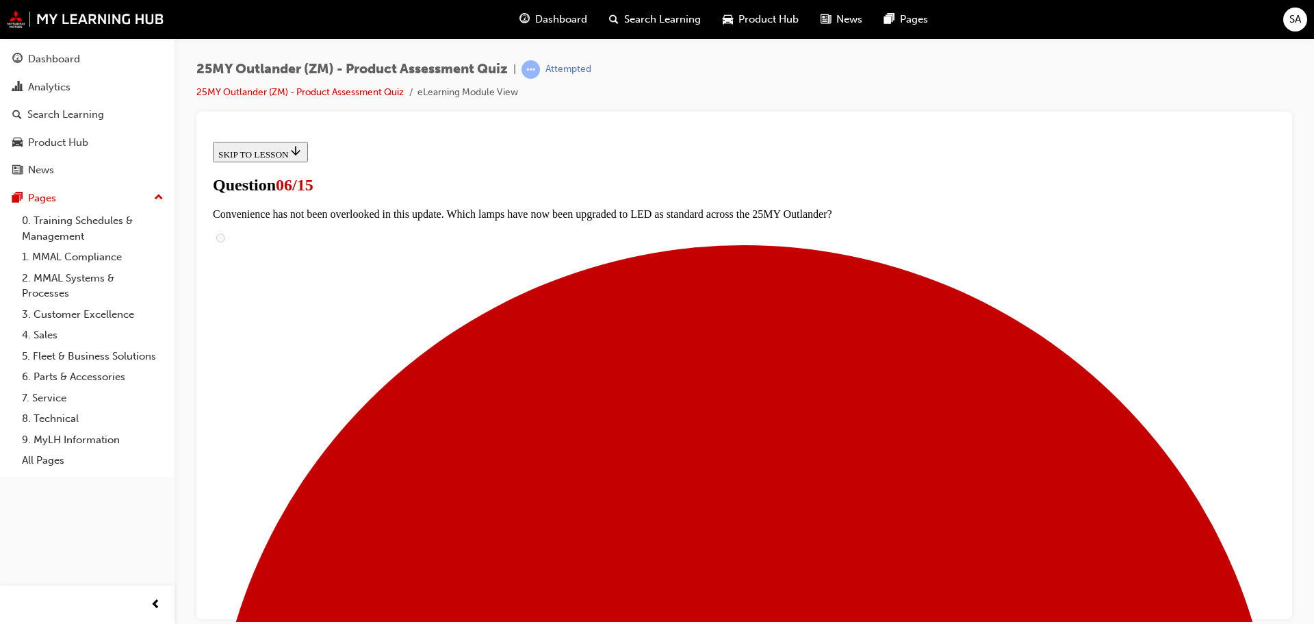
scroll to position [342, 0]
radio input "true"
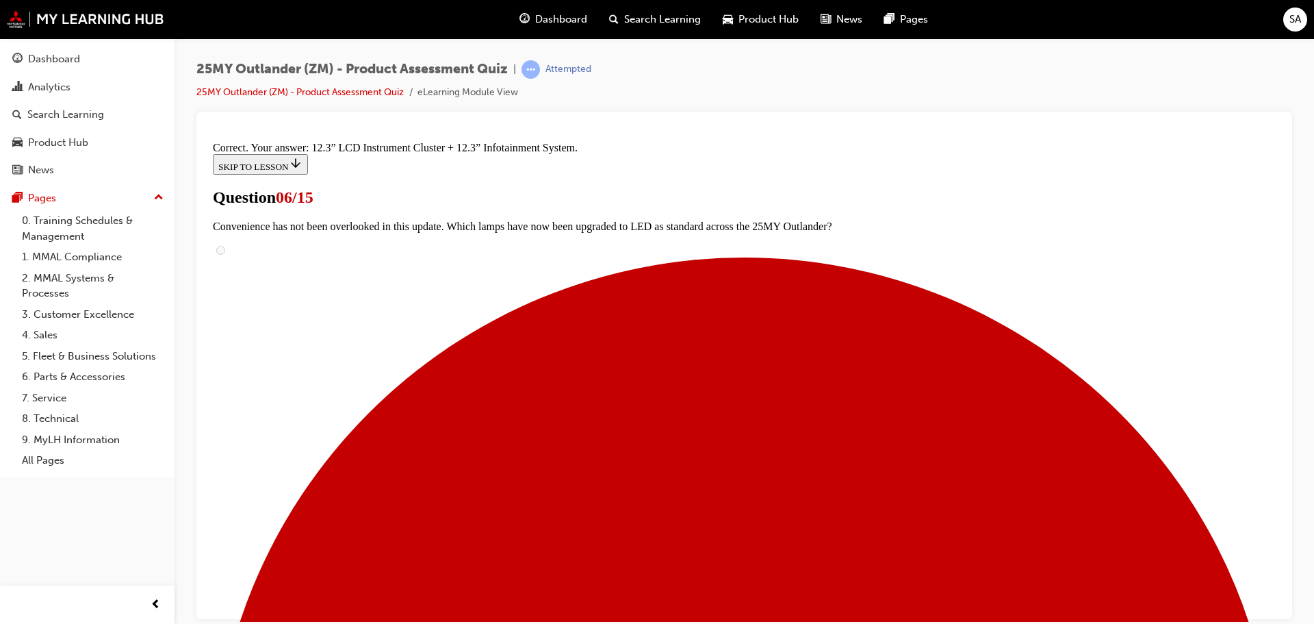
scroll to position [468, 0]
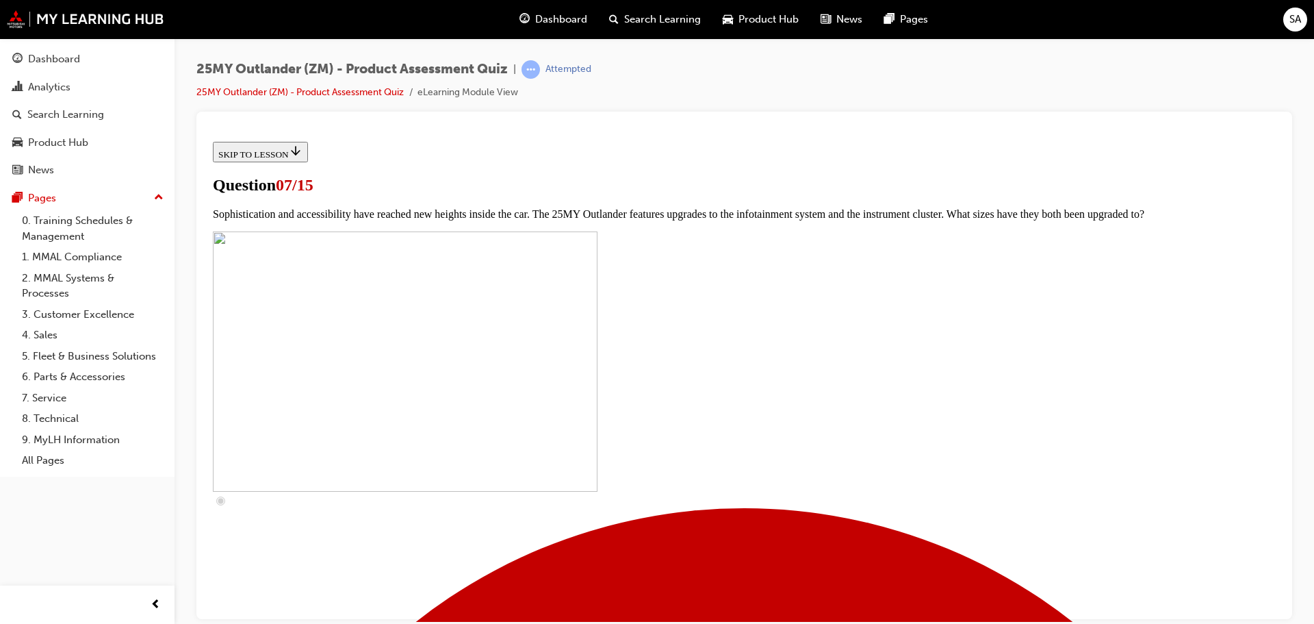
scroll to position [479, 0]
checkbox input "true"
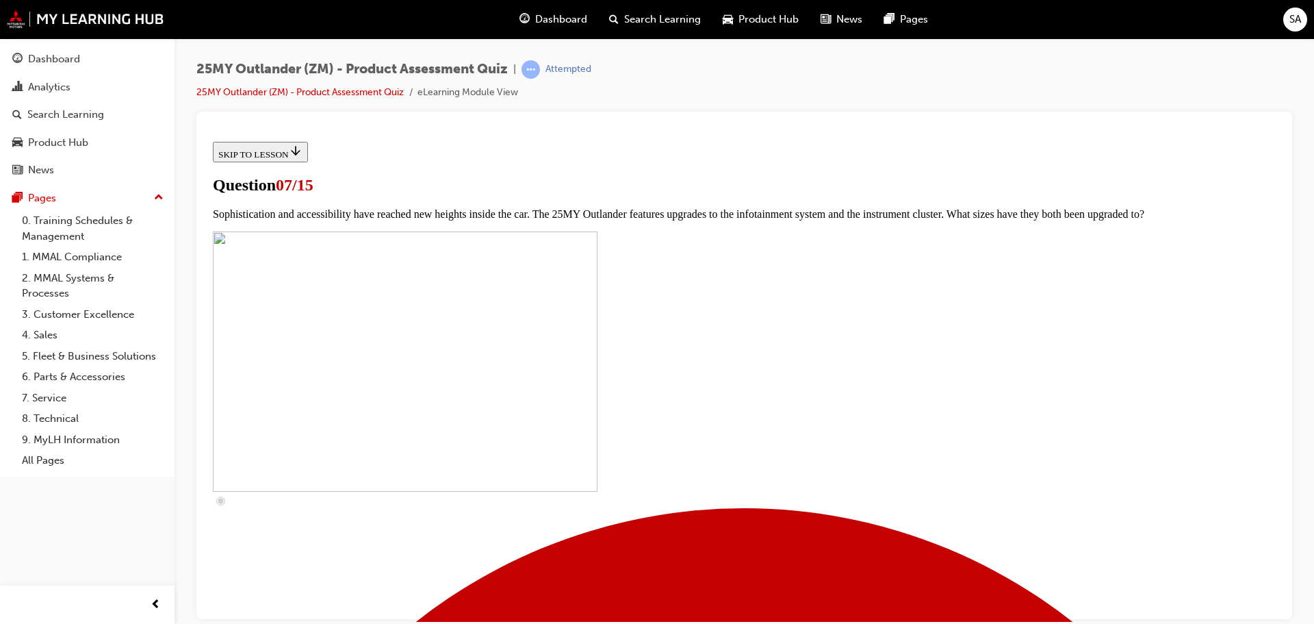
checkbox input "true"
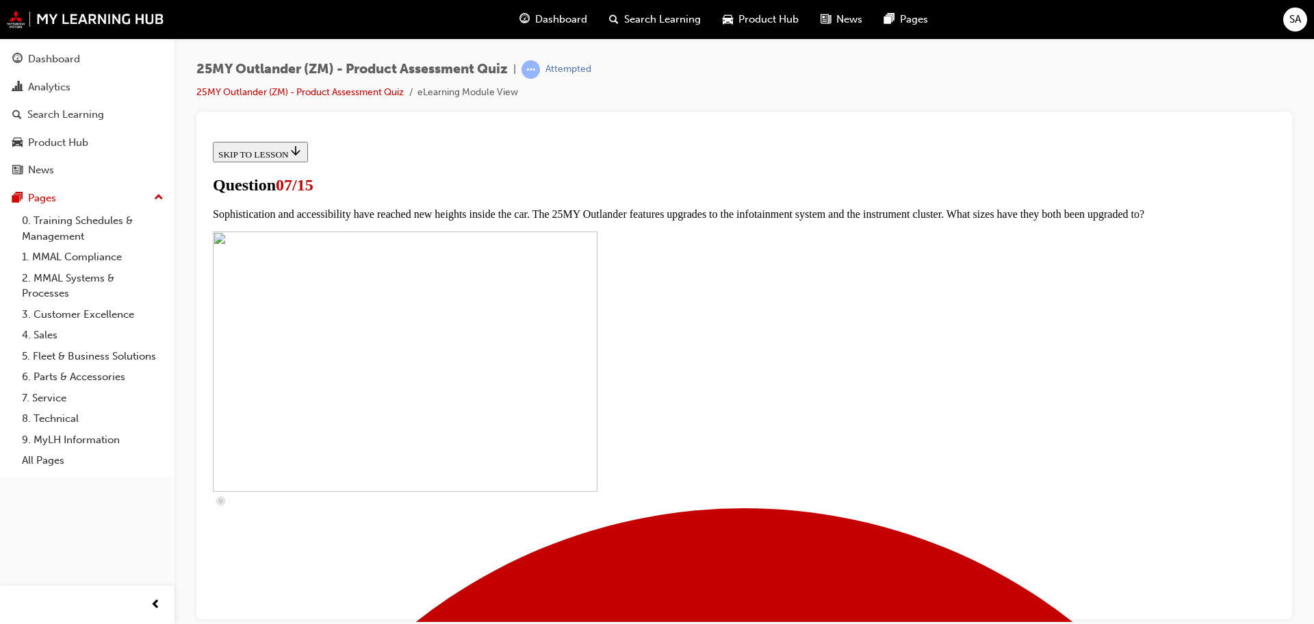
checkbox input "true"
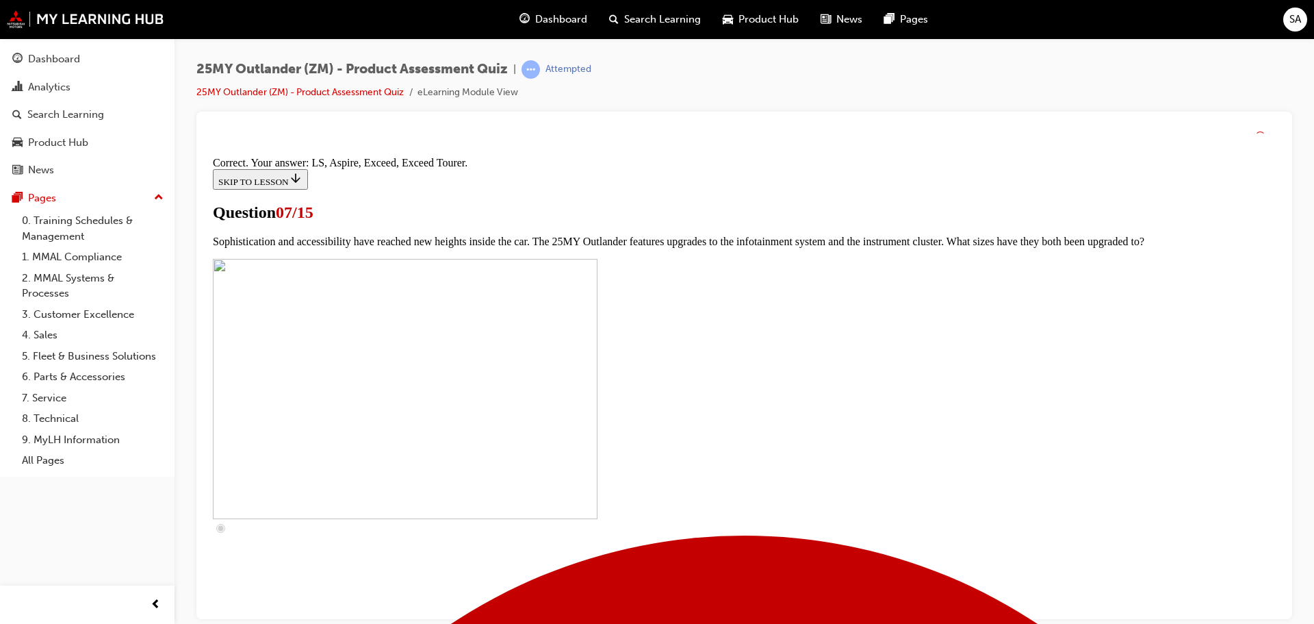
scroll to position [624, 0]
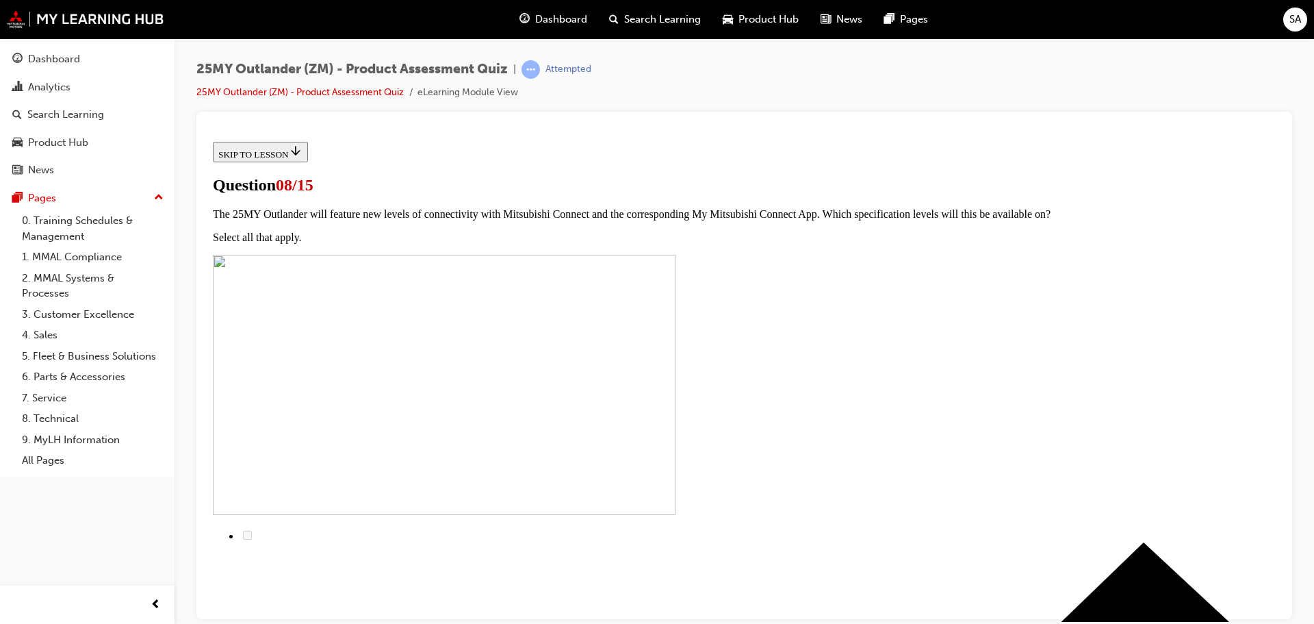
radio input "true"
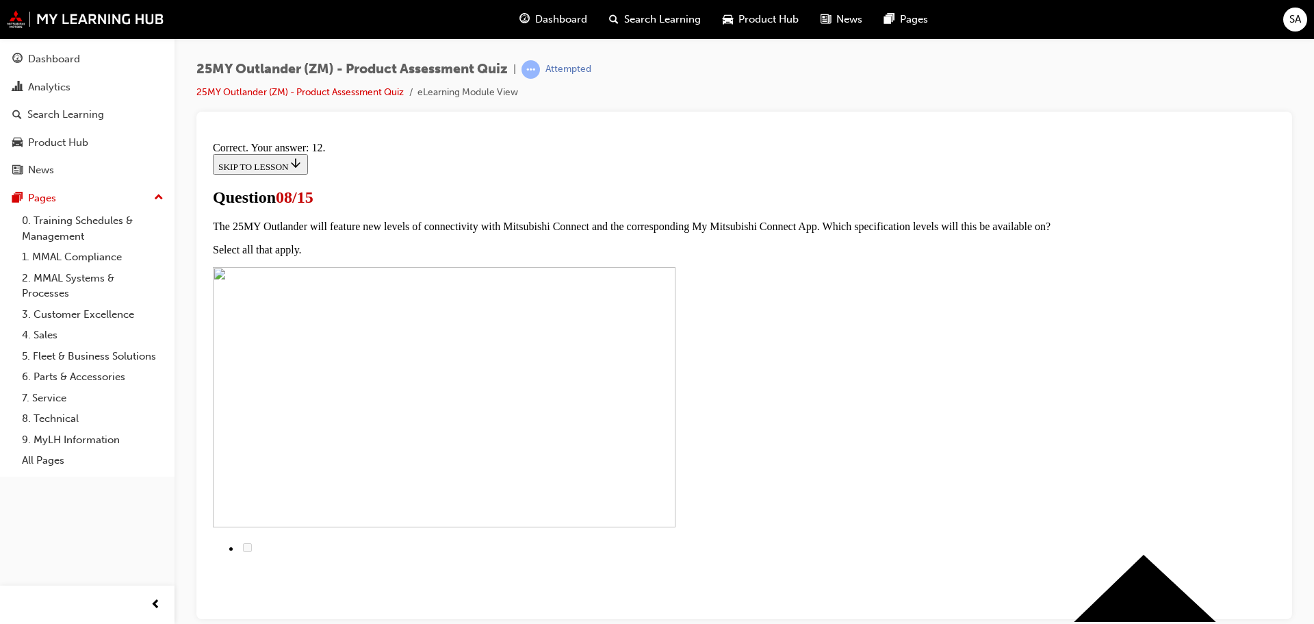
scroll to position [229, 0]
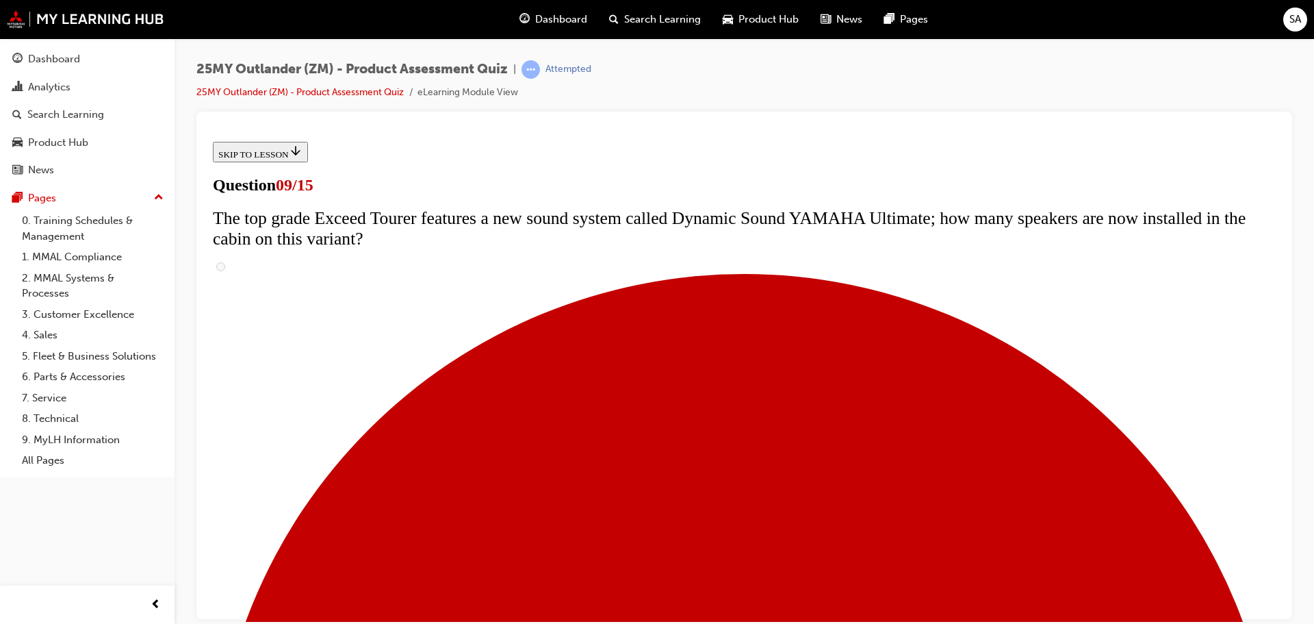
scroll to position [616, 0]
radio input "true"
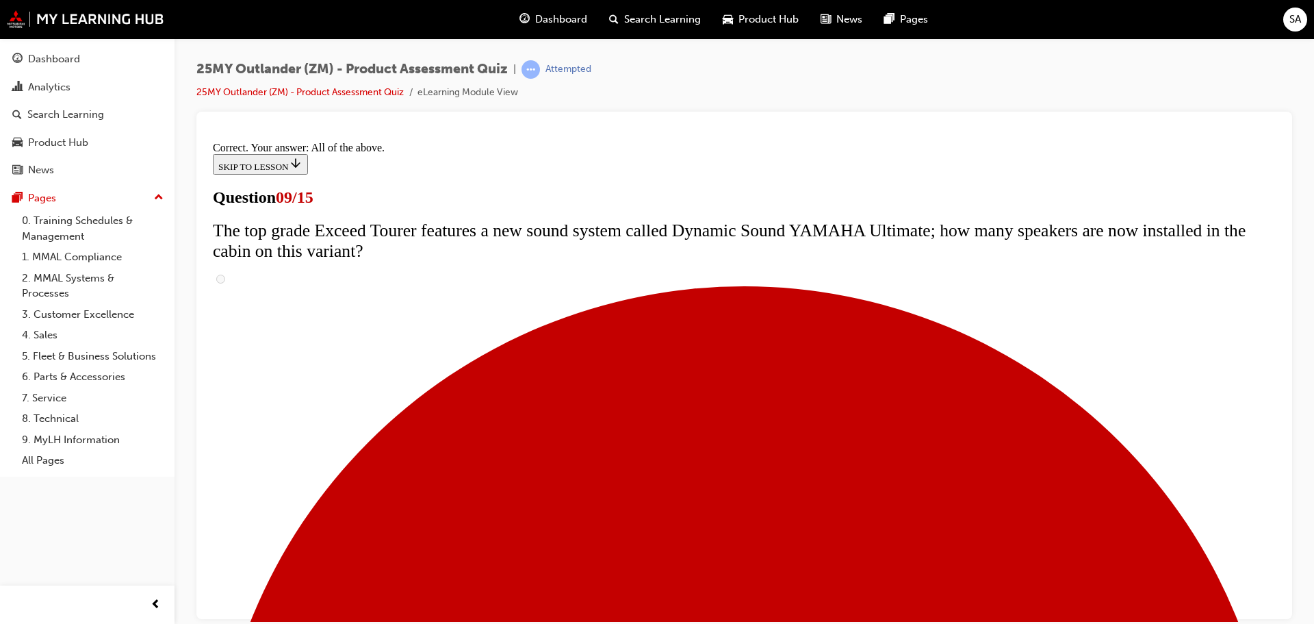
scroll to position [718, 0]
drag, startPoint x: 733, startPoint y: 551, endPoint x: 745, endPoint y: 551, distance: 12.3
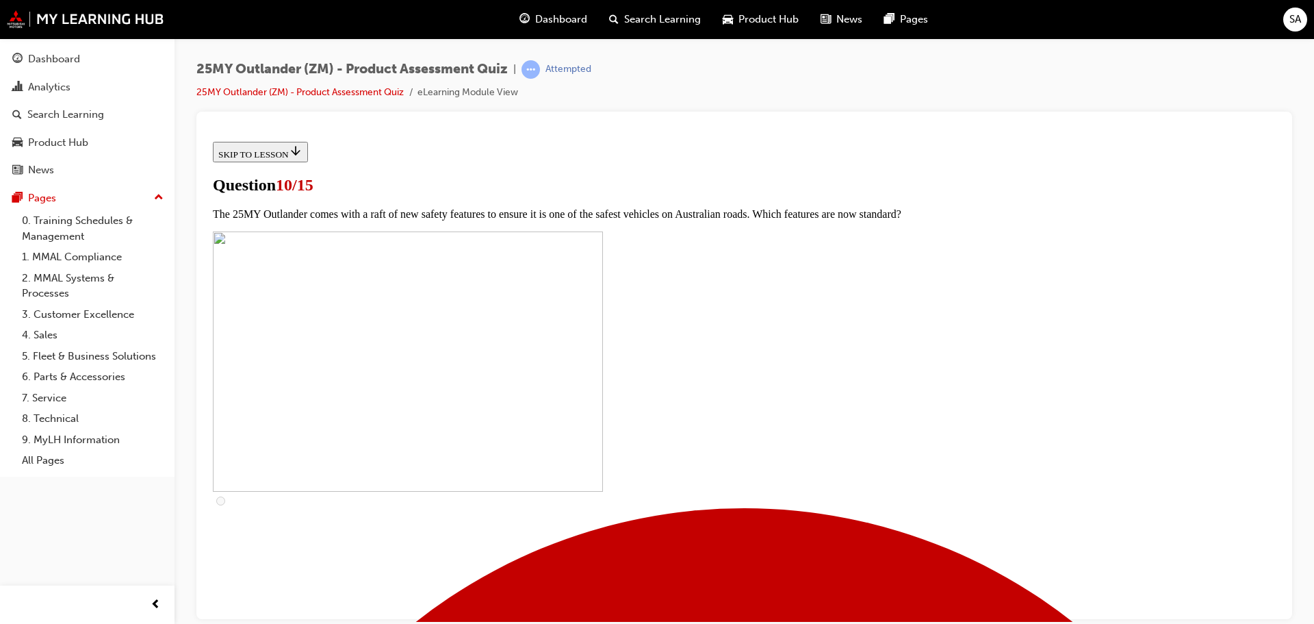
scroll to position [411, 0]
checkbox input "true"
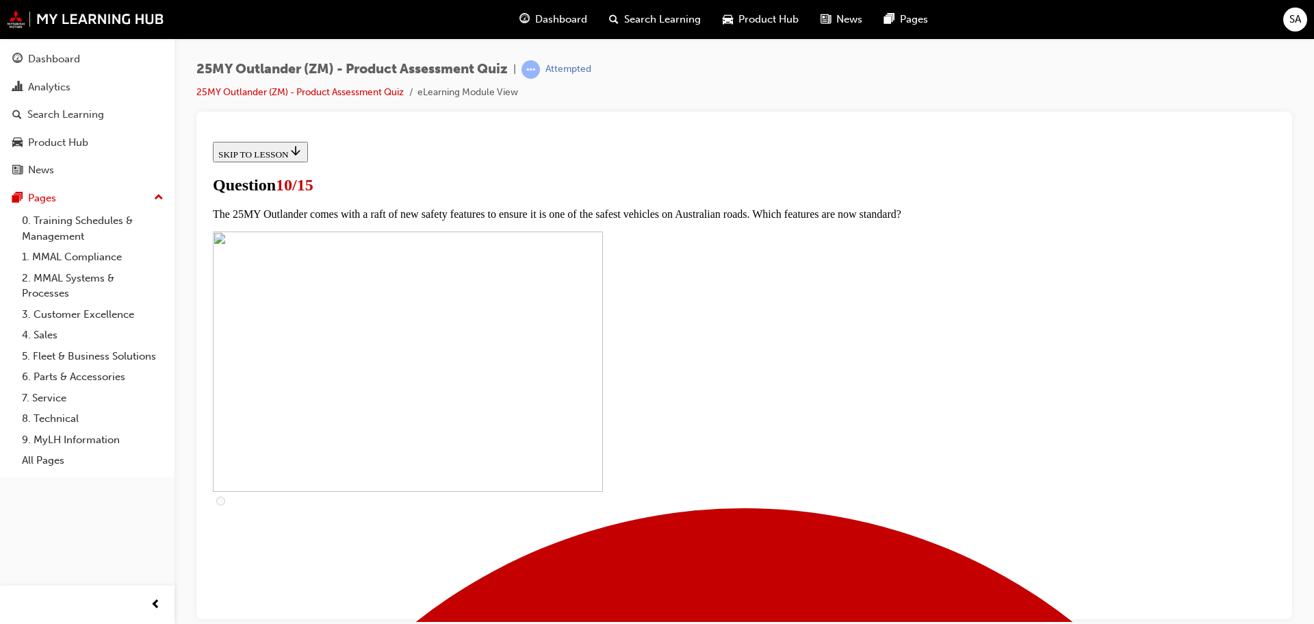
checkbox input "true"
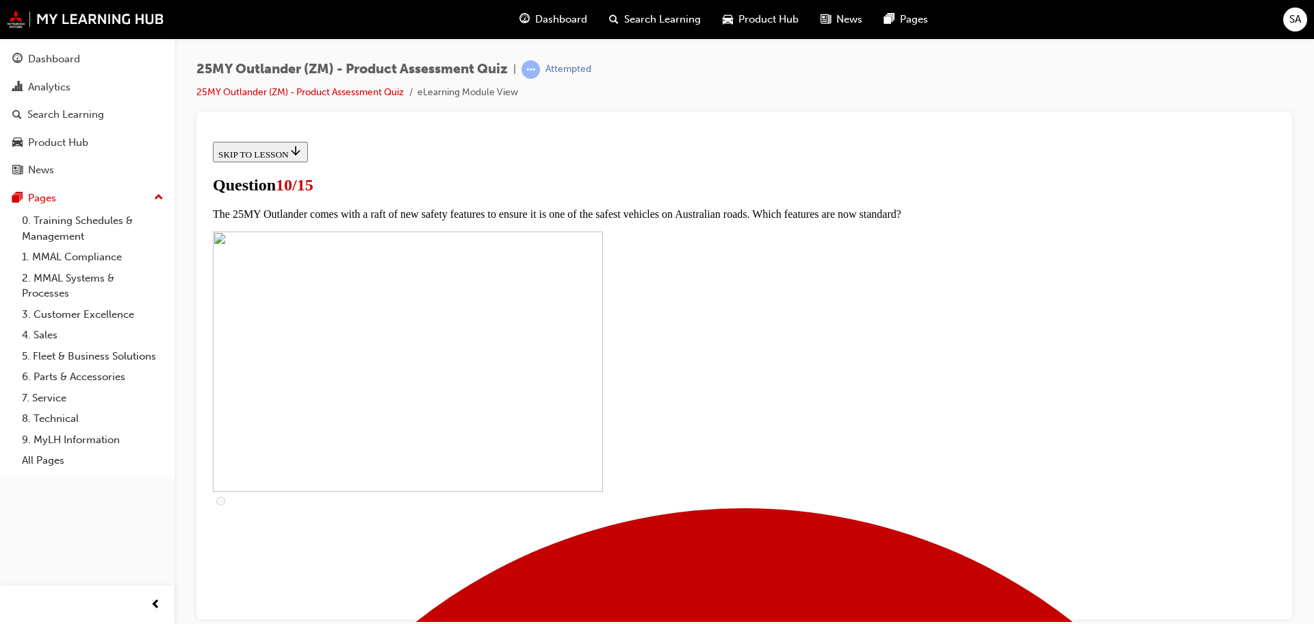
scroll to position [274, 0]
checkbox input "true"
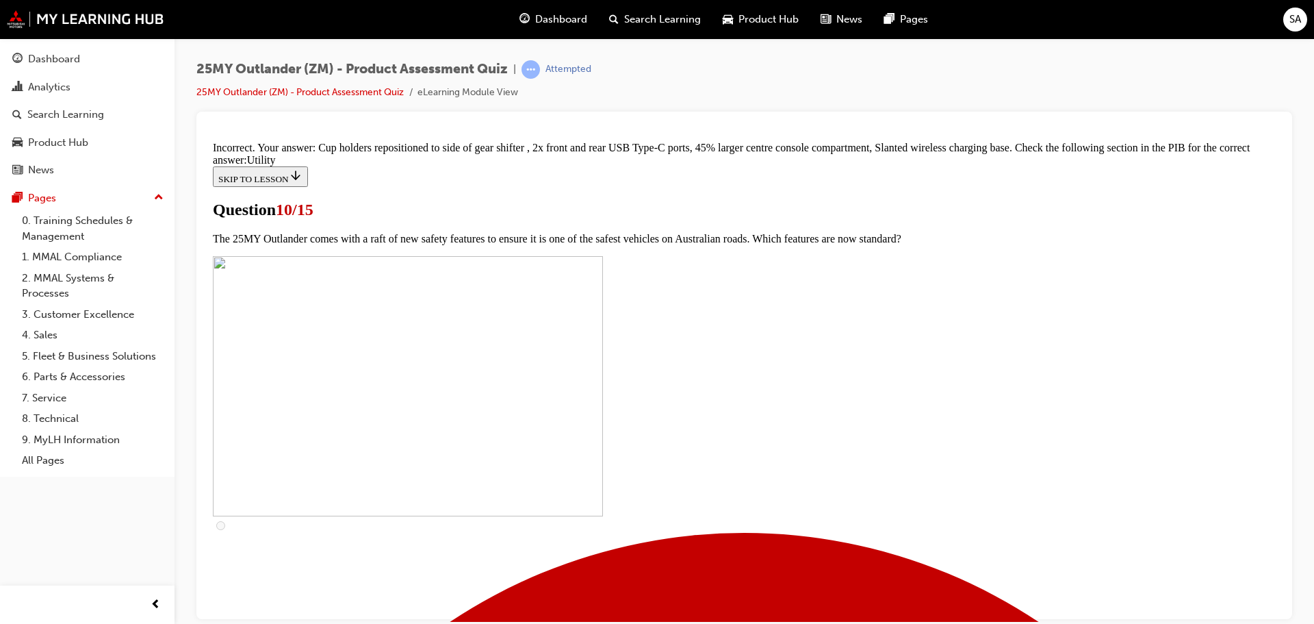
scroll to position [674, 0]
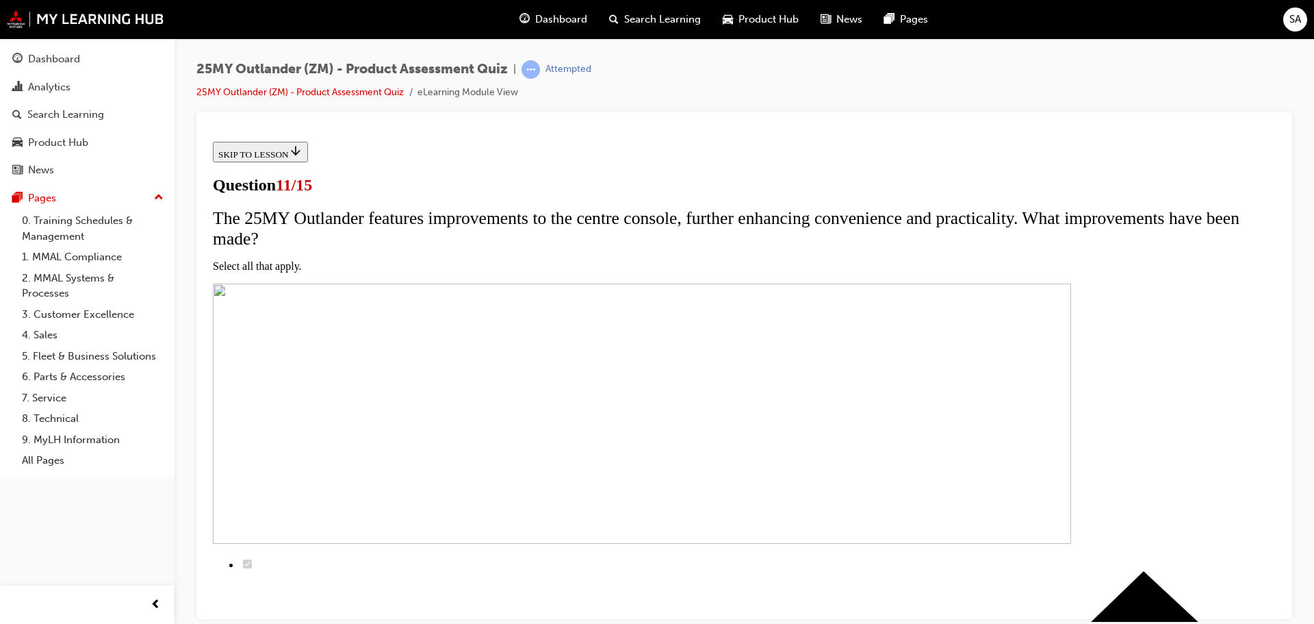
scroll to position [205, 0]
checkbox input "true"
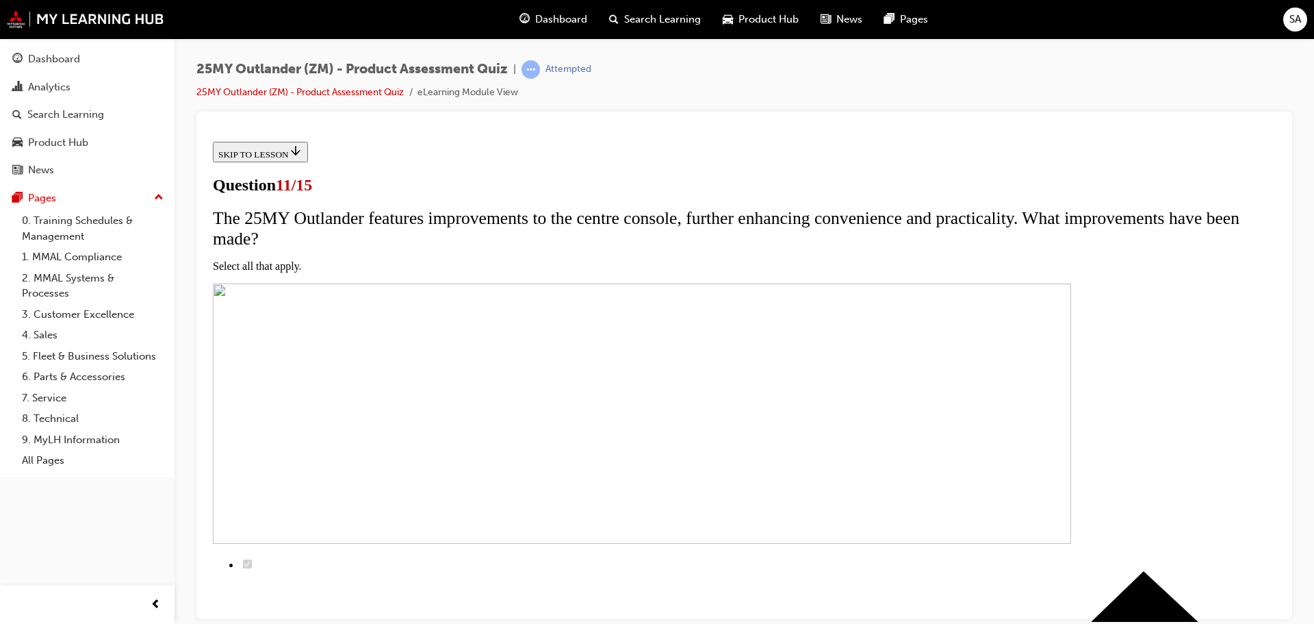
checkbox input "true"
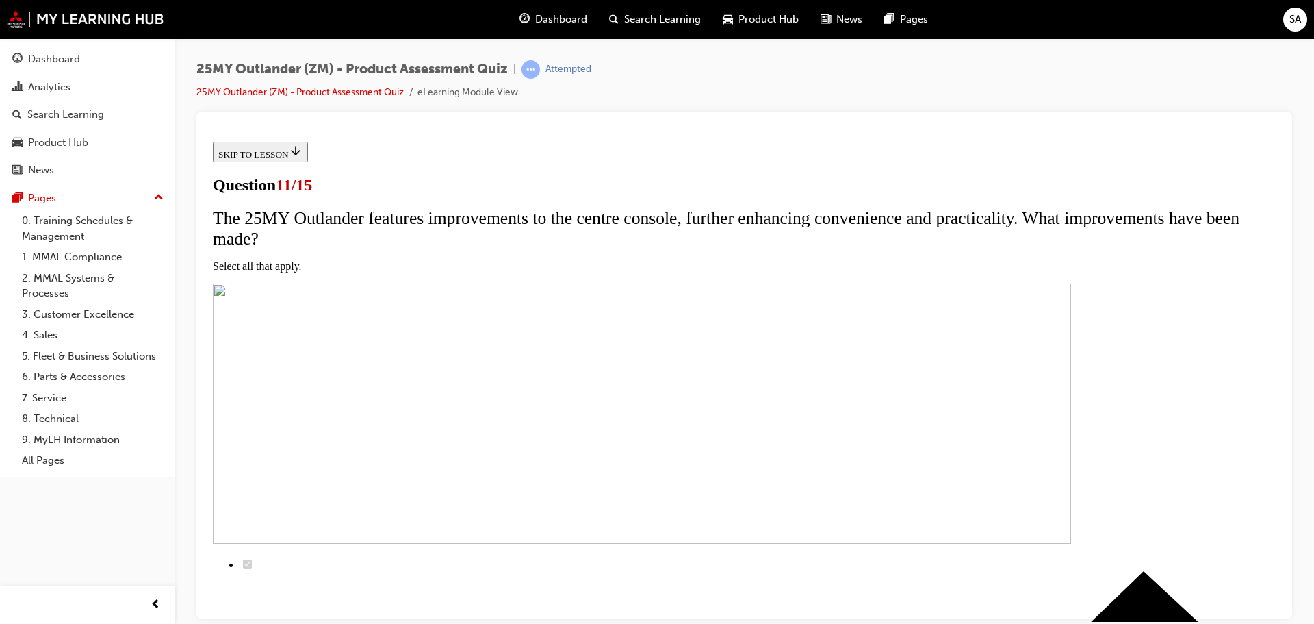
checkbox input "true"
drag, startPoint x: 741, startPoint y: 581, endPoint x: 743, endPoint y: 574, distance: 7.1
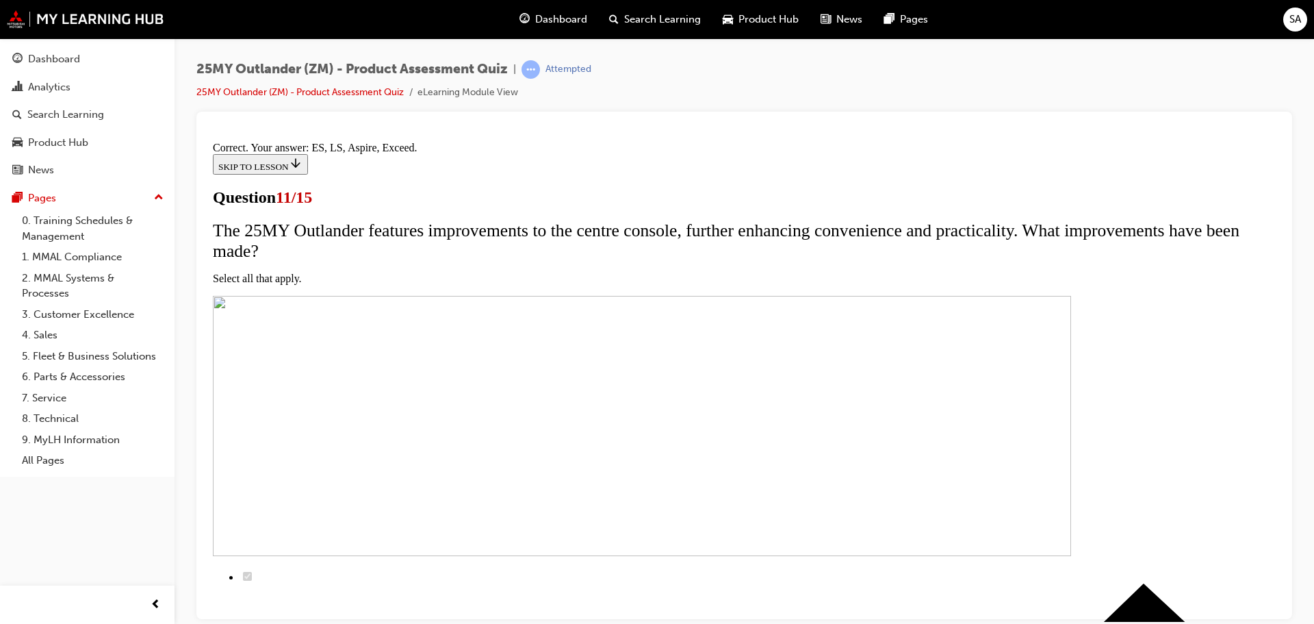
scroll to position [330, 0]
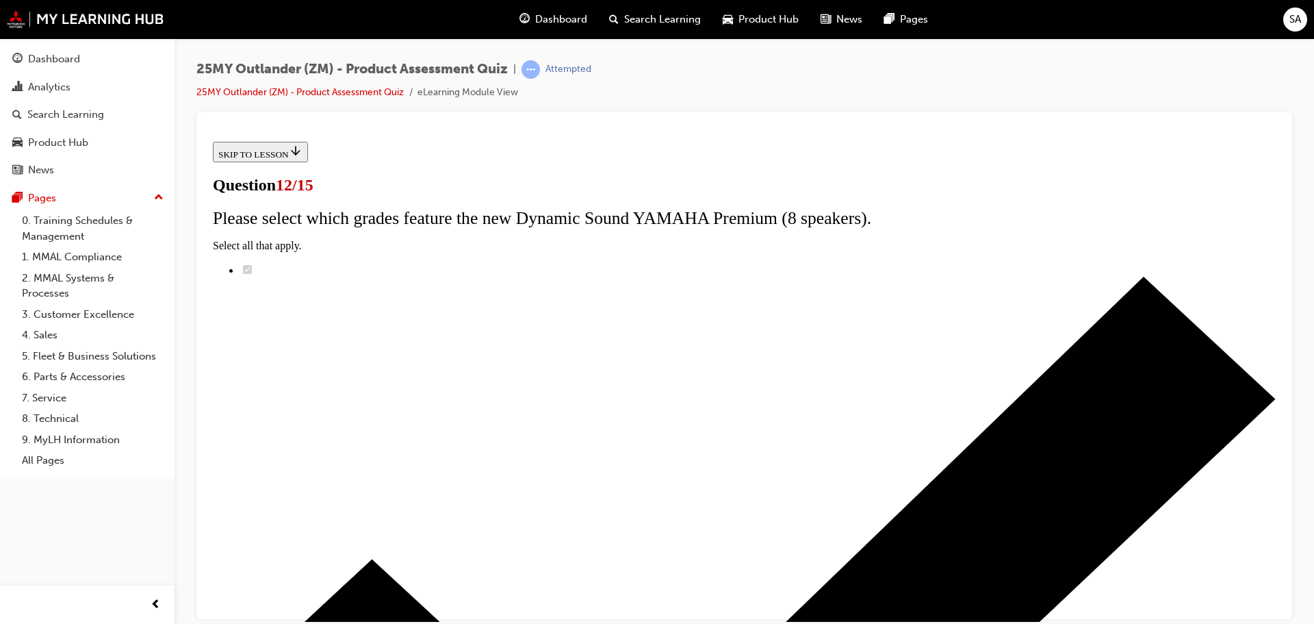
radio input "true"
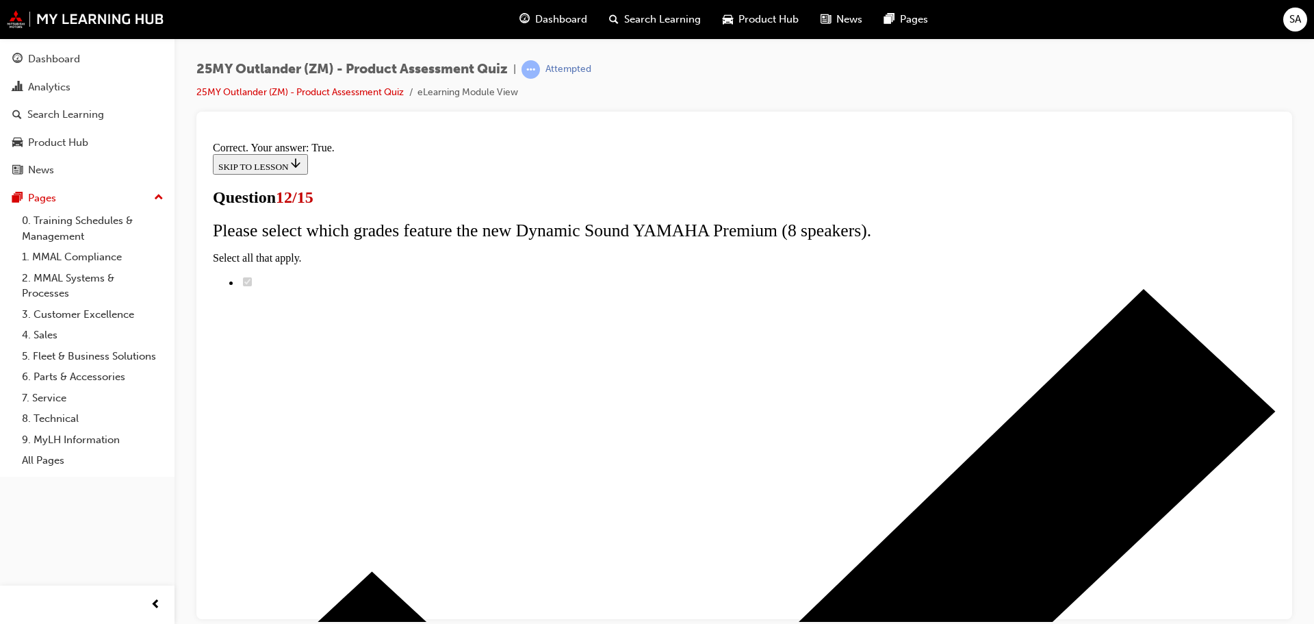
scroll to position [166, 0]
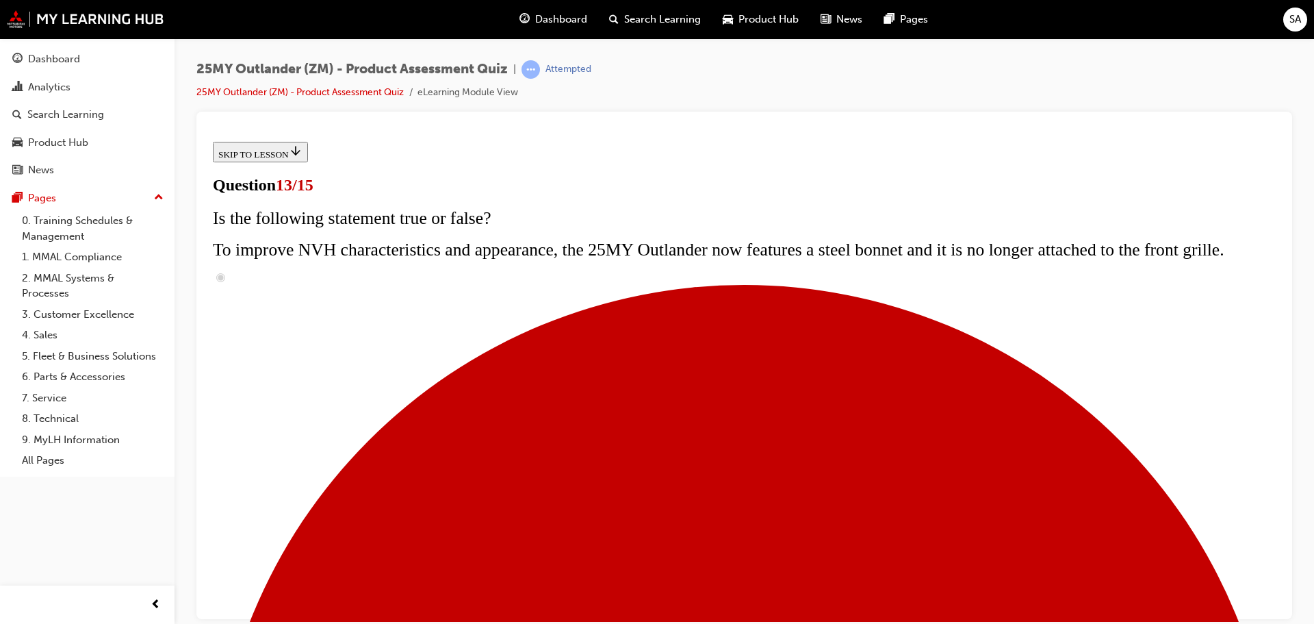
scroll to position [205, 0]
radio input "true"
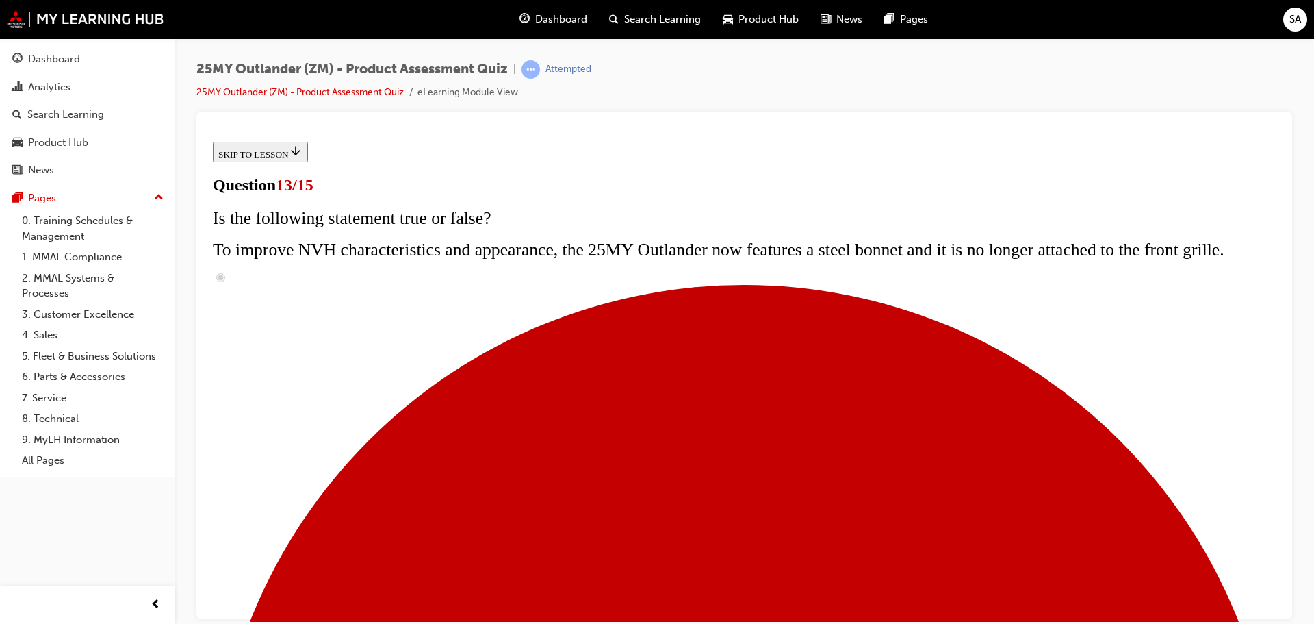
radio input "true"
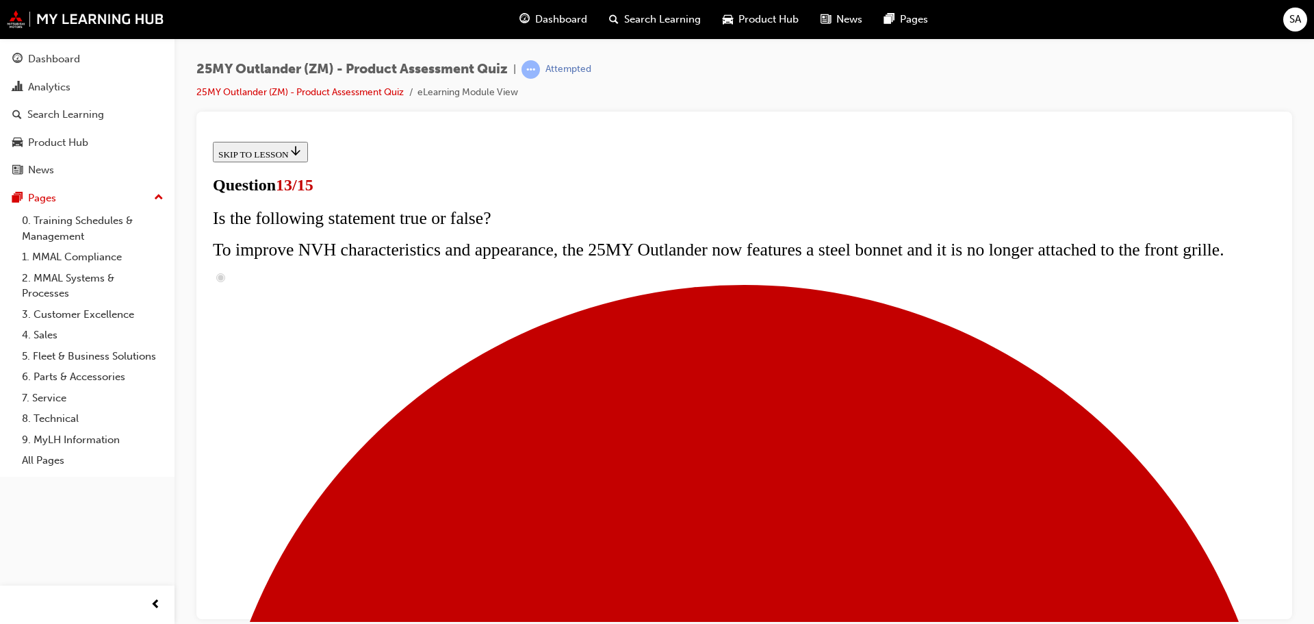
radio input "true"
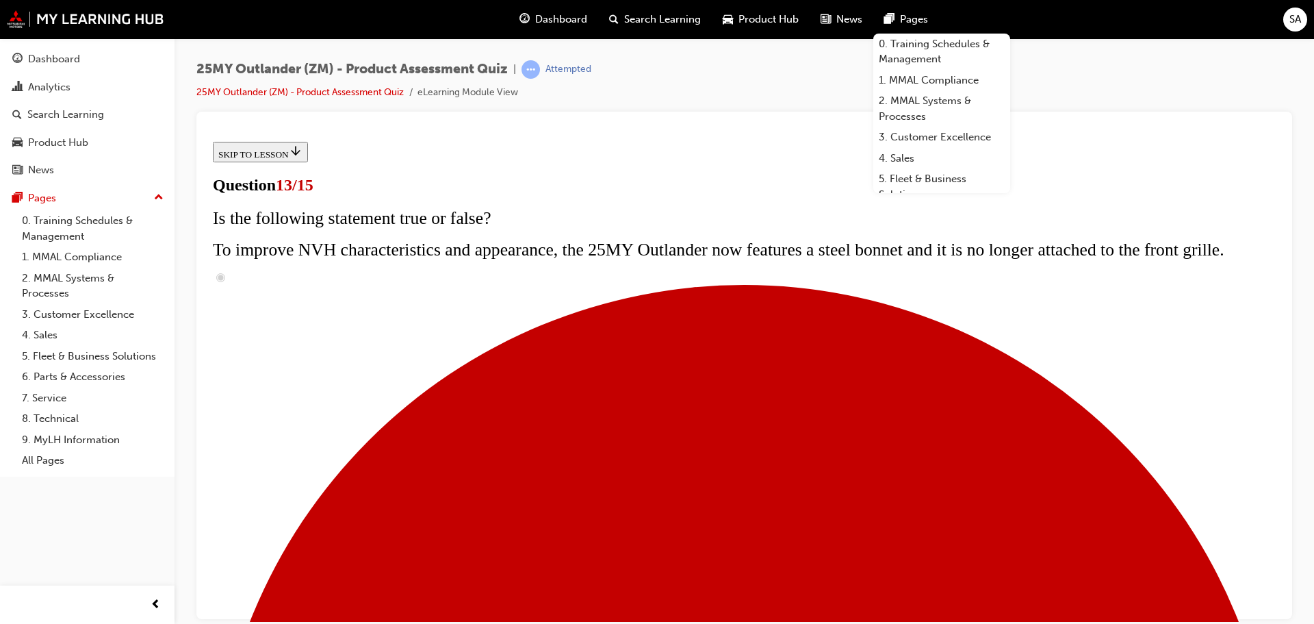
radio input "true"
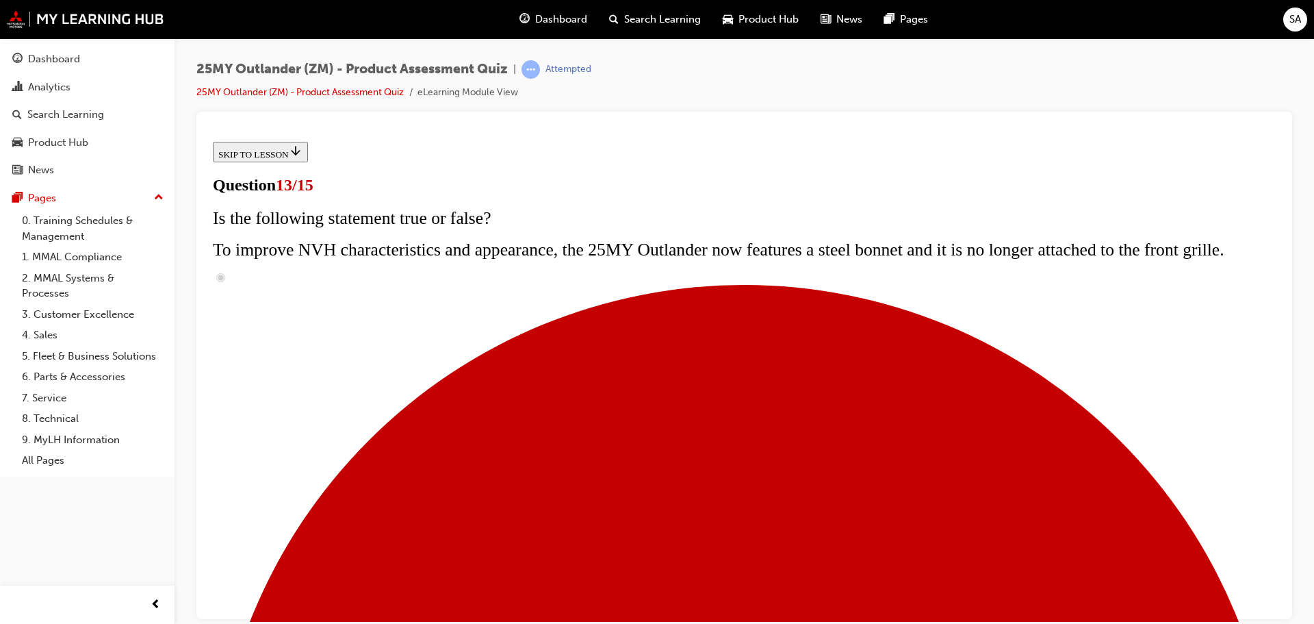
radio input "true"
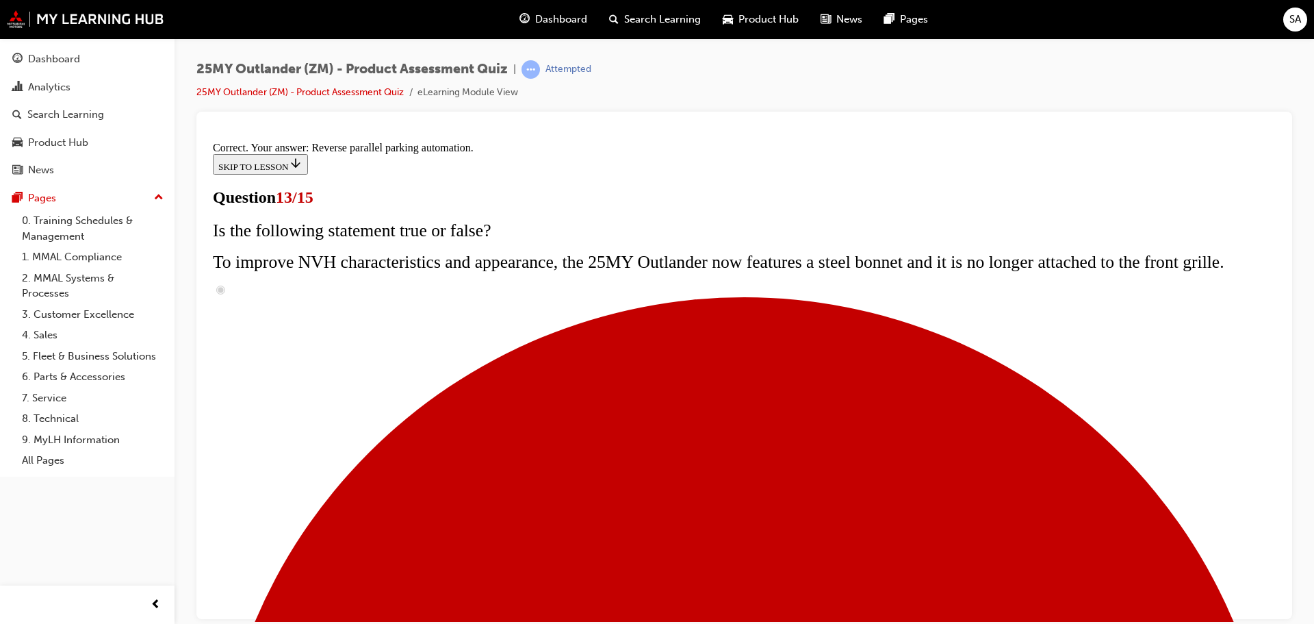
scroll to position [361, 0]
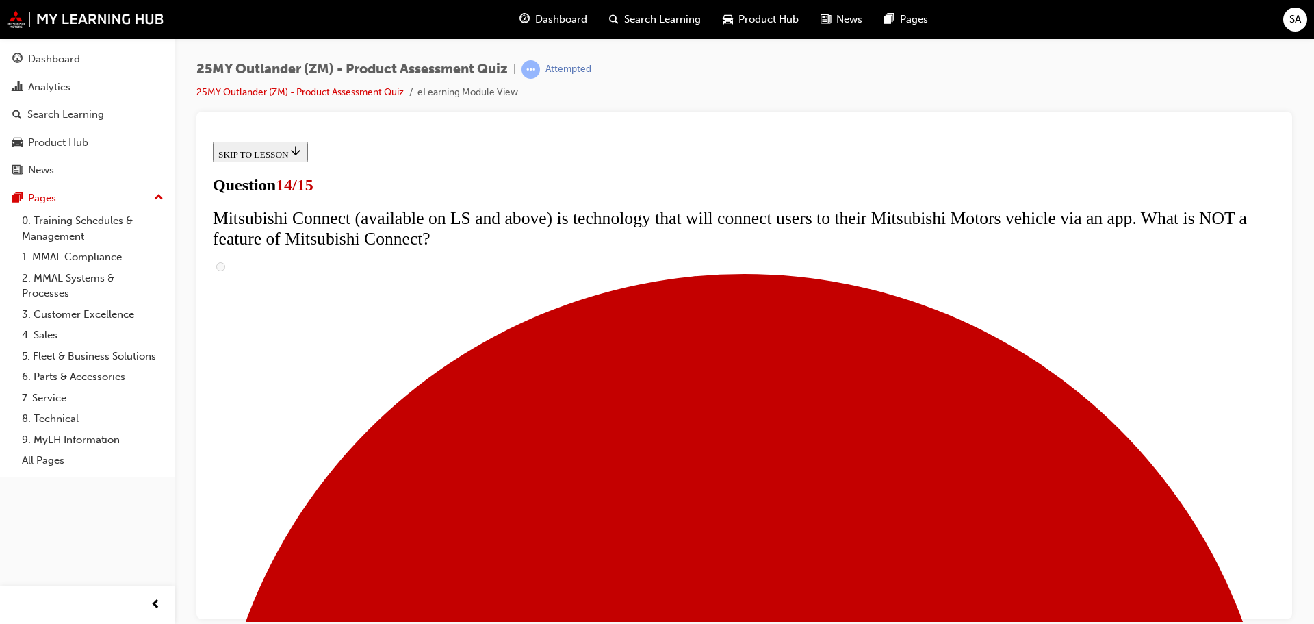
scroll to position [479, 0]
radio input "true"
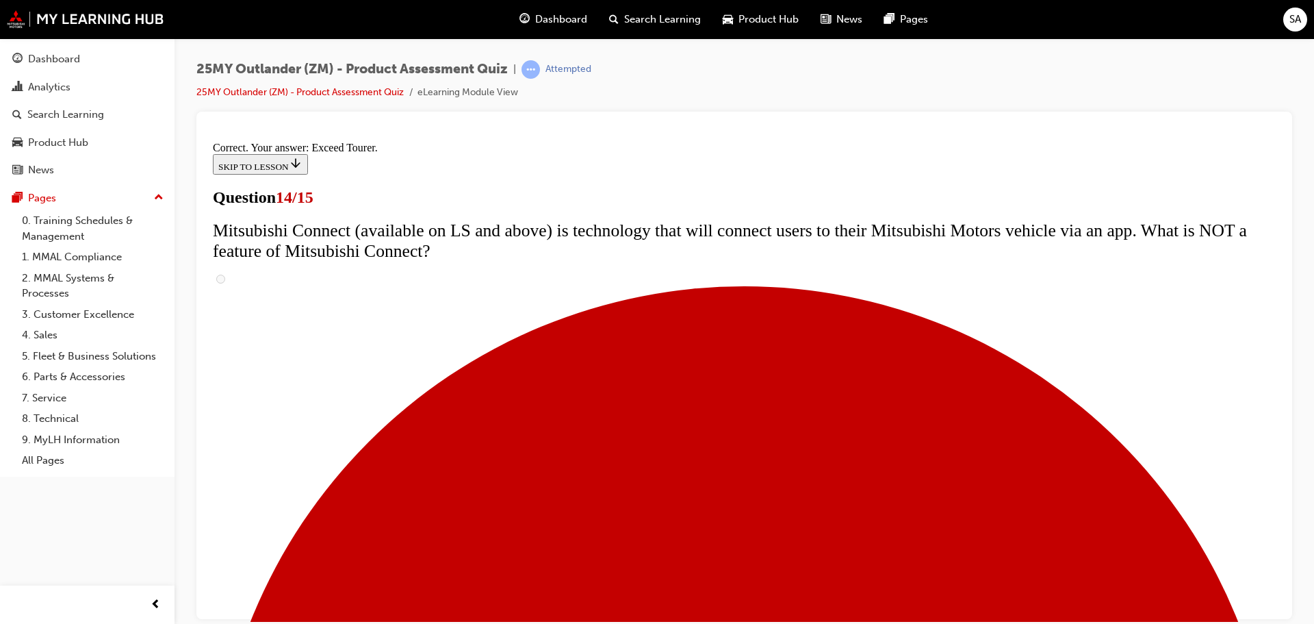
scroll to position [577, 0]
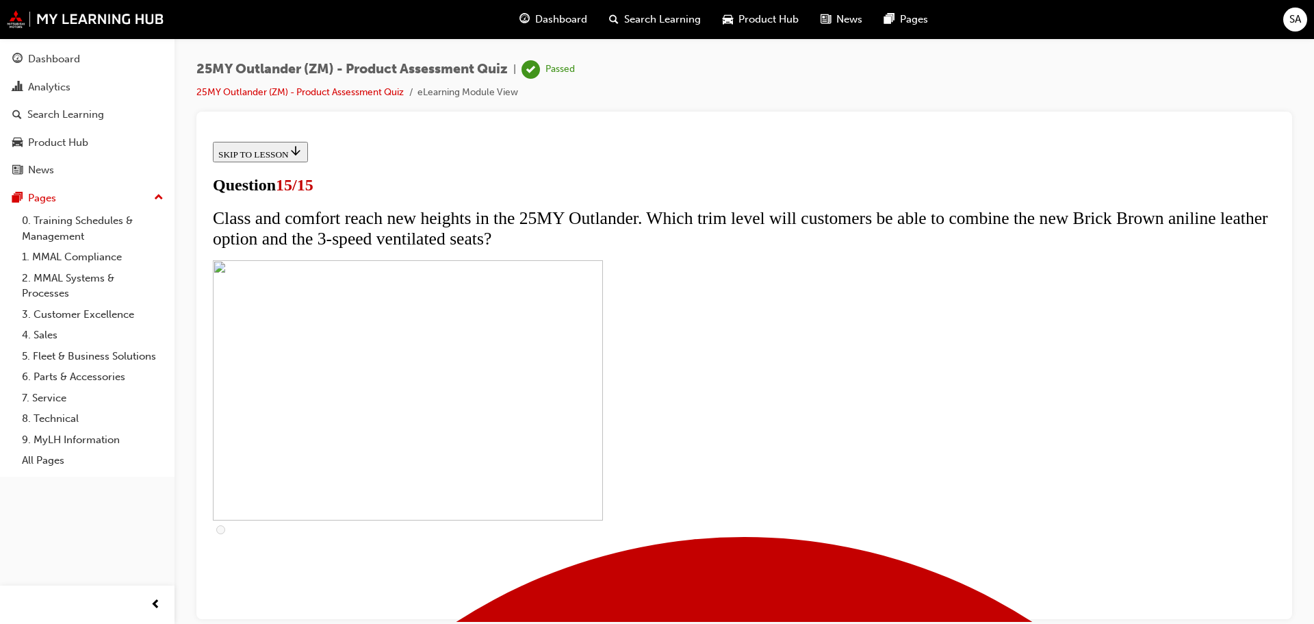
scroll to position [212, 0]
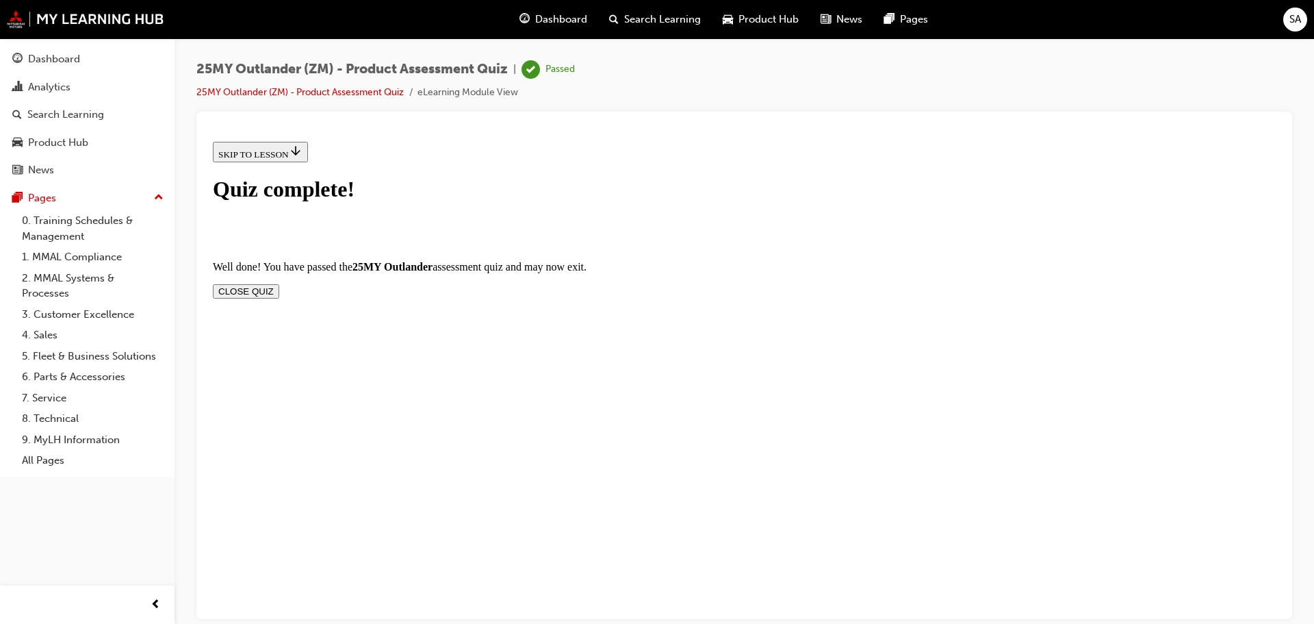
click at [279, 283] on button "CLOSE QUIZ" at bounding box center [246, 290] width 66 height 14
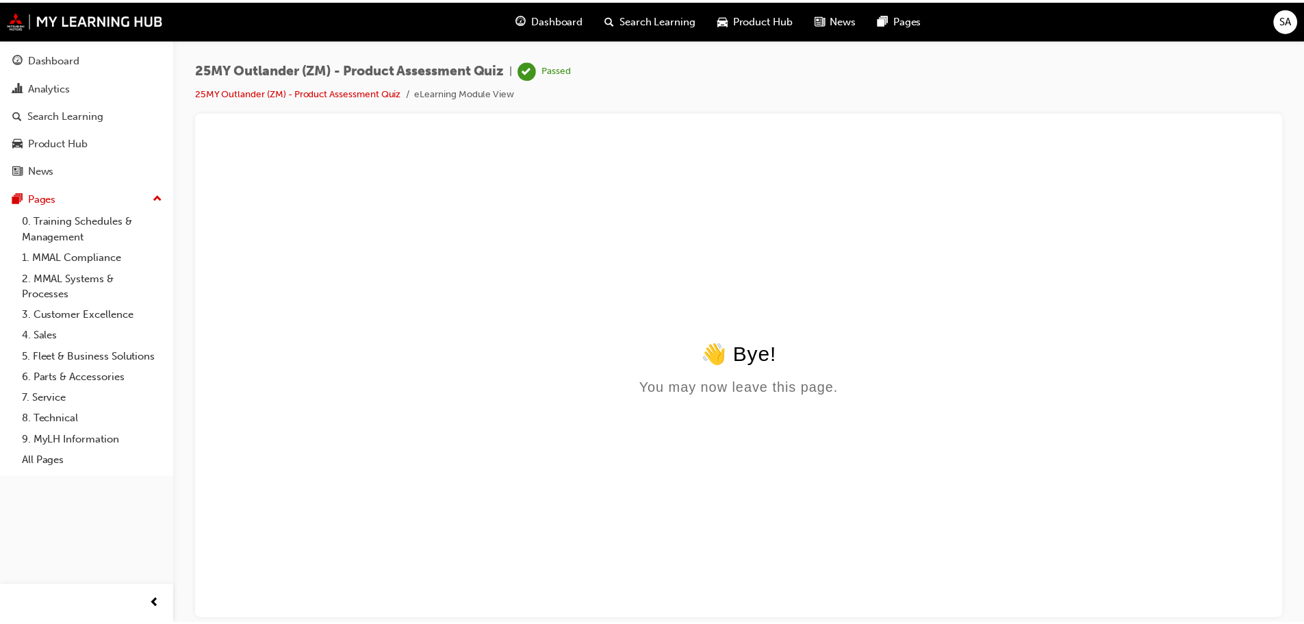
scroll to position [0, 0]
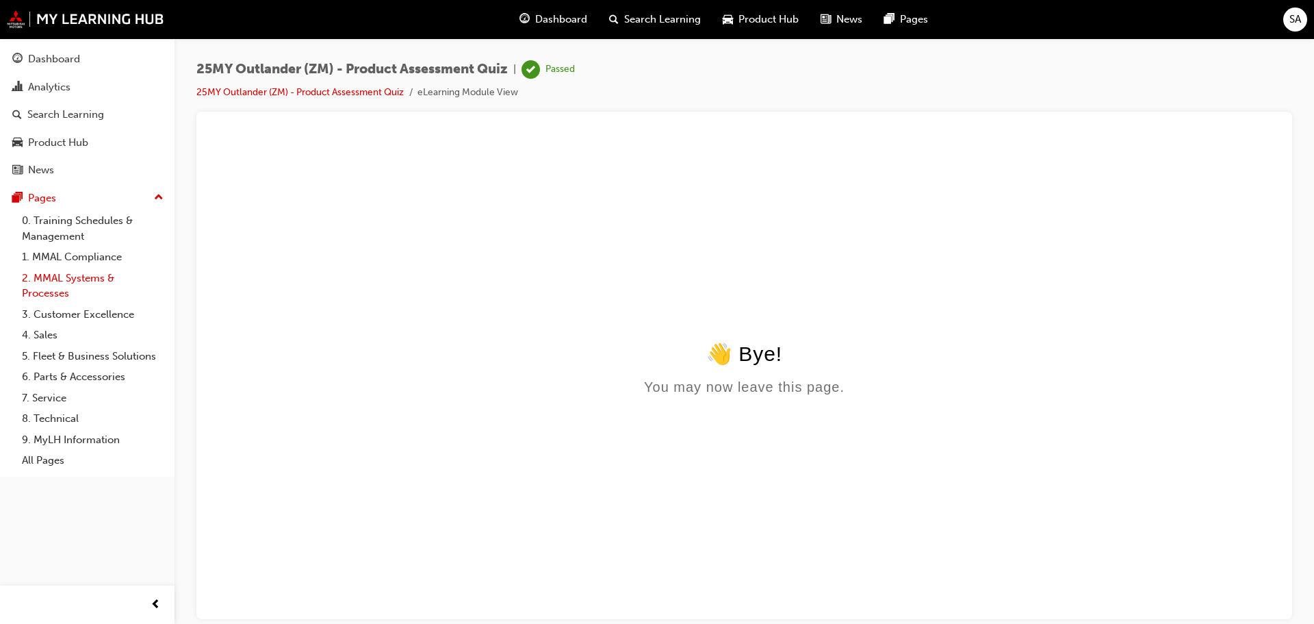
click at [47, 280] on link "2. MMAL Systems & Processes" at bounding box center [92, 286] width 153 height 36
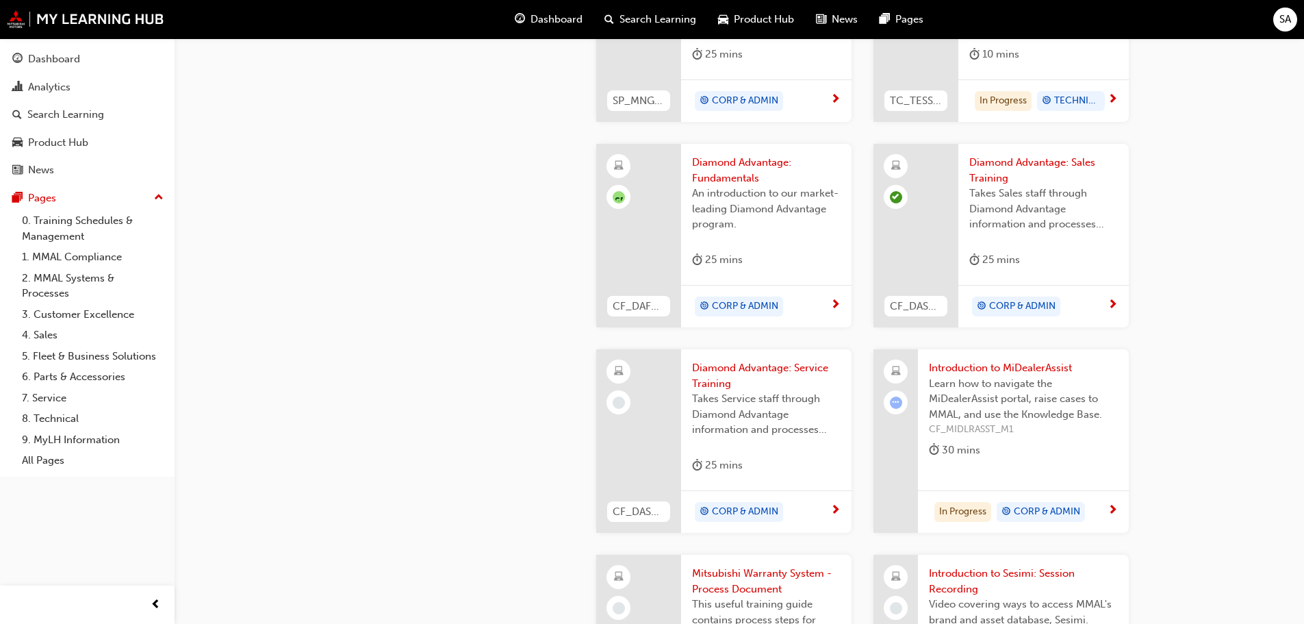
scroll to position [753, 0]
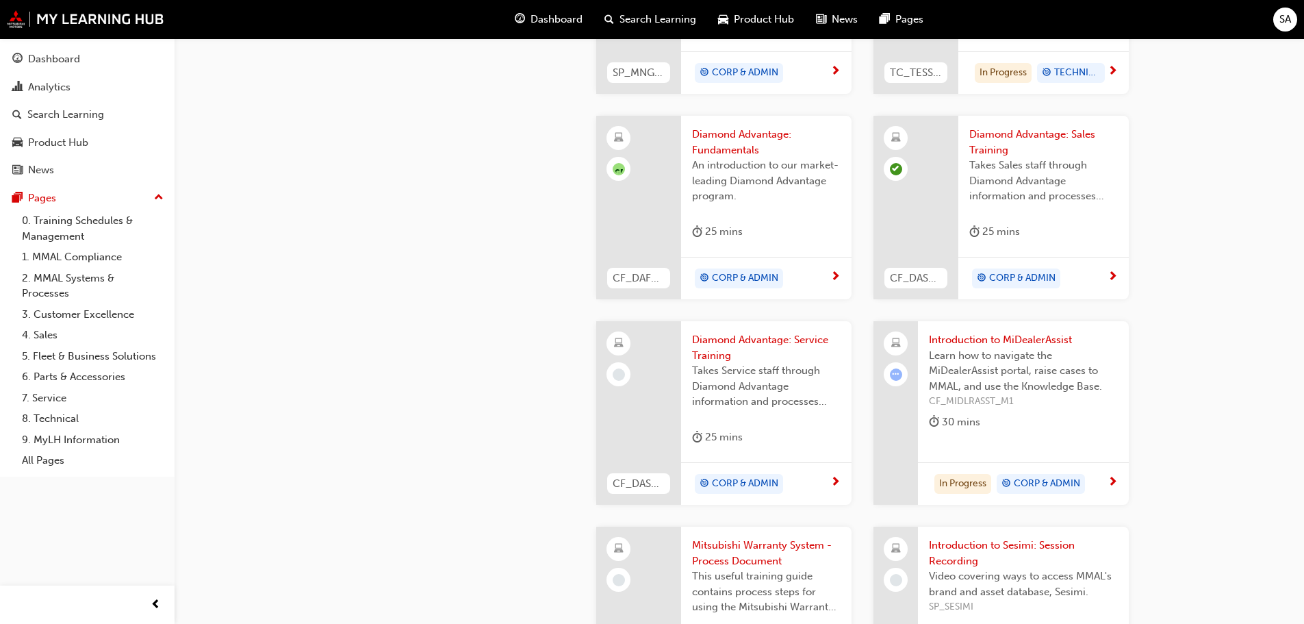
click at [988, 378] on span "Learn how to navigate the MiDealerAssist portal, raise cases to MMAL, and use t…" at bounding box center [1023, 371] width 189 height 47
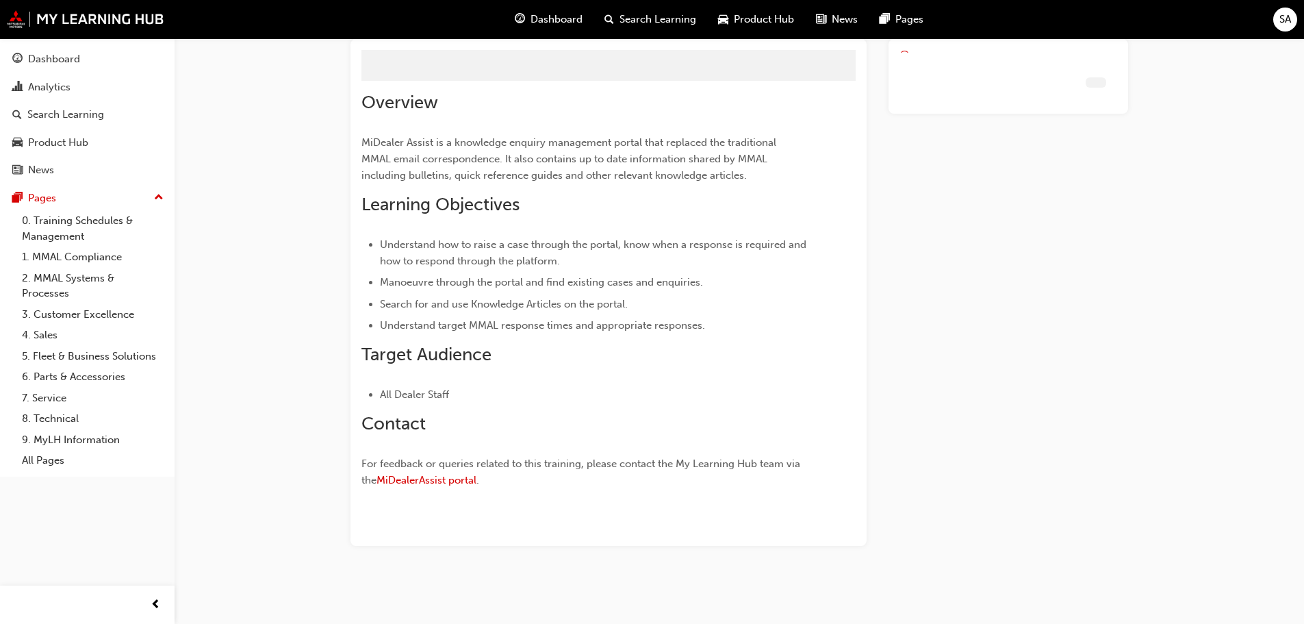
scroll to position [53, 0]
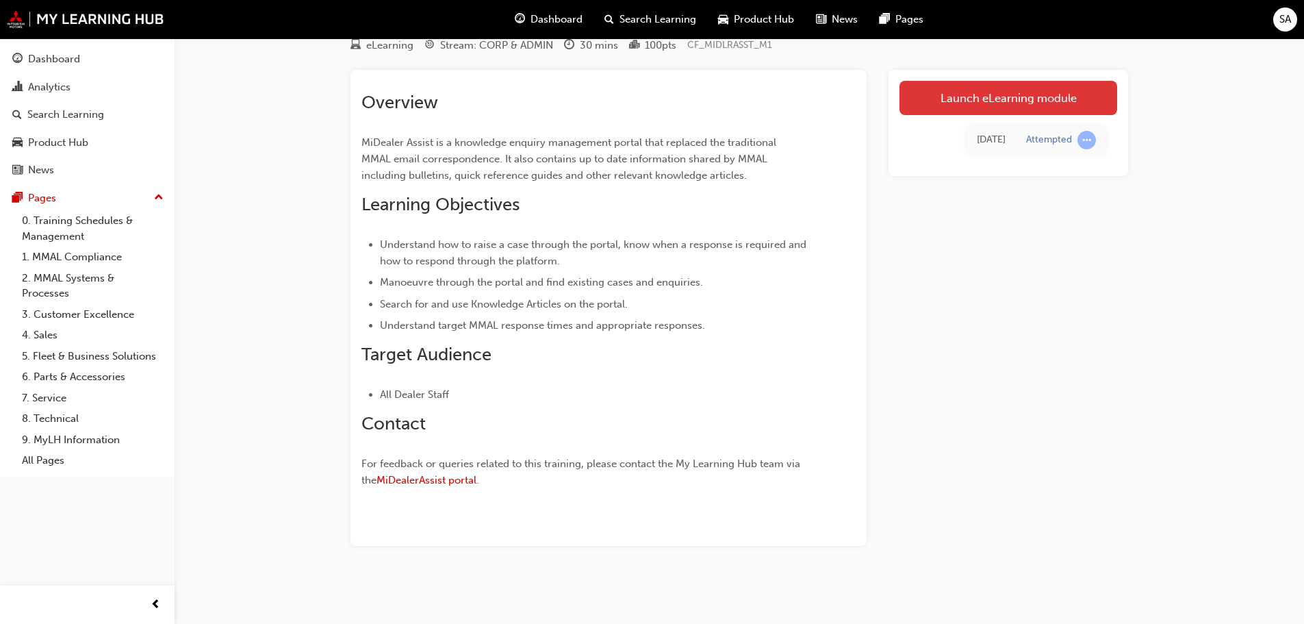
click at [964, 96] on link "Launch eLearning module" at bounding box center [1008, 98] width 218 height 34
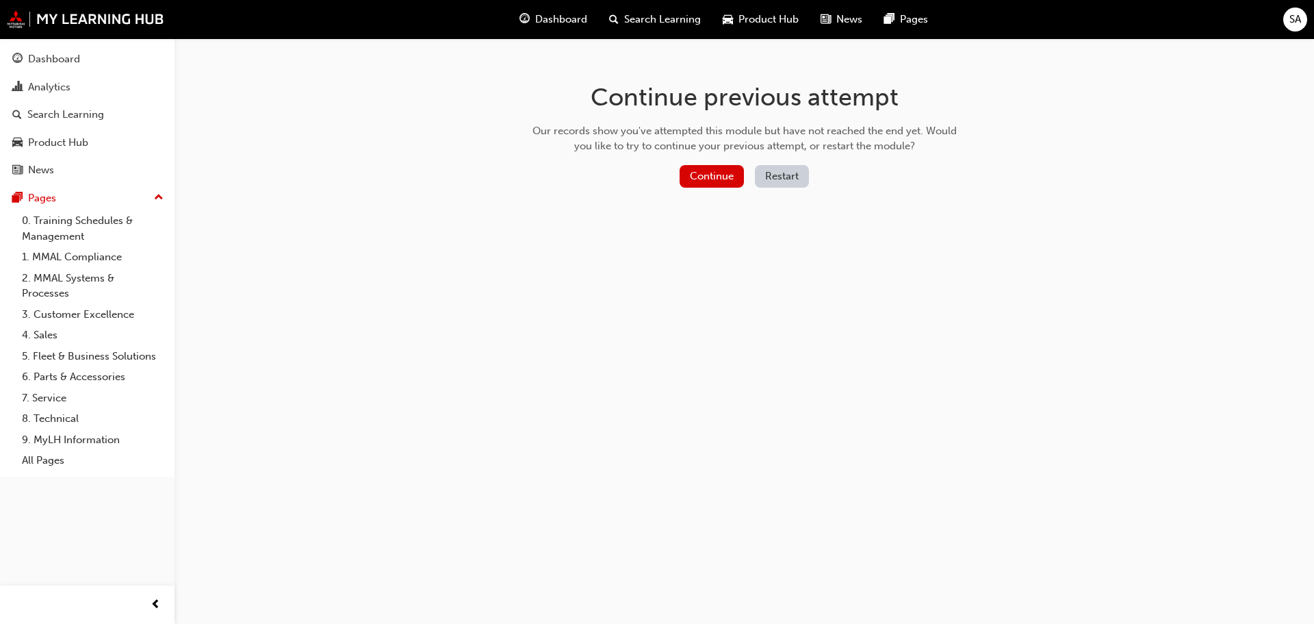
click at [802, 172] on button "Restart" at bounding box center [782, 176] width 54 height 23
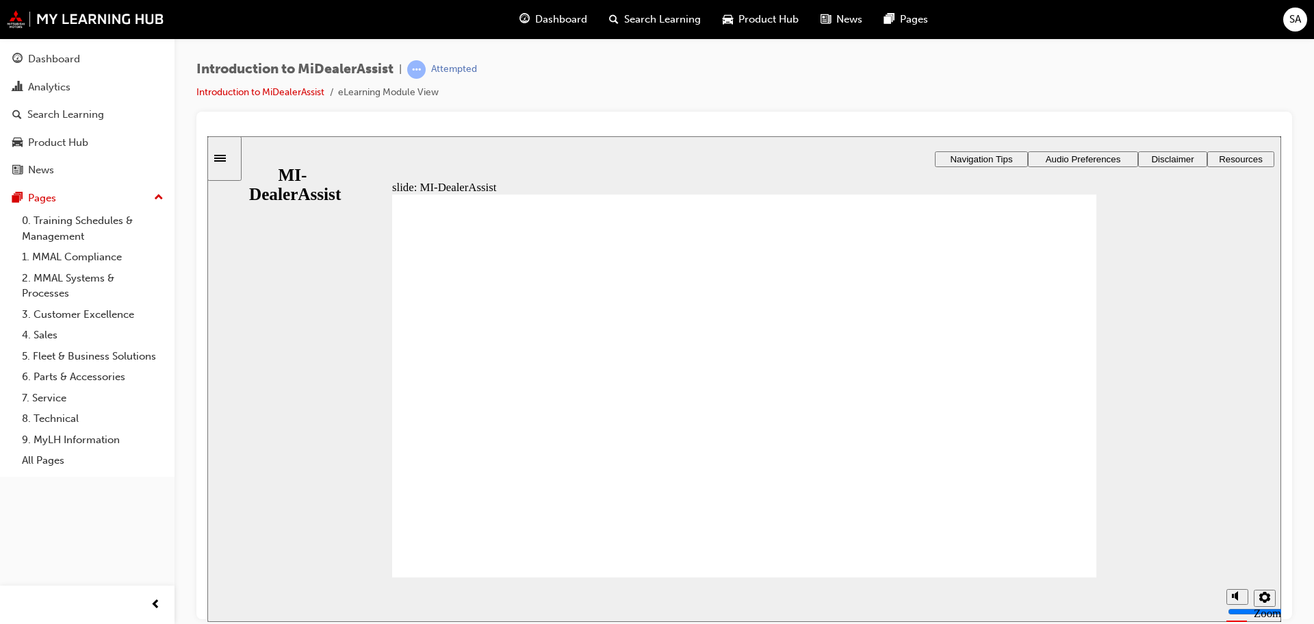
drag, startPoint x: 1003, startPoint y: 549, endPoint x: 1037, endPoint y: 562, distance: 36.6
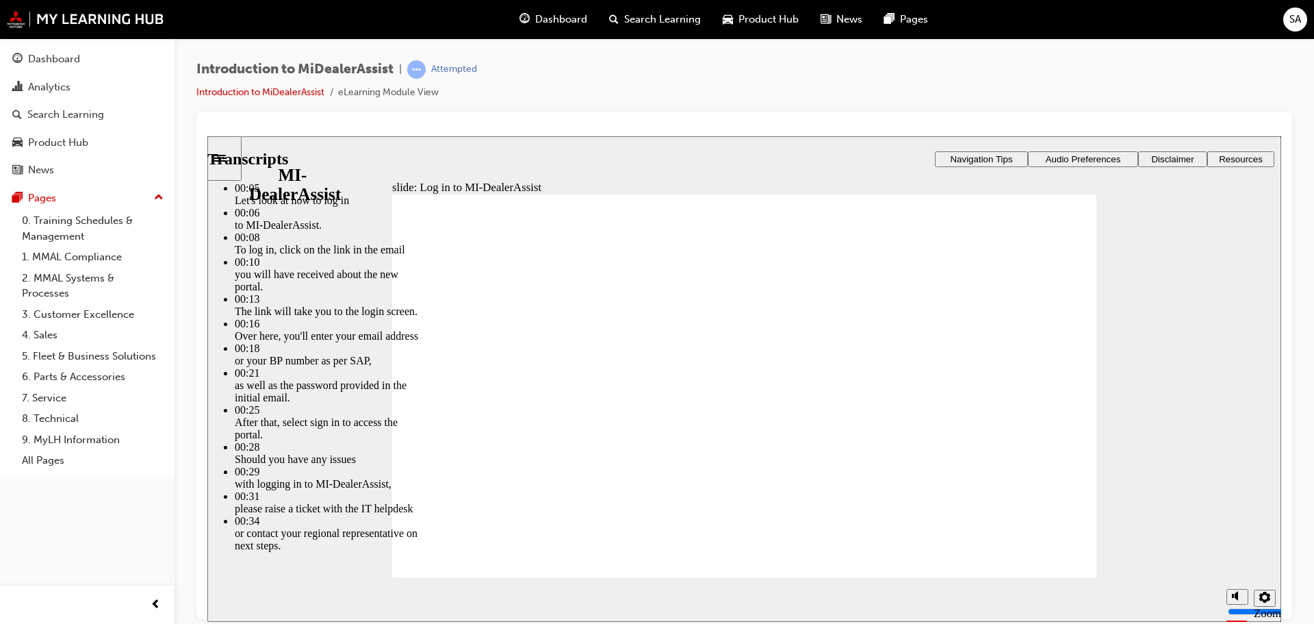
type input "42"
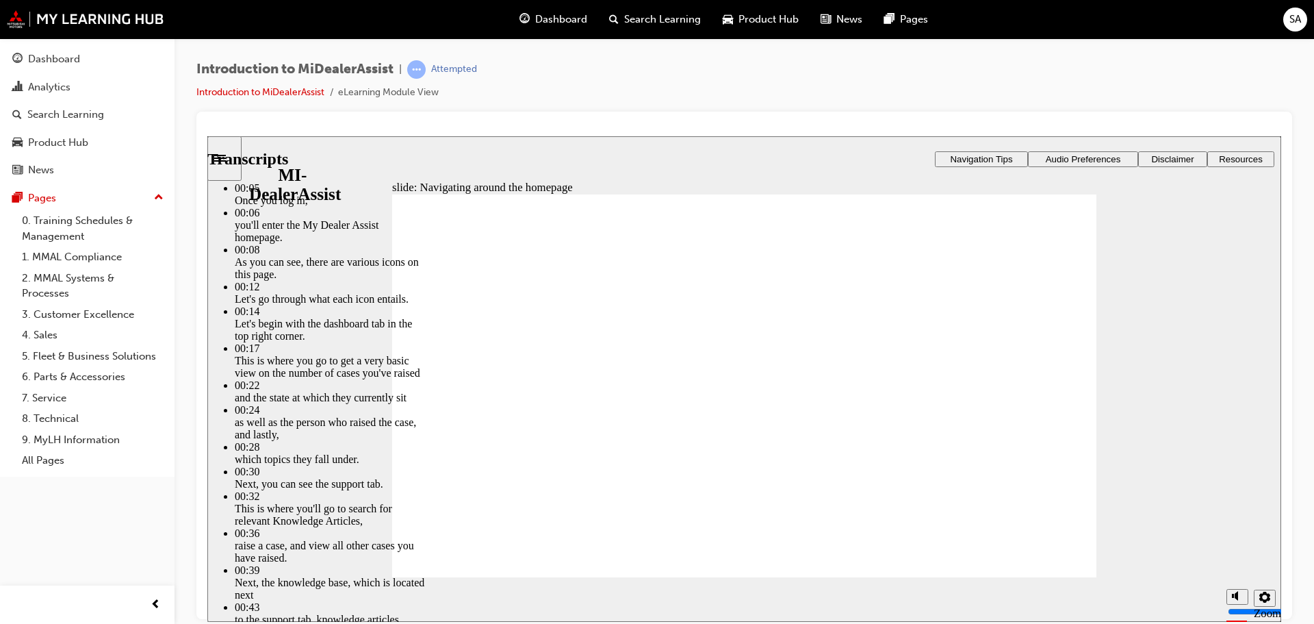
type input "144"
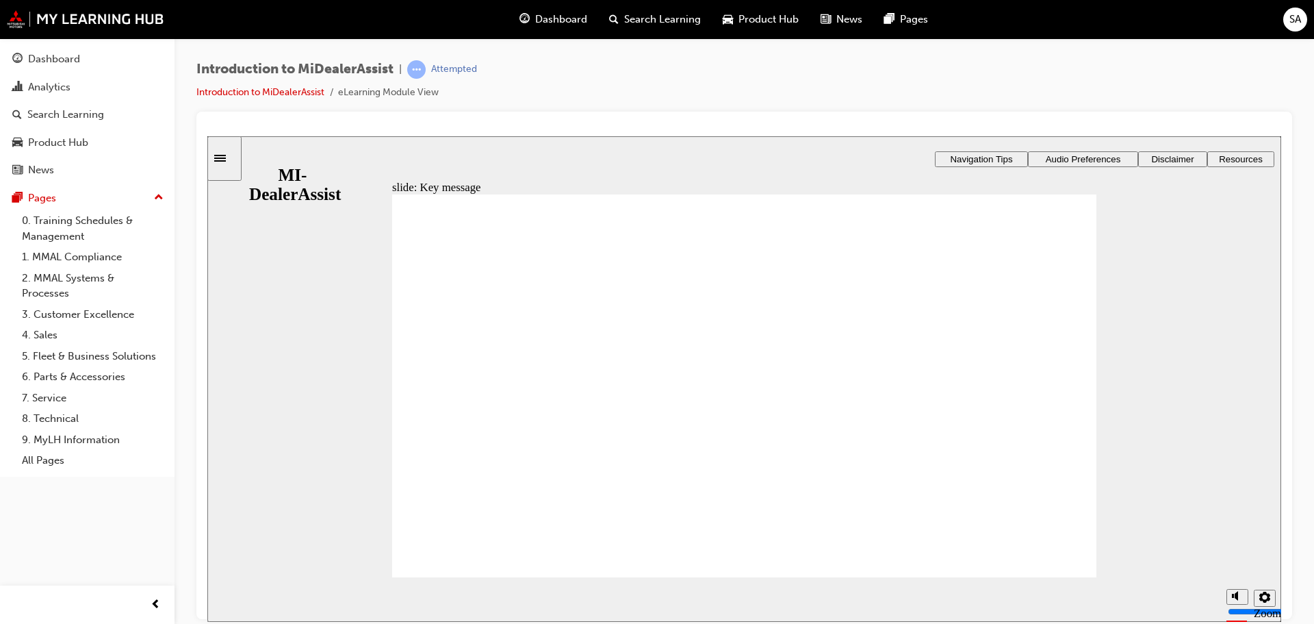
radio input "true"
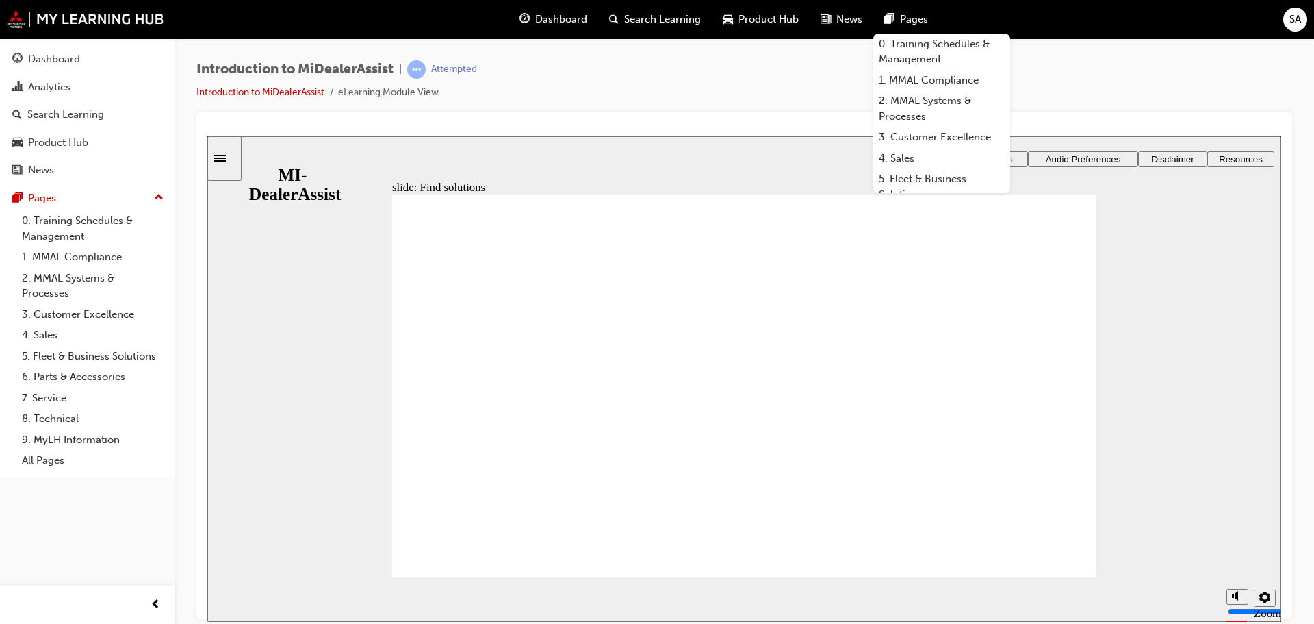
click at [771, 175] on div "slide: How to use the Knowledge Base Rectangle 1 Rectangle 3 How to use the Kno…" at bounding box center [744, 378] width 1074 height 485
click at [761, 105] on div "Introduction to MiDealerAssist | Attempted Introduction to MiDealerAssist eLear…" at bounding box center [744, 85] width 1096 height 51
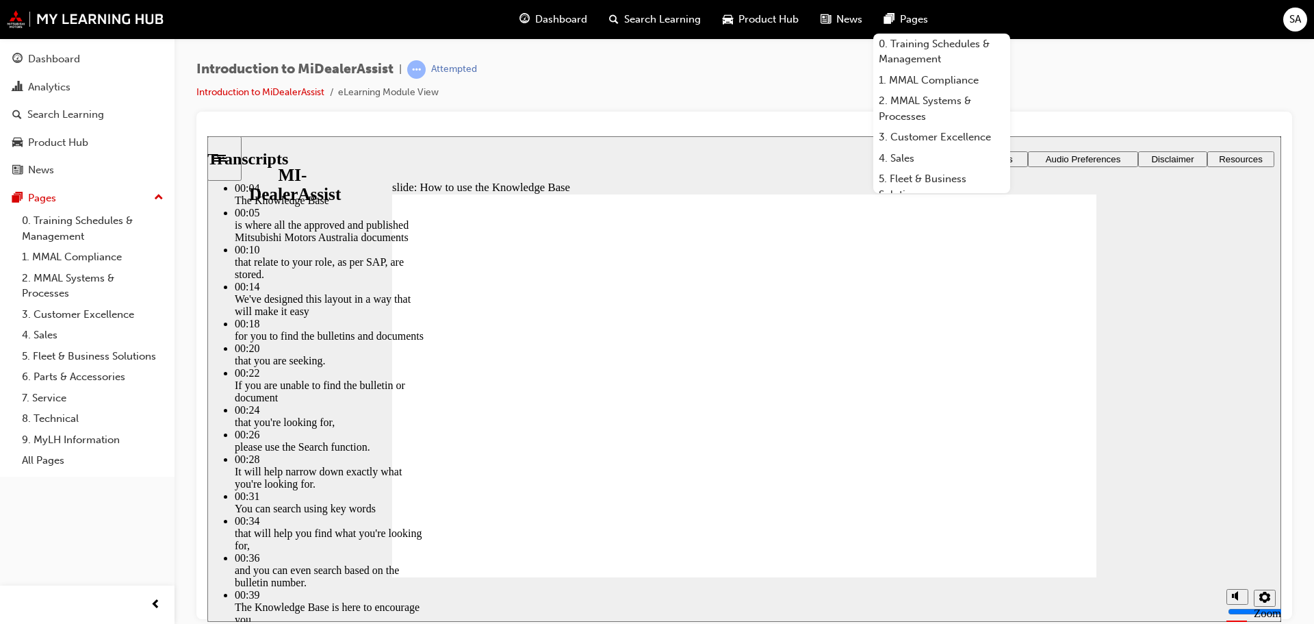
click at [496, 153] on div "slide: How to use the Knowledge Base Rectangle 2 Transcripts 00:04 : The Knowle…" at bounding box center [744, 378] width 1074 height 485
click at [812, 87] on div "Introduction to MiDealerAssist | Attempted Introduction to MiDealerAssist eLear…" at bounding box center [744, 85] width 1096 height 51
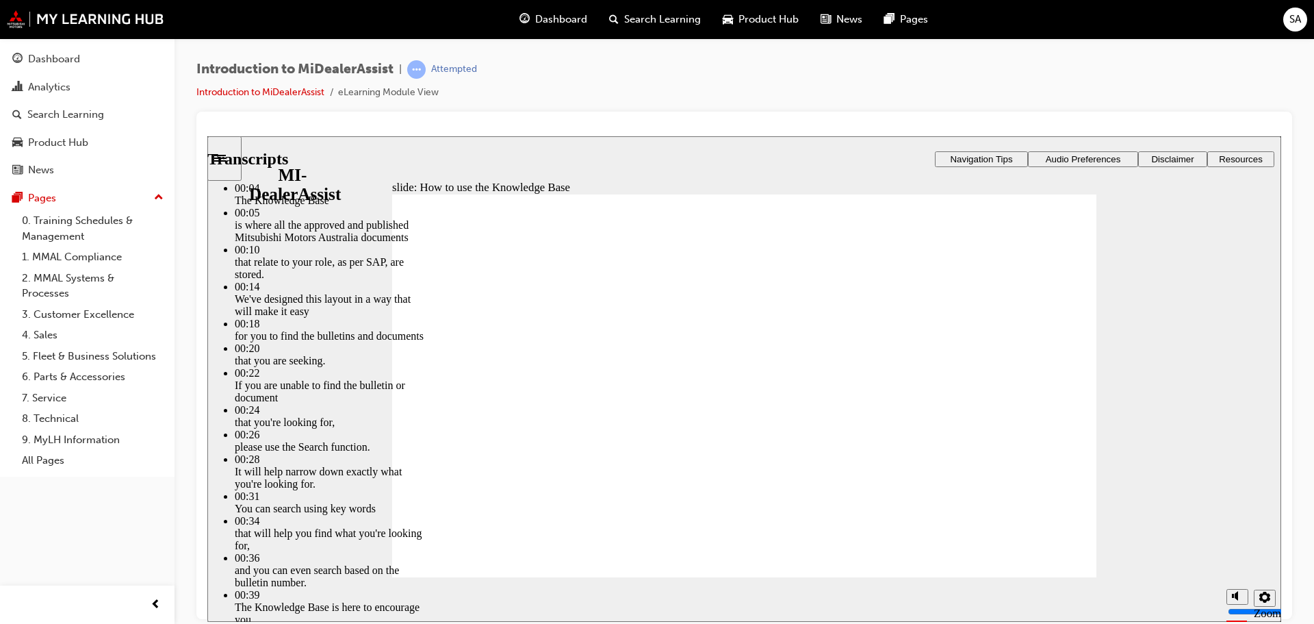
type input "51"
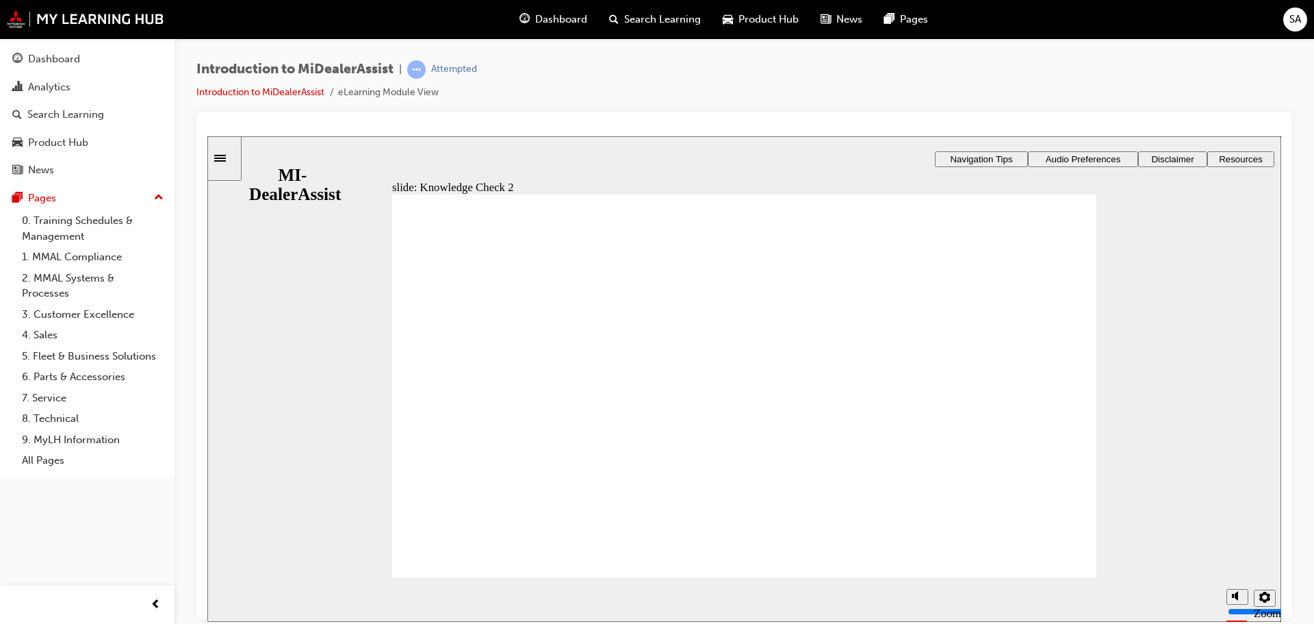
radio input "true"
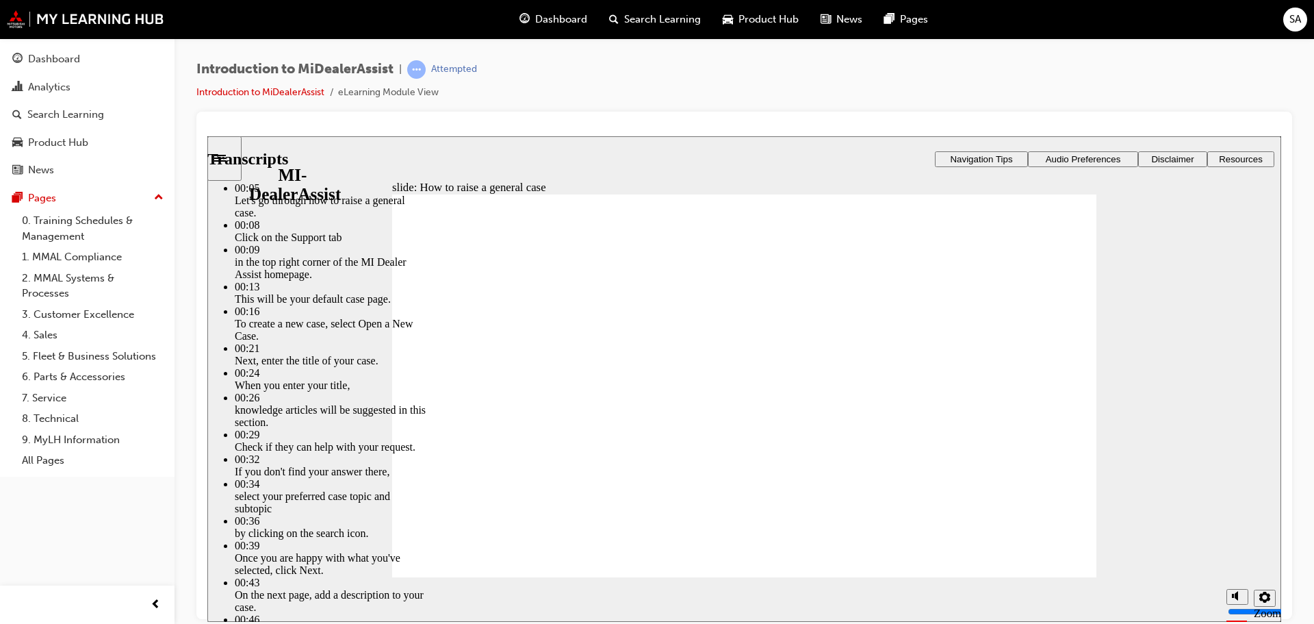
type input "85"
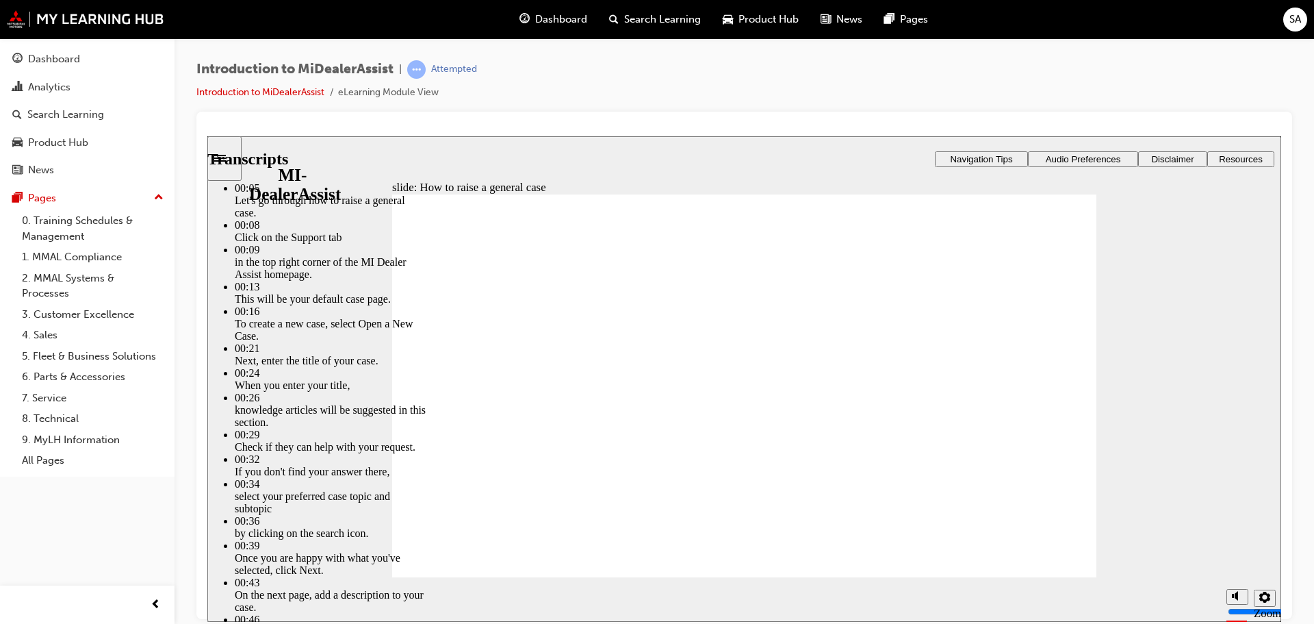
type input "75"
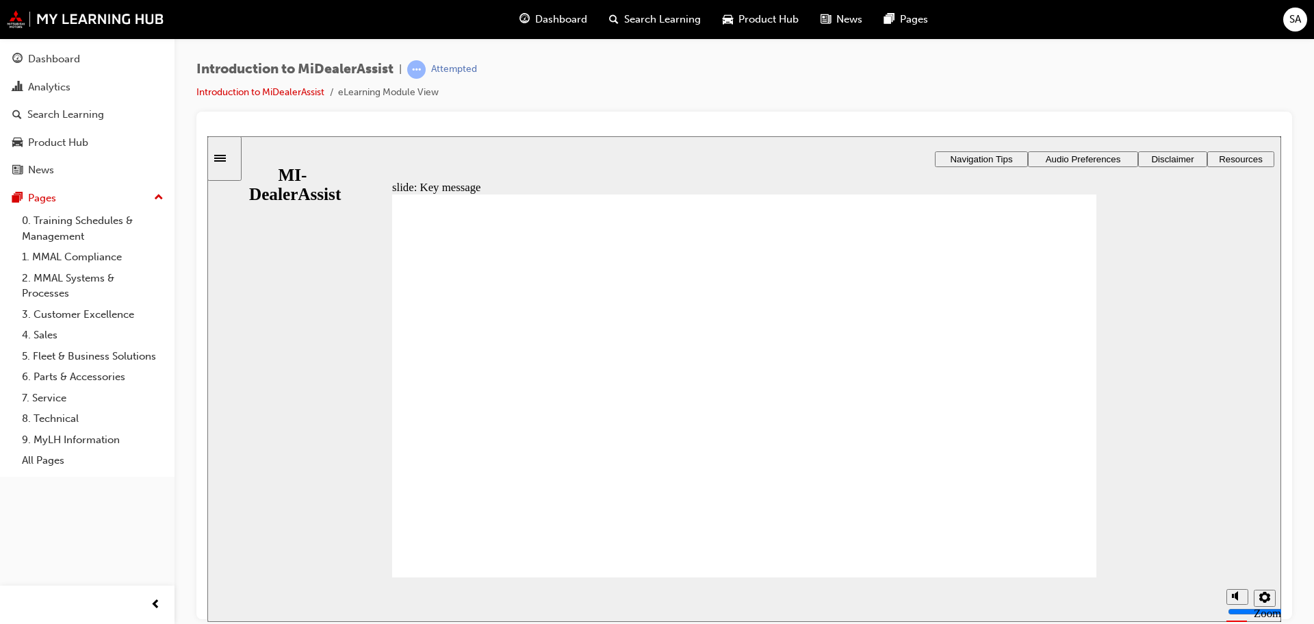
checkbox input "true"
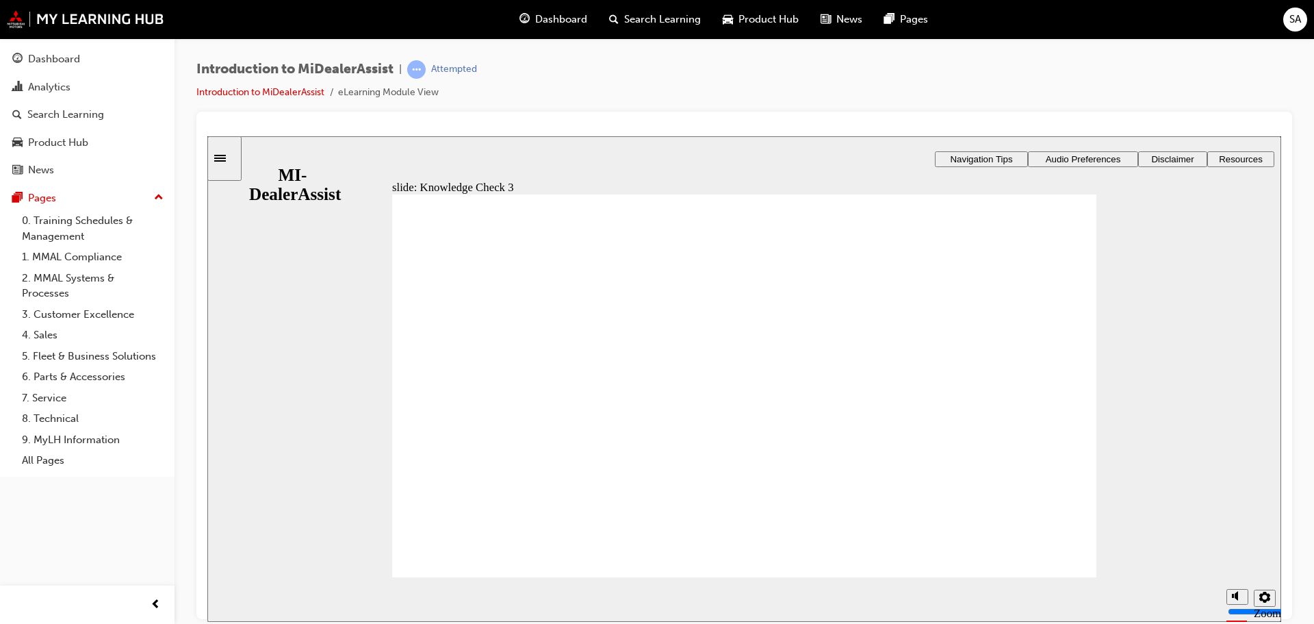
checkbox input "true"
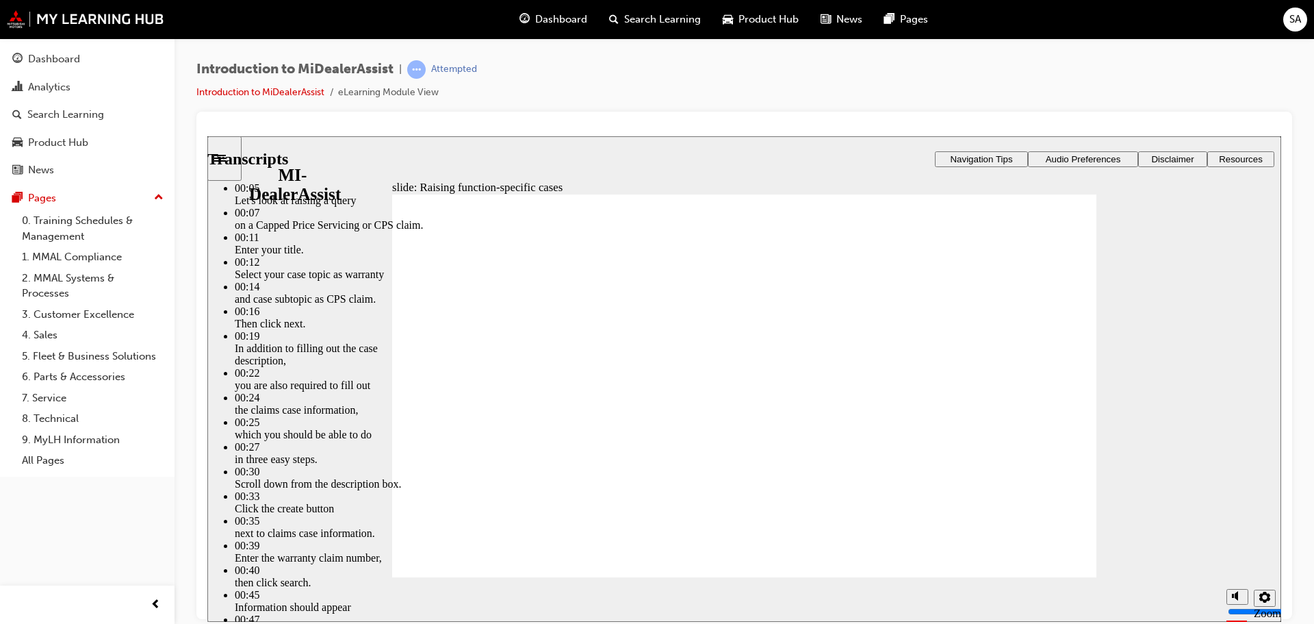
type input "80"
type input "52"
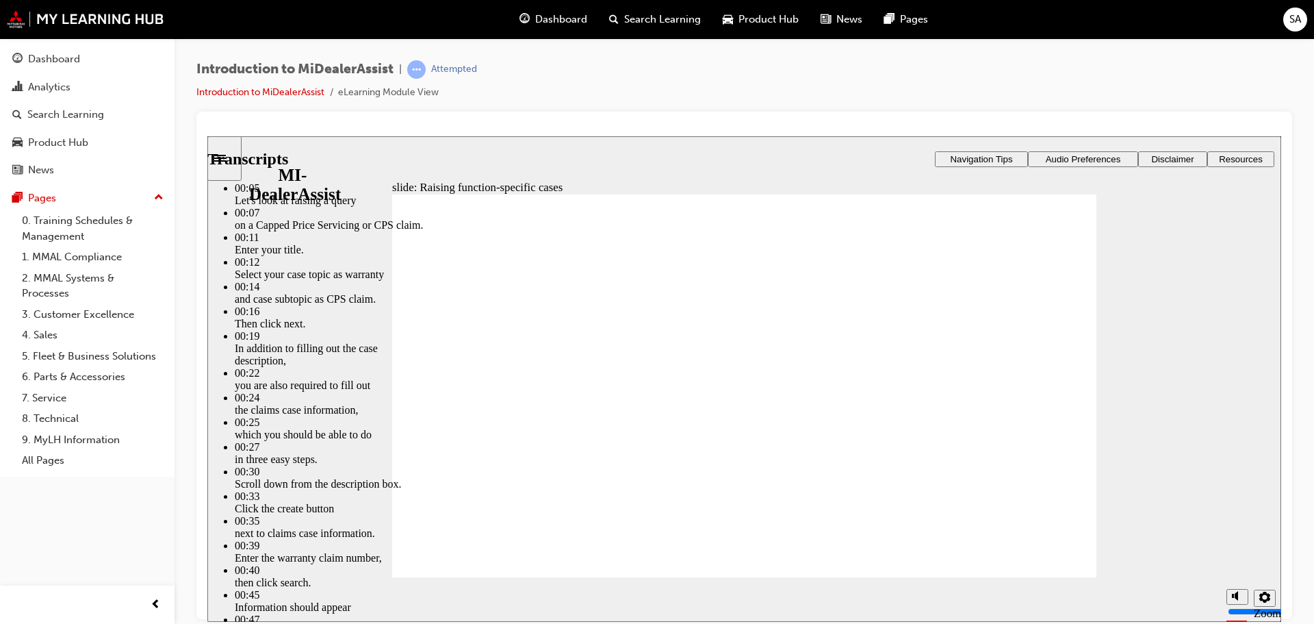
type input "80"
type input "46"
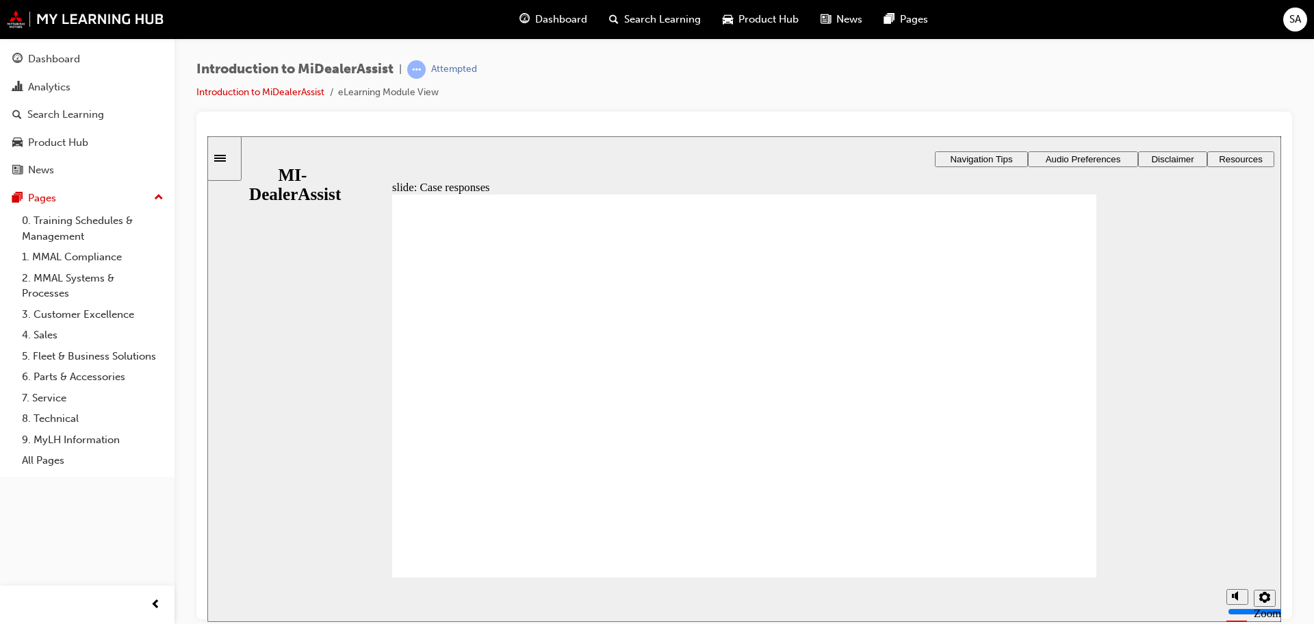
radio input "true"
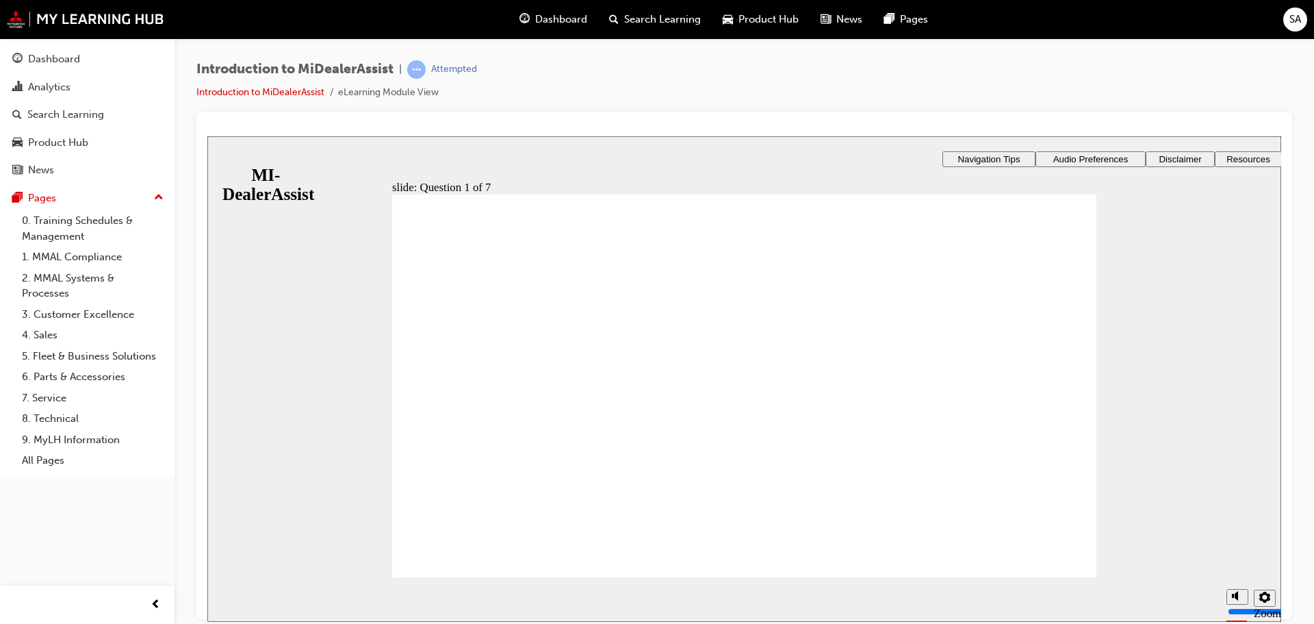
radio input "true"
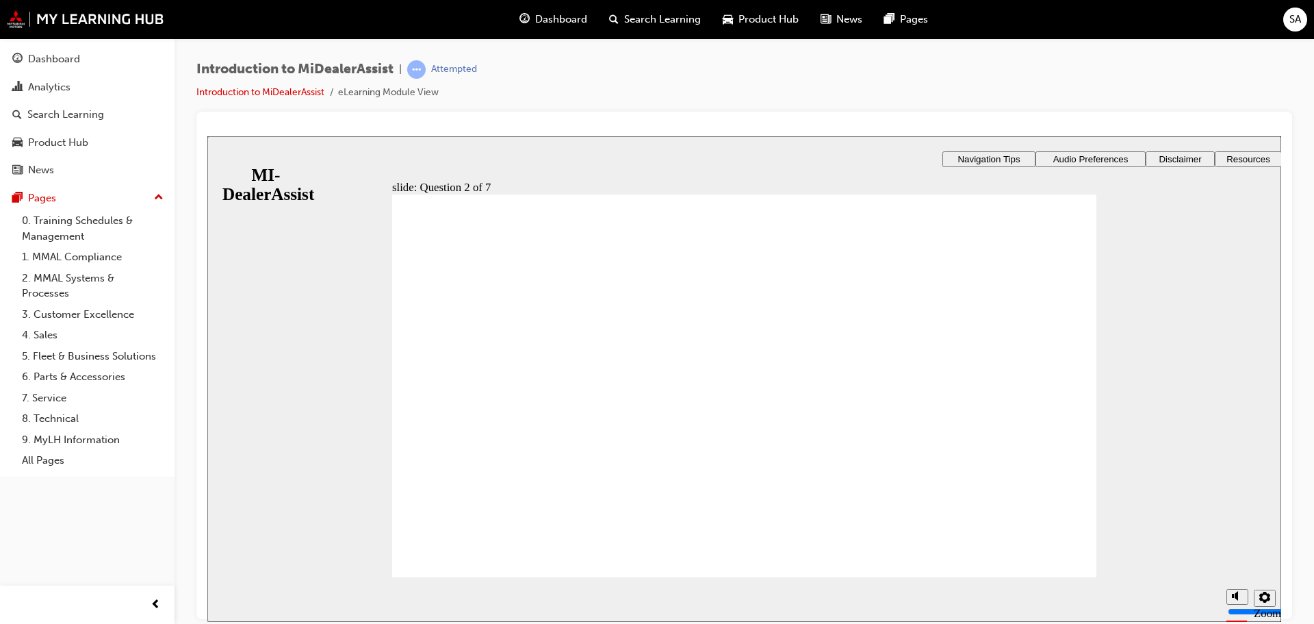
radio input "true"
drag, startPoint x: 423, startPoint y: 498, endPoint x: 437, endPoint y: 519, distance: 25.3
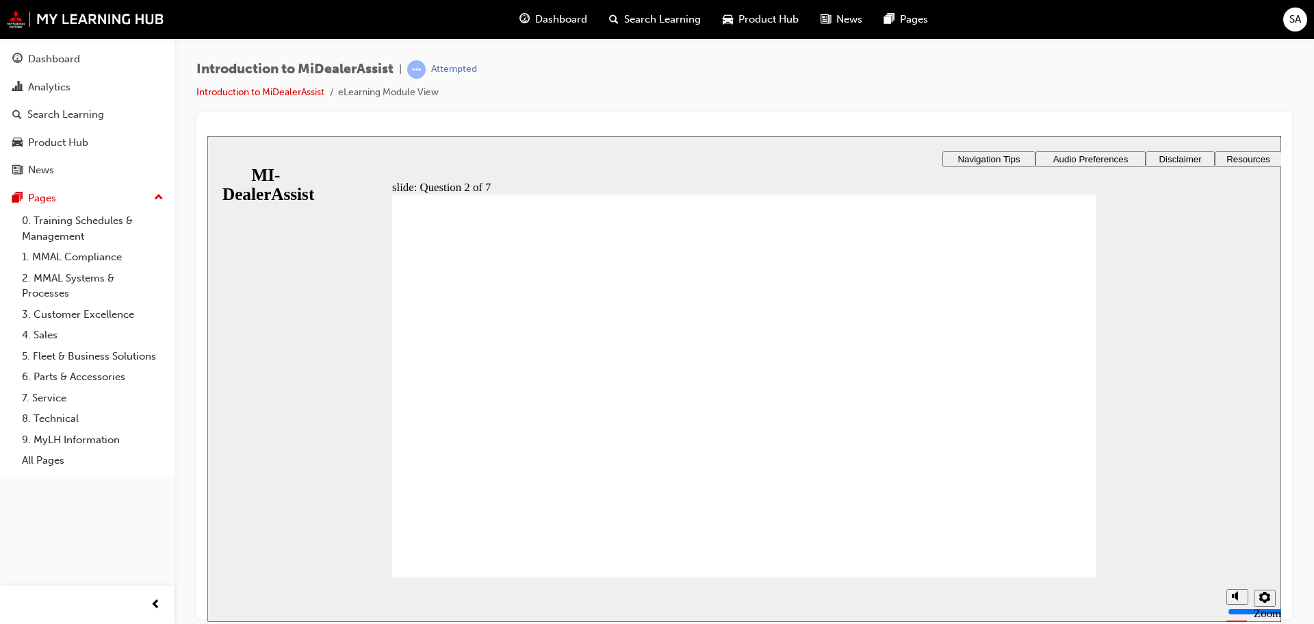
radio input "true"
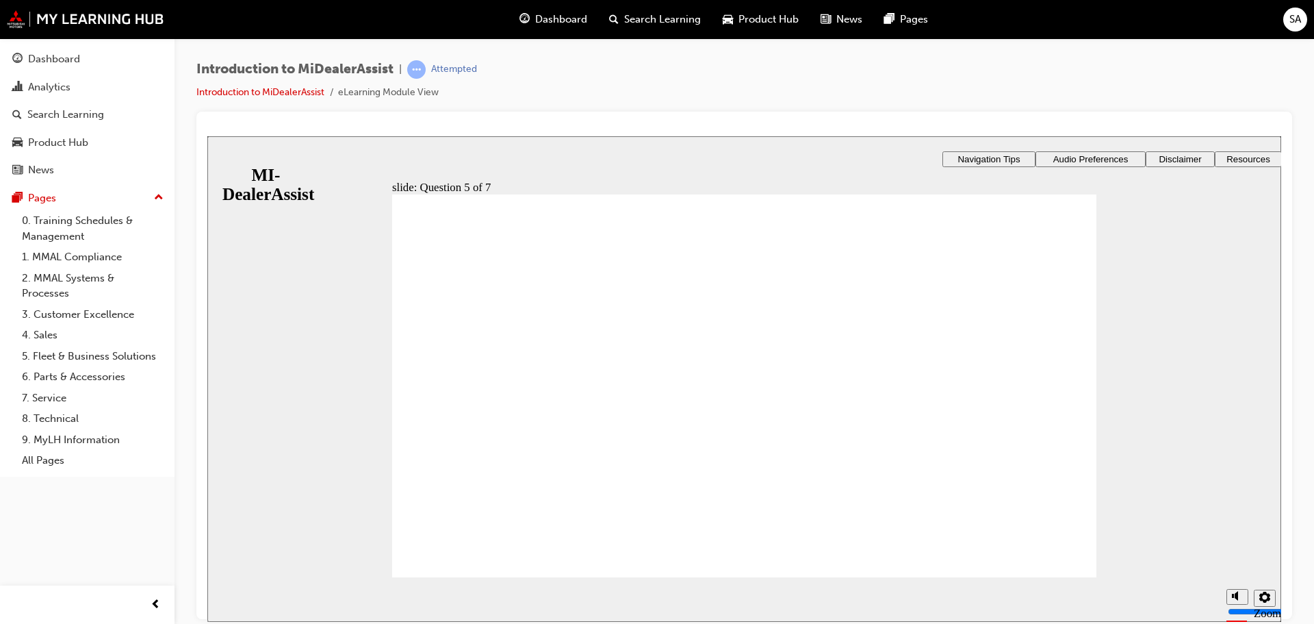
radio input "true"
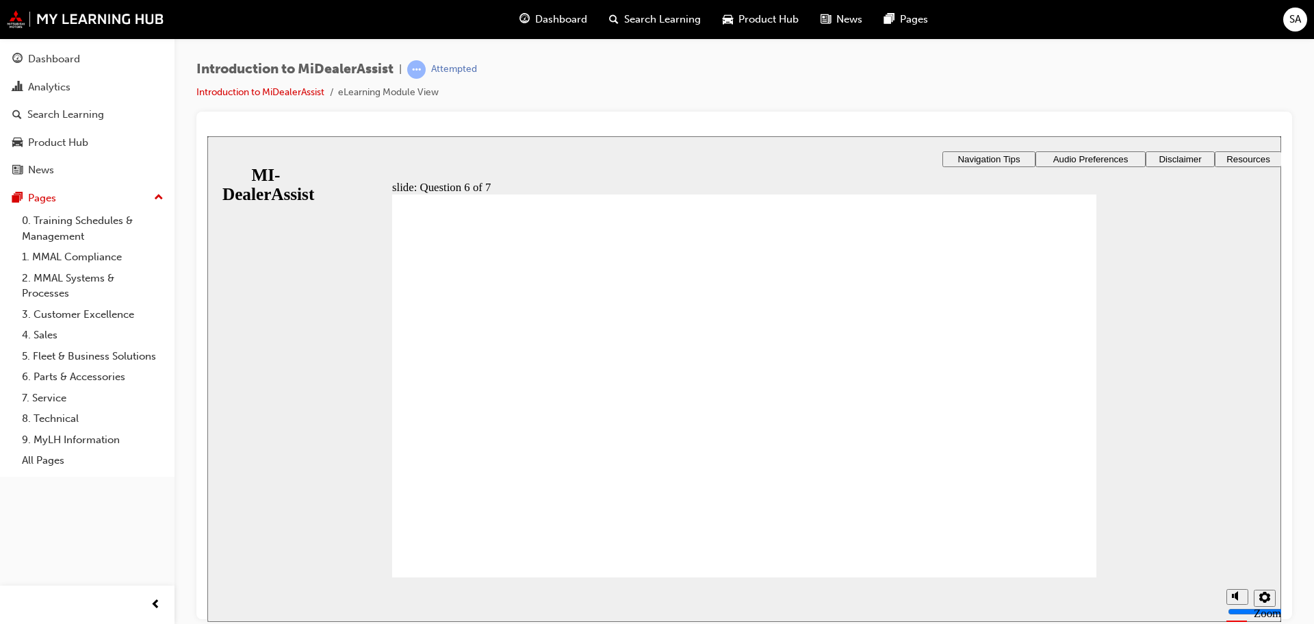
checkbox input "true"
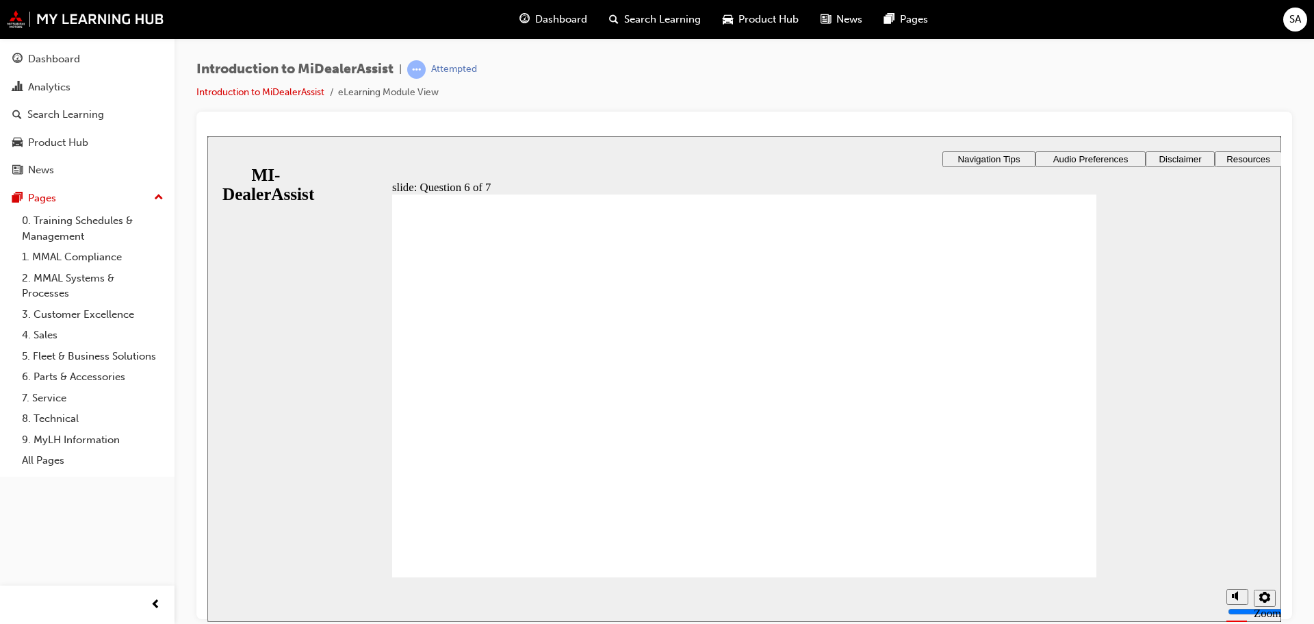
radio input "true"
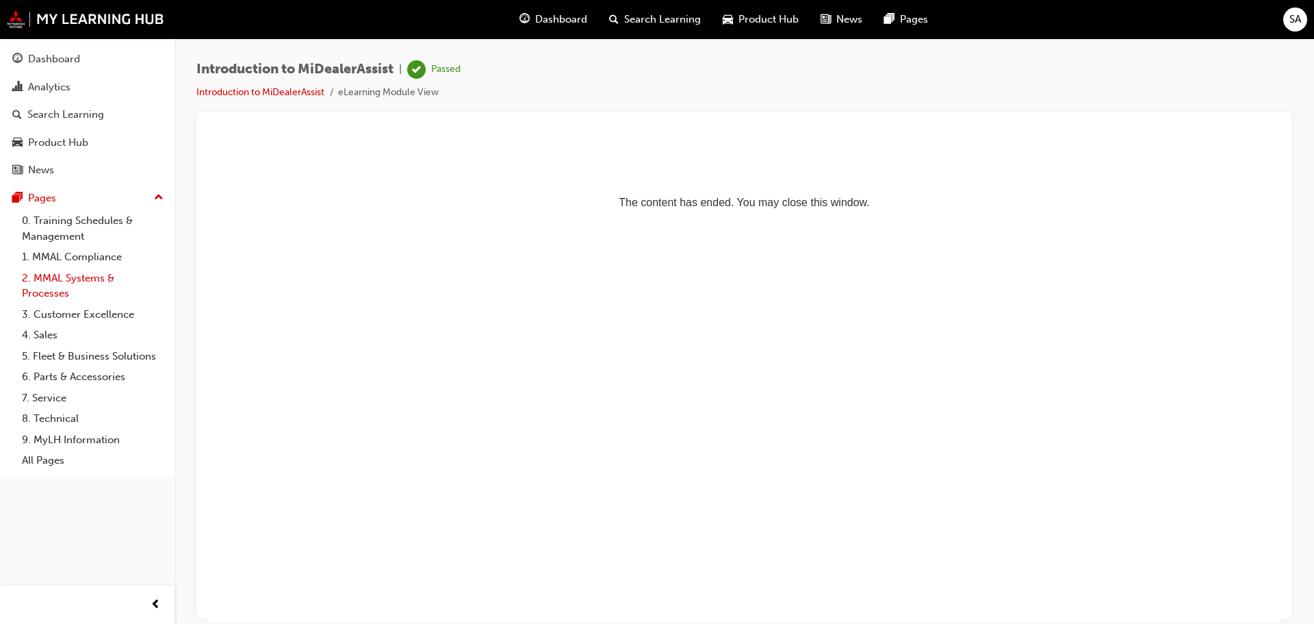
click at [71, 284] on link "2. MMAL Systems & Processes" at bounding box center [92, 286] width 153 height 36
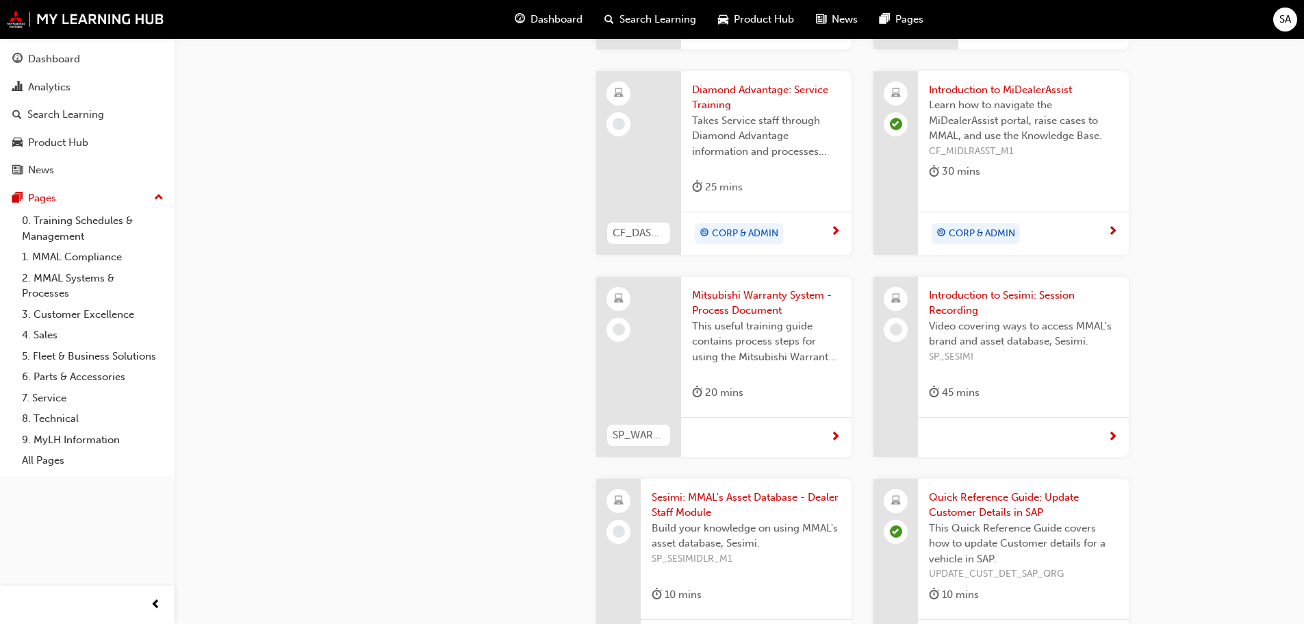
scroll to position [1027, 0]
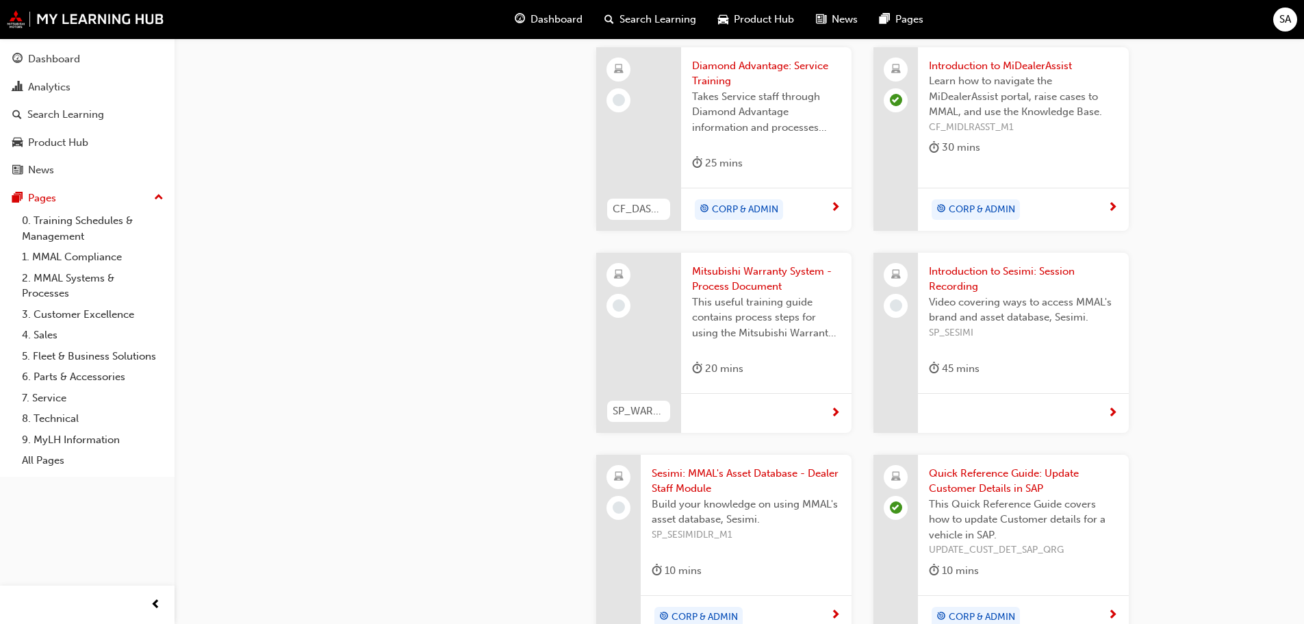
click at [756, 281] on span "Mitsubishi Warranty System - Process Document" at bounding box center [766, 279] width 149 height 31
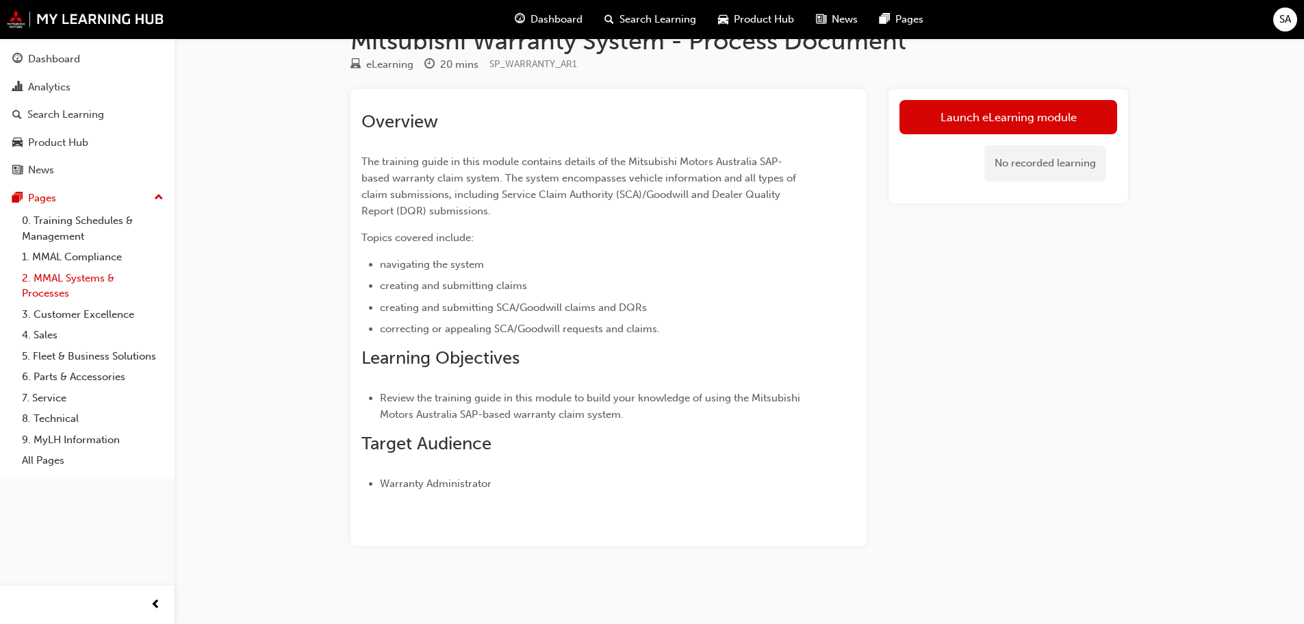
click at [71, 281] on link "2. MMAL Systems & Processes" at bounding box center [92, 286] width 153 height 36
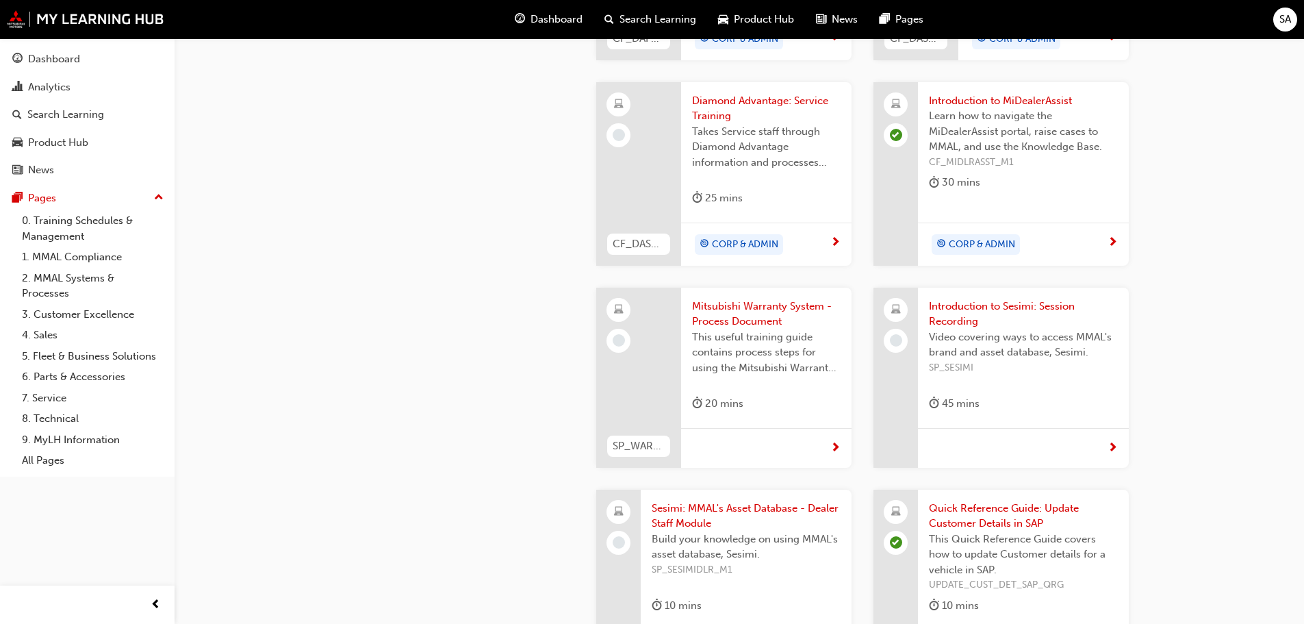
scroll to position [993, 0]
click at [980, 316] on span "Introduction to Sesimi: Session Recording" at bounding box center [1023, 313] width 189 height 31
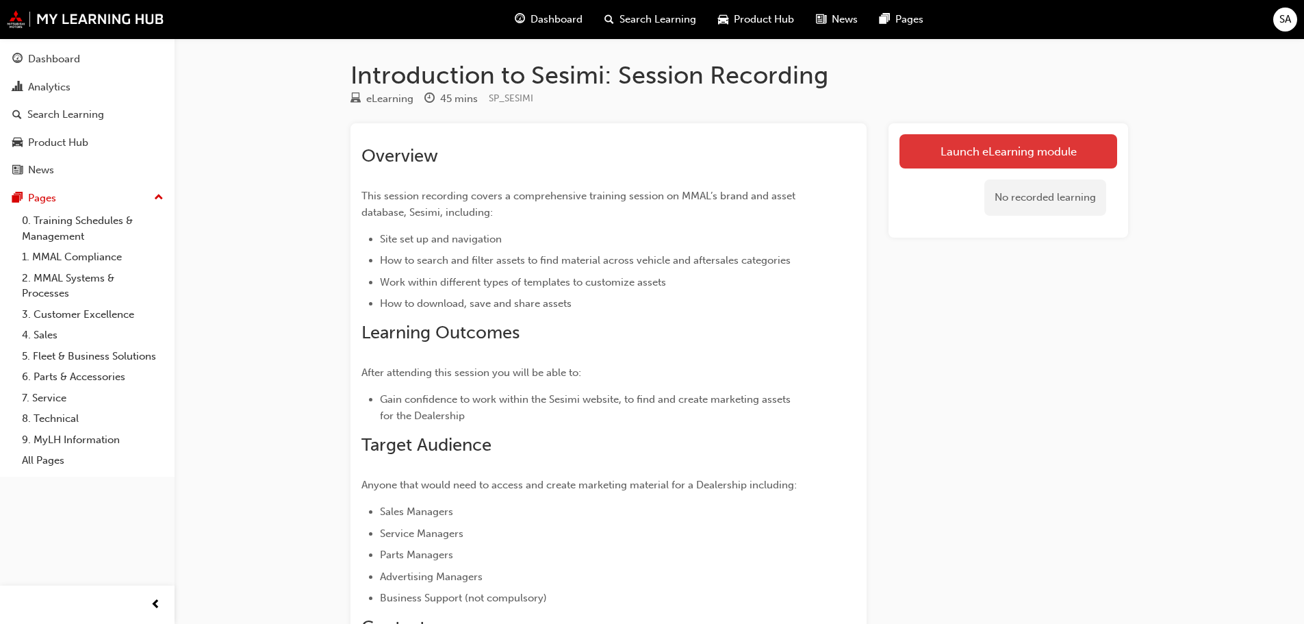
click at [964, 153] on link "Launch eLearning module" at bounding box center [1008, 151] width 218 height 34
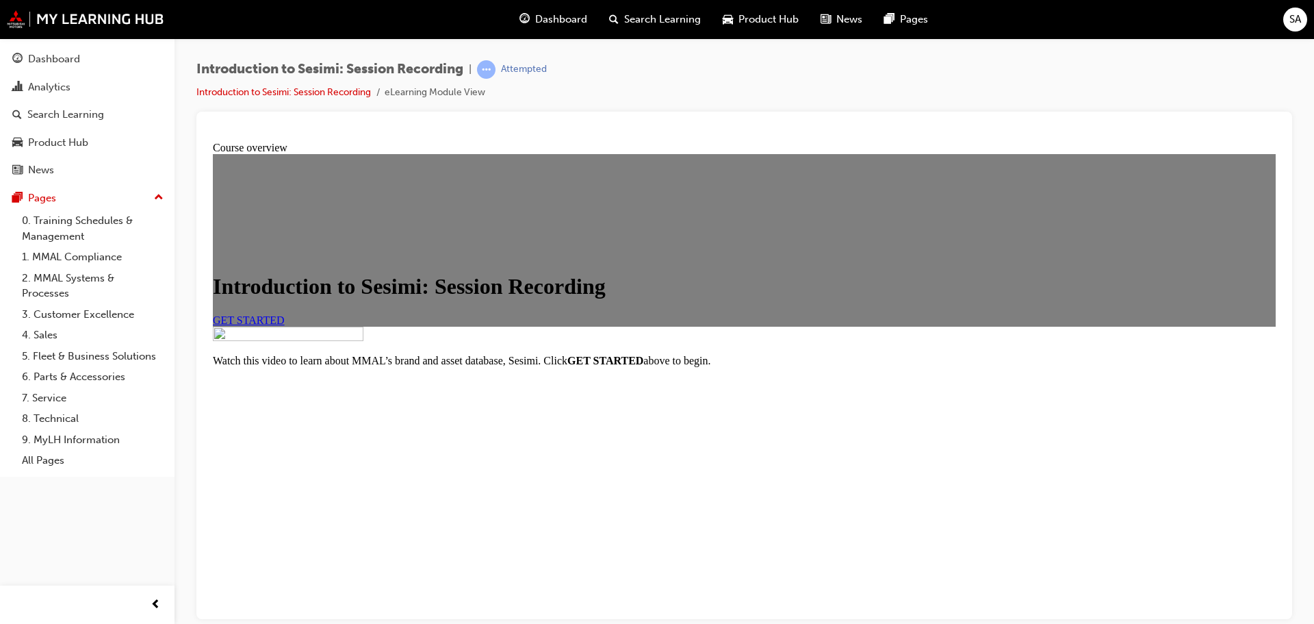
scroll to position [162, 0]
click at [285, 314] on span "GET STARTED" at bounding box center [249, 320] width 72 height 12
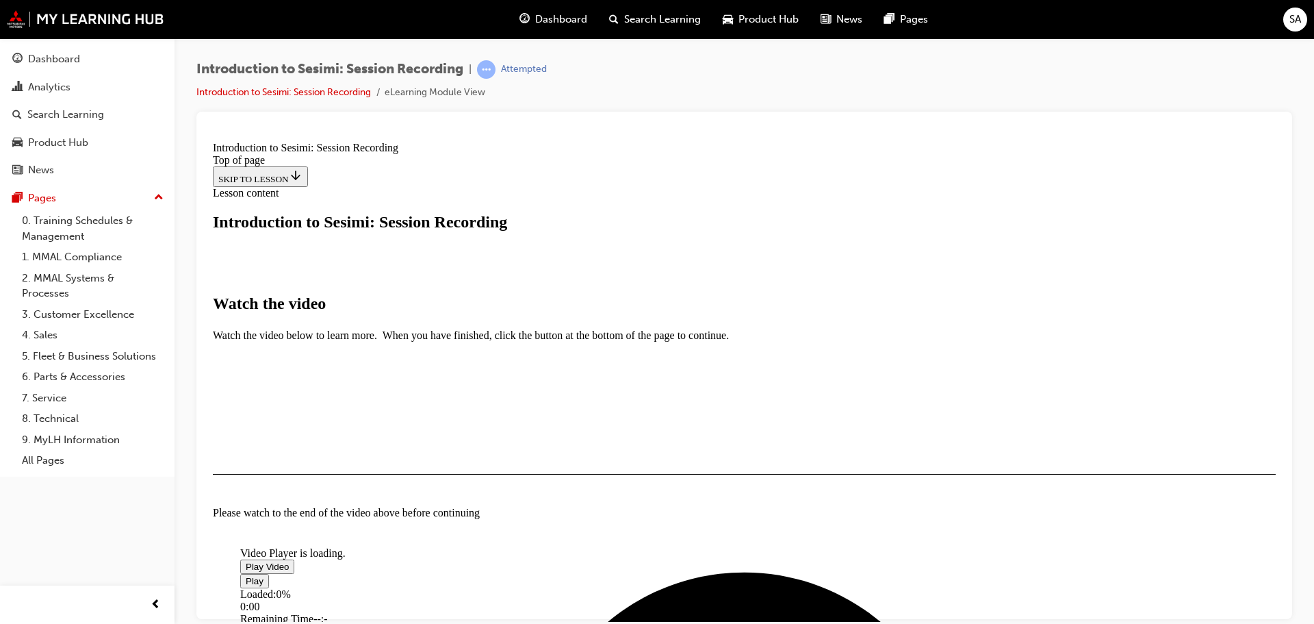
scroll to position [274, 0]
click at [246, 561] on span "Video player" at bounding box center [246, 566] width 0 height 10
click at [1294, 84] on div "Introduction to Sesimi: Session Recording | Attempted Introduction to Sesimi: S…" at bounding box center [745, 313] width 1140 height 551
click at [758, 19] on span "Product Hub" at bounding box center [769, 20] width 60 height 16
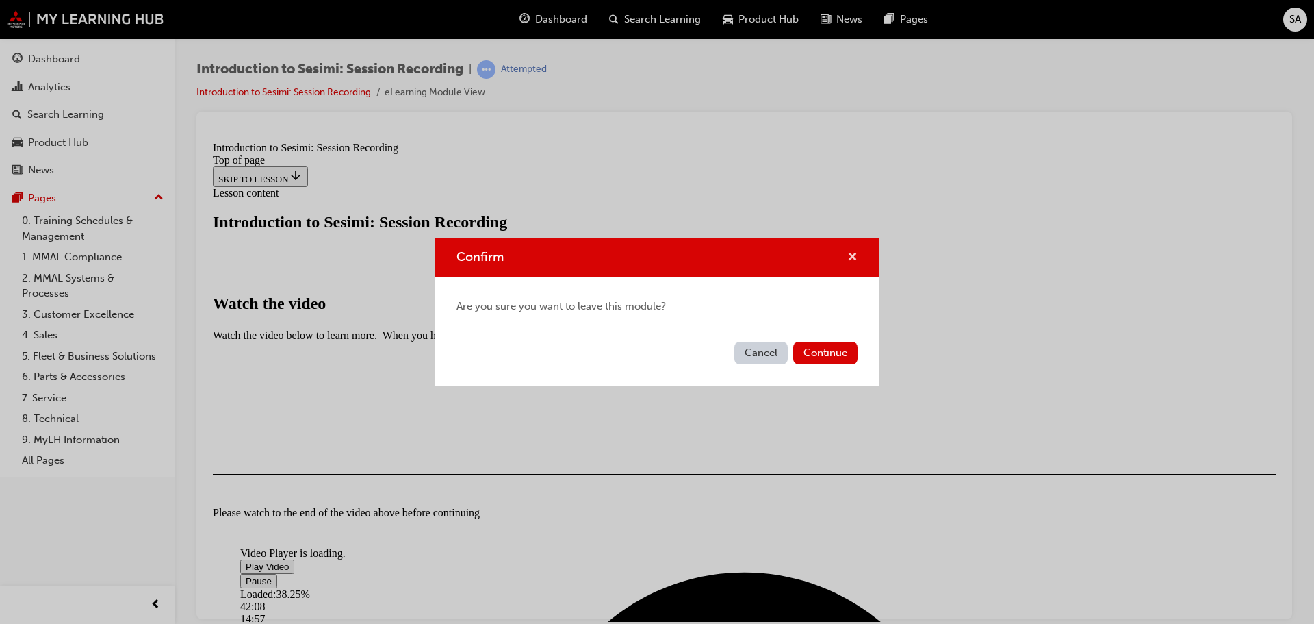
click at [849, 256] on span "cross-icon" at bounding box center [852, 258] width 10 height 12
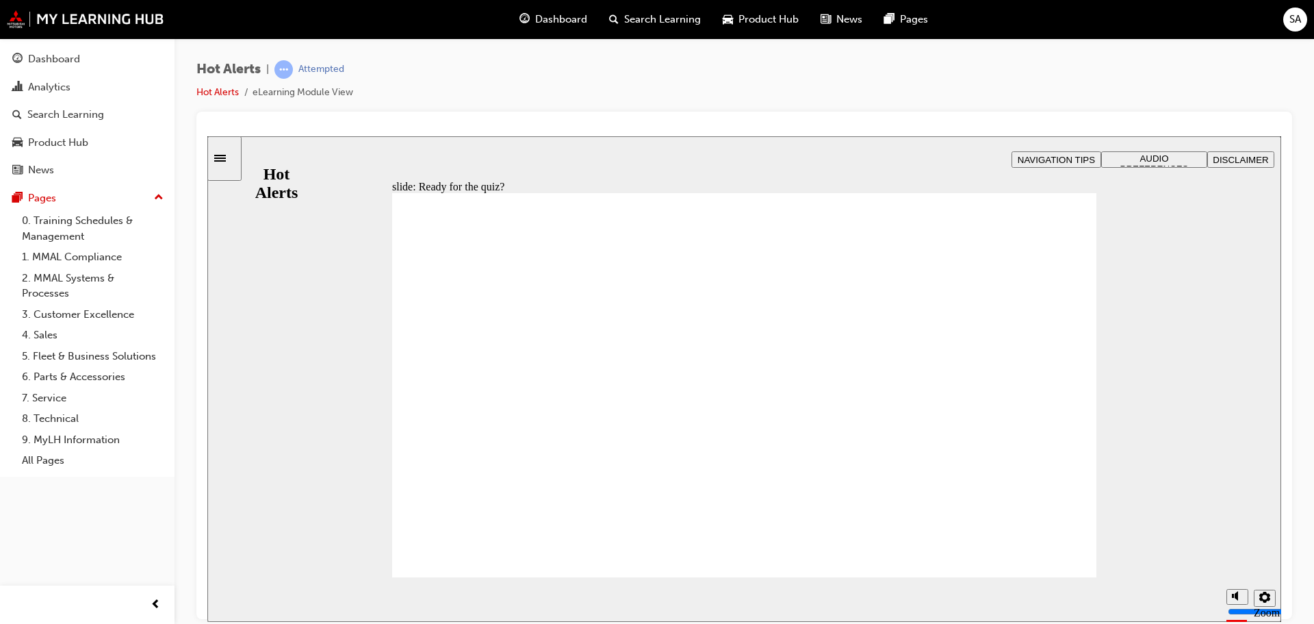
checkbox input "true"
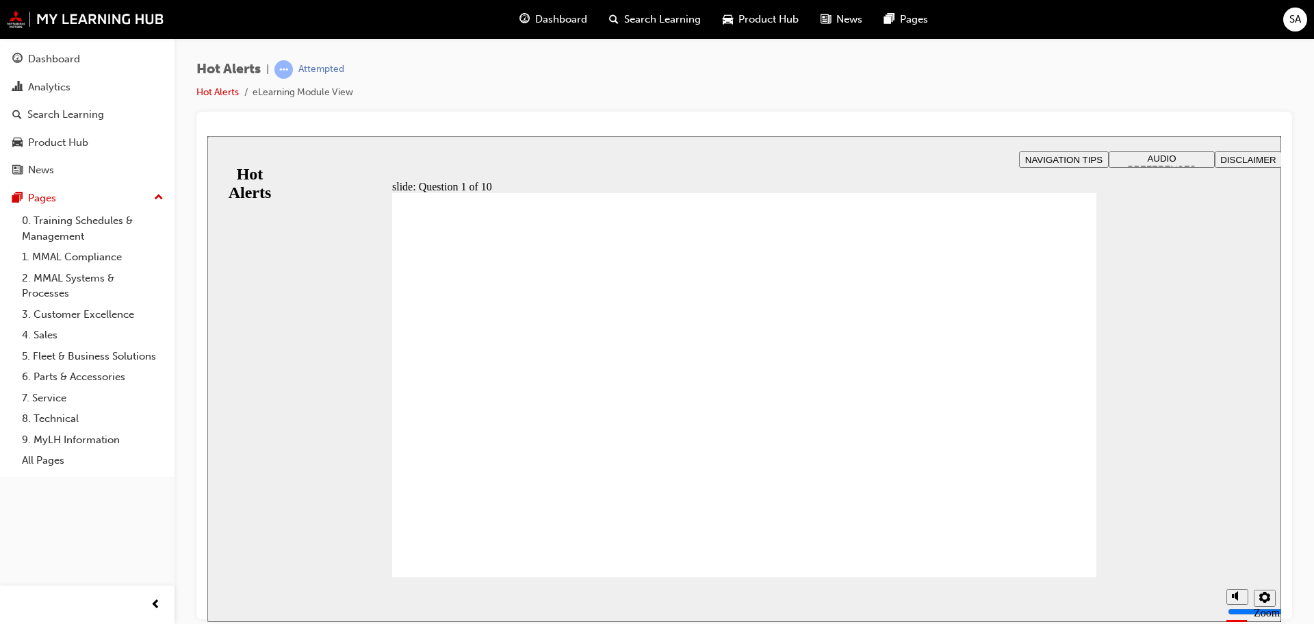
drag, startPoint x: 754, startPoint y: 344, endPoint x: 491, endPoint y: 426, distance: 275.6
drag, startPoint x: 791, startPoint y: 383, endPoint x: 533, endPoint y: 465, distance: 270.2
drag, startPoint x: 754, startPoint y: 424, endPoint x: 477, endPoint y: 502, distance: 287.5
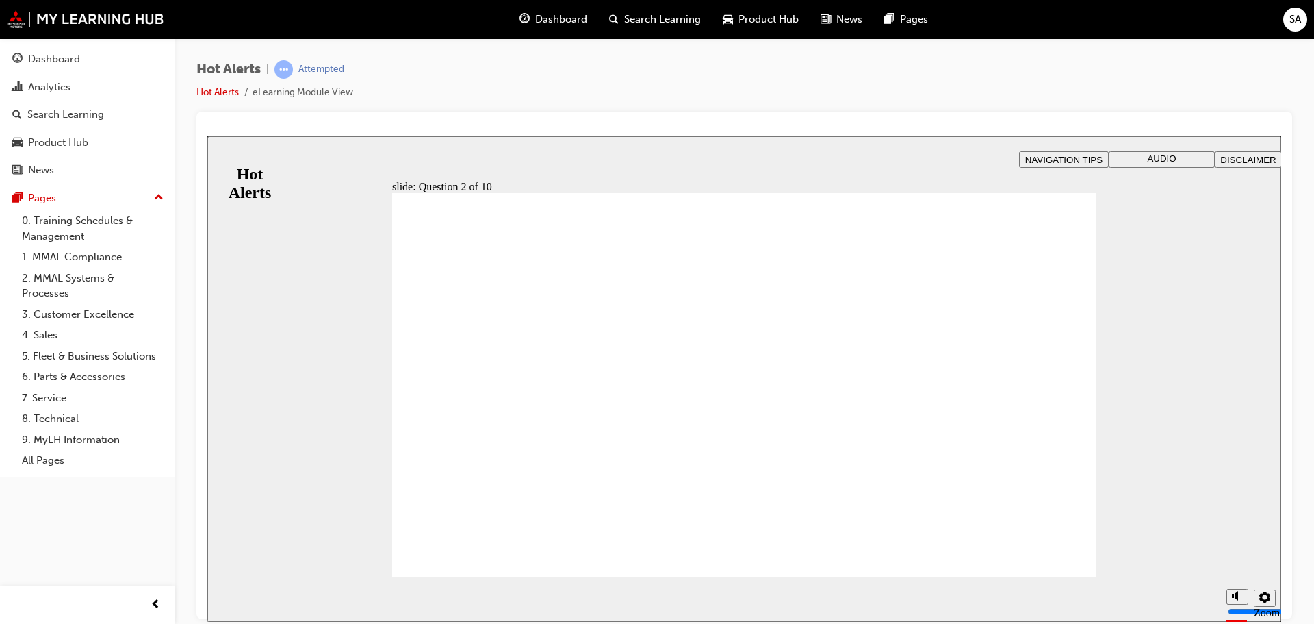
drag, startPoint x: 767, startPoint y: 463, endPoint x: 502, endPoint y: 336, distance: 293.3
drag, startPoint x: 815, startPoint y: 505, endPoint x: 544, endPoint y: 381, distance: 298.0
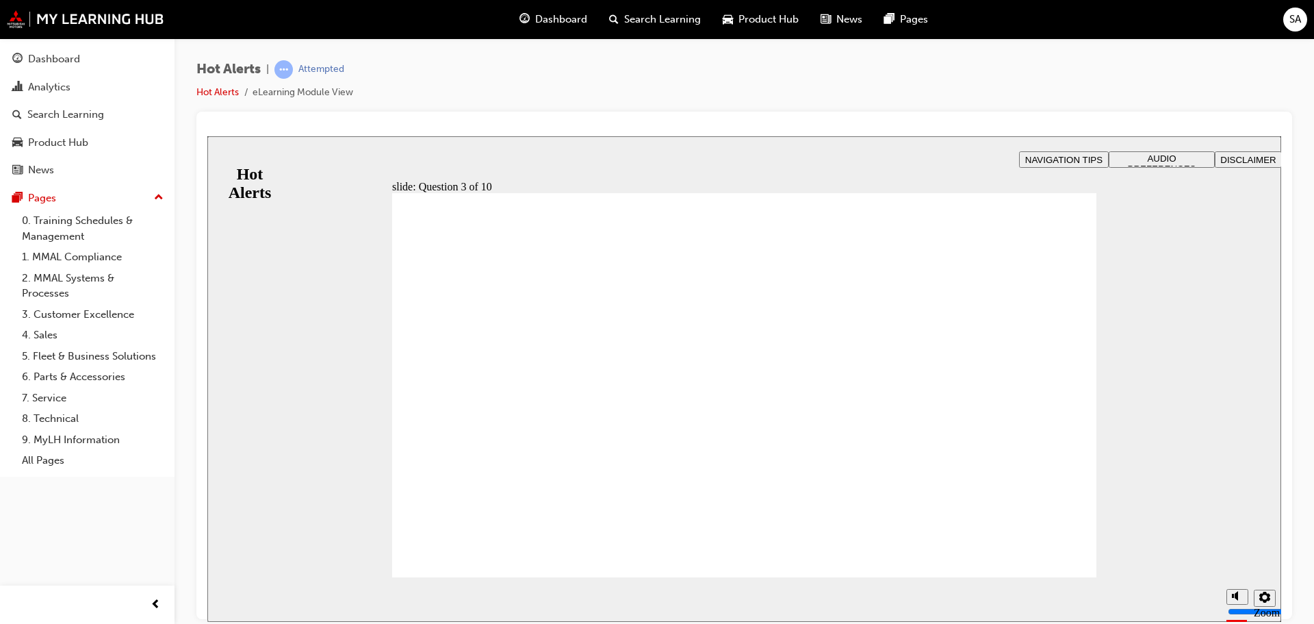
checkbox input "true"
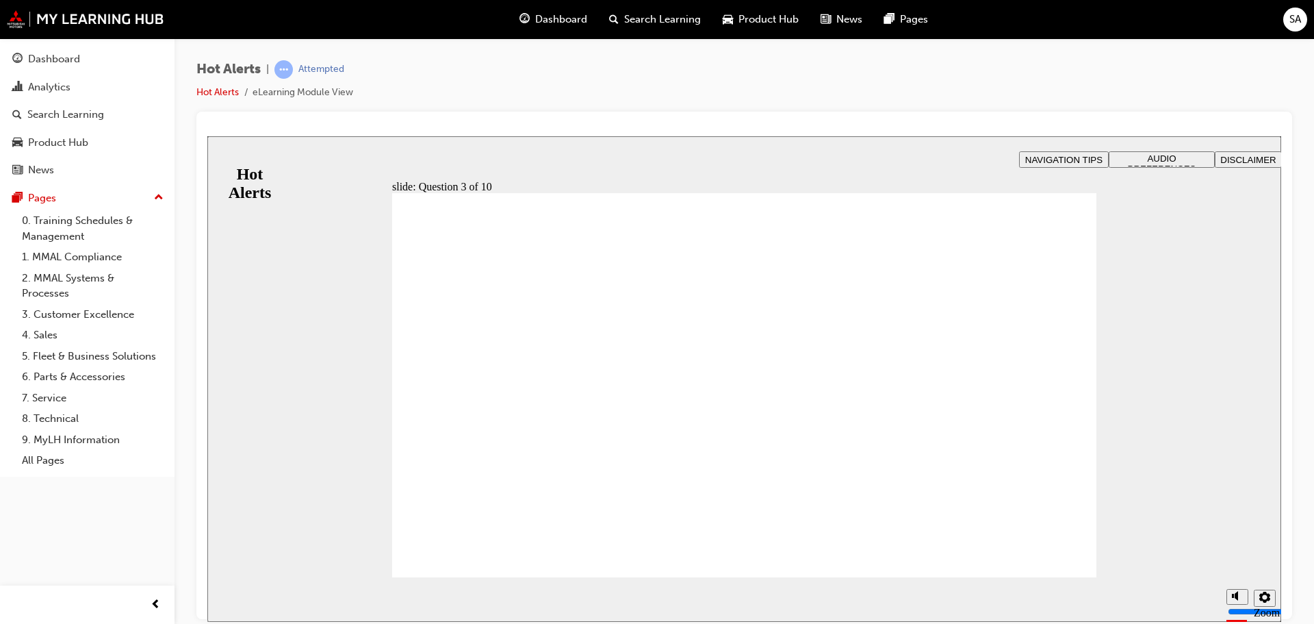
checkbox input "true"
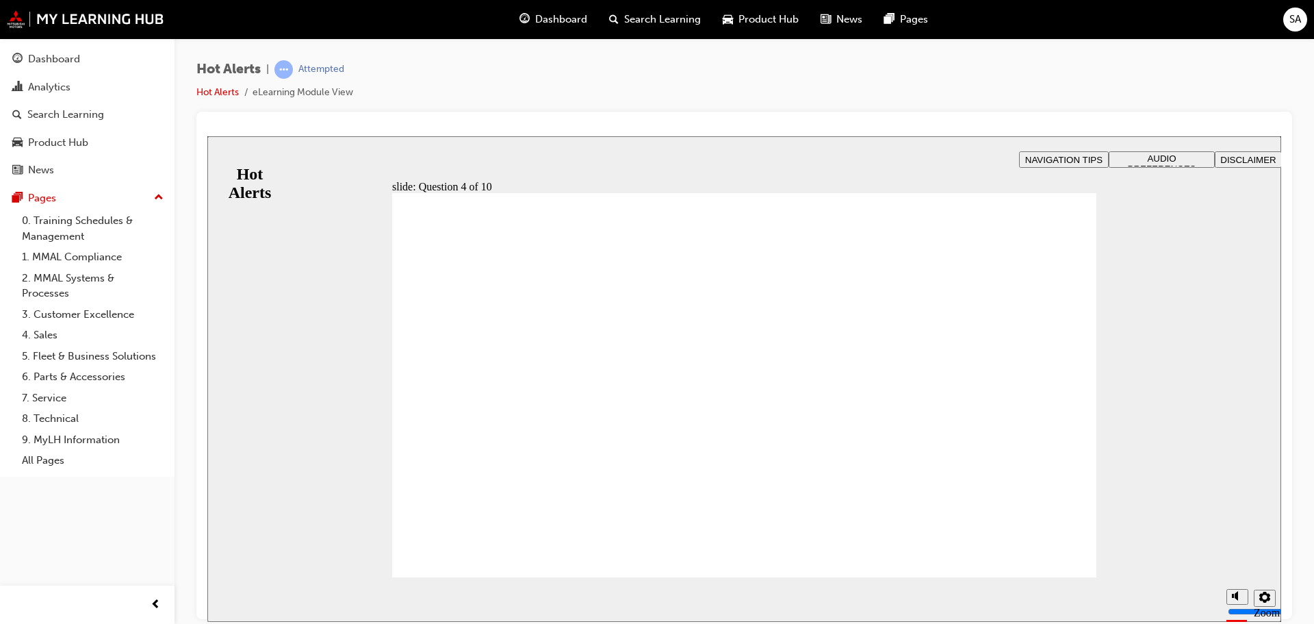
checkbox input "true"
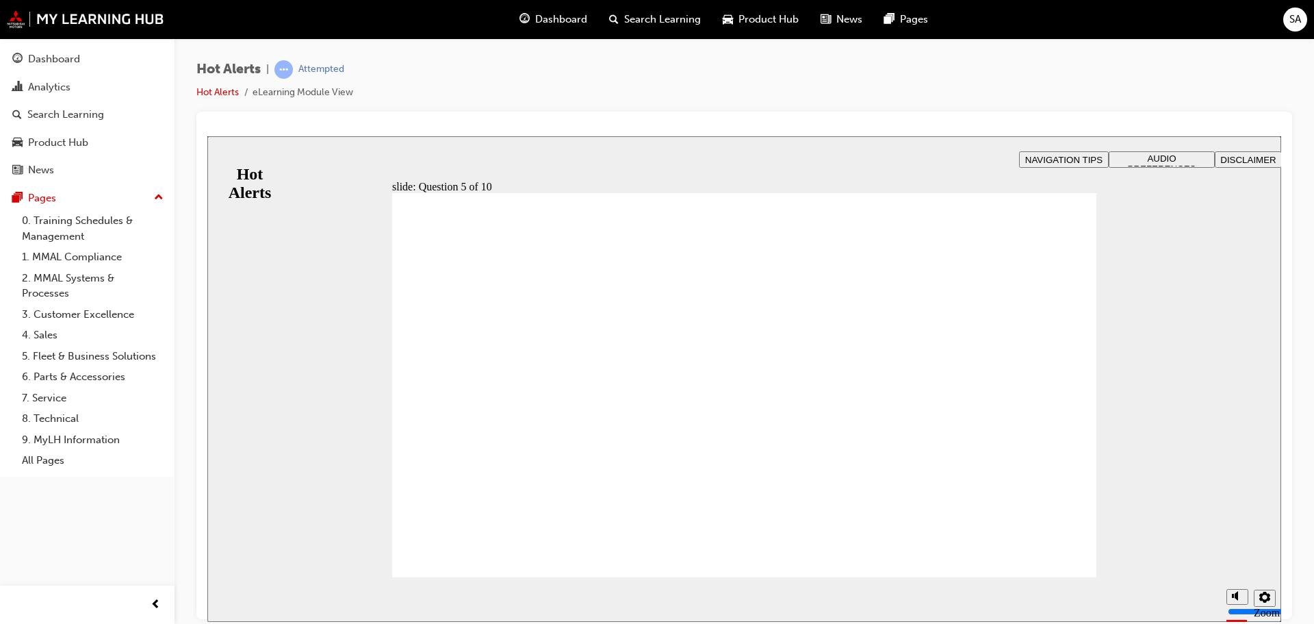
checkbox input "true"
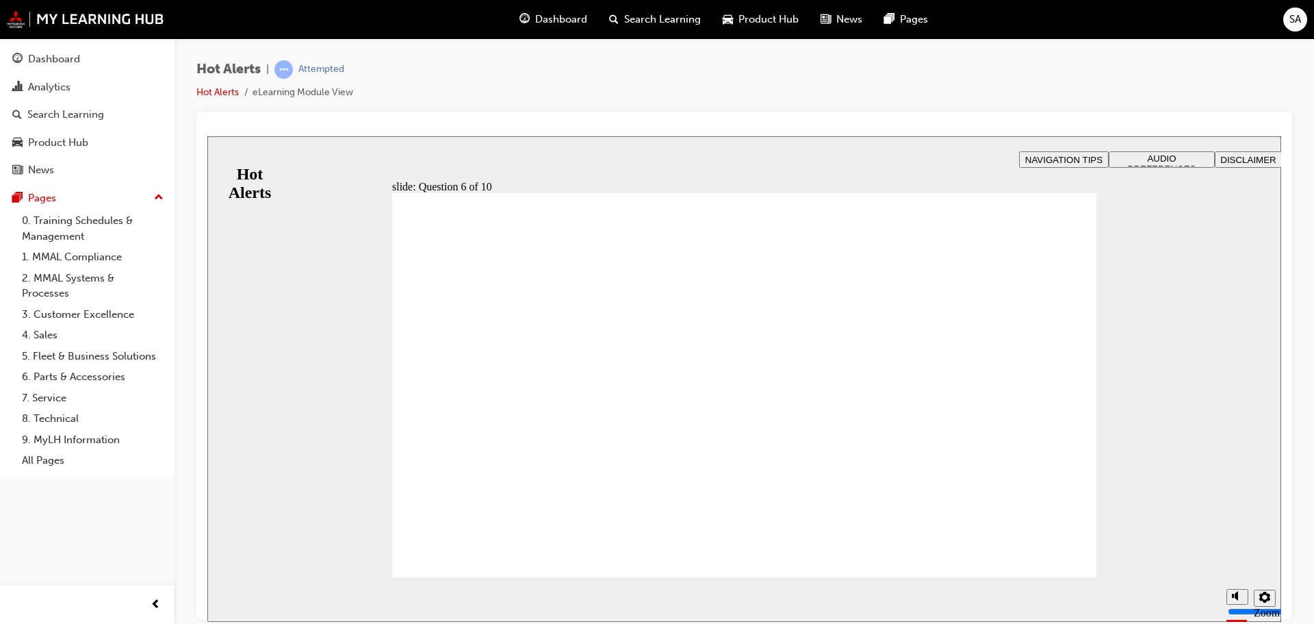
checkbox input "true"
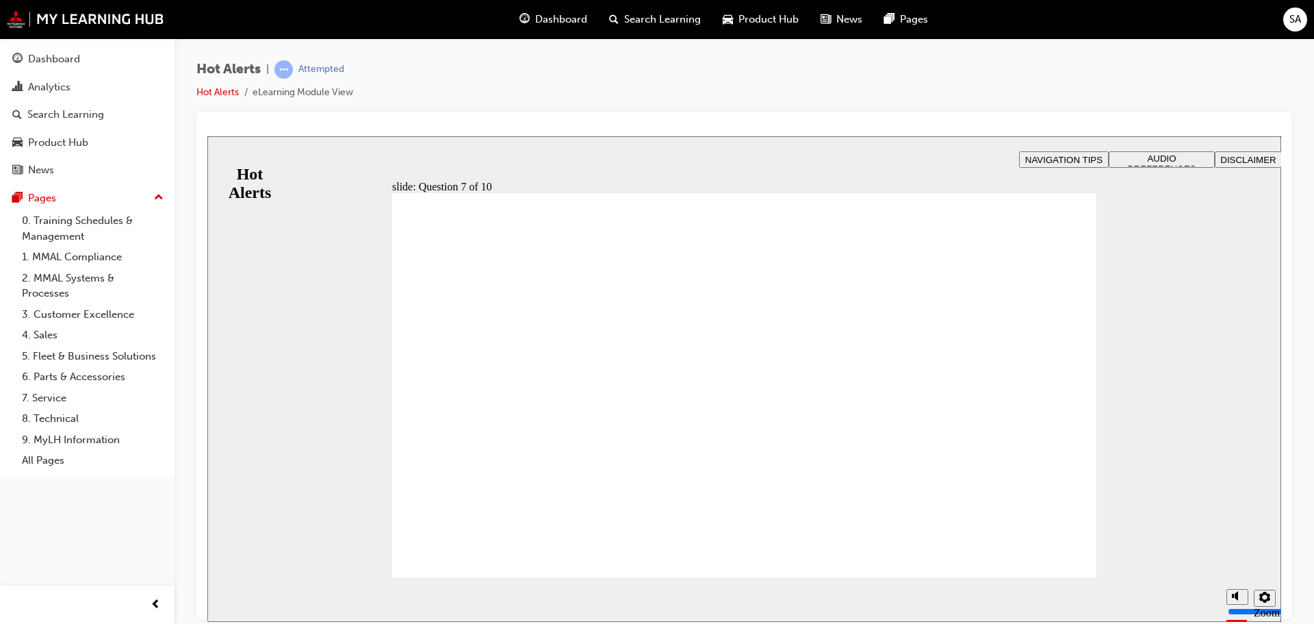
drag, startPoint x: 882, startPoint y: 391, endPoint x: 791, endPoint y: 418, distance: 95.5
drag, startPoint x: 829, startPoint y: 282, endPoint x: 802, endPoint y: 283, distance: 26.7
drag, startPoint x: 513, startPoint y: 430, endPoint x: 854, endPoint y: 318, distance: 358.7
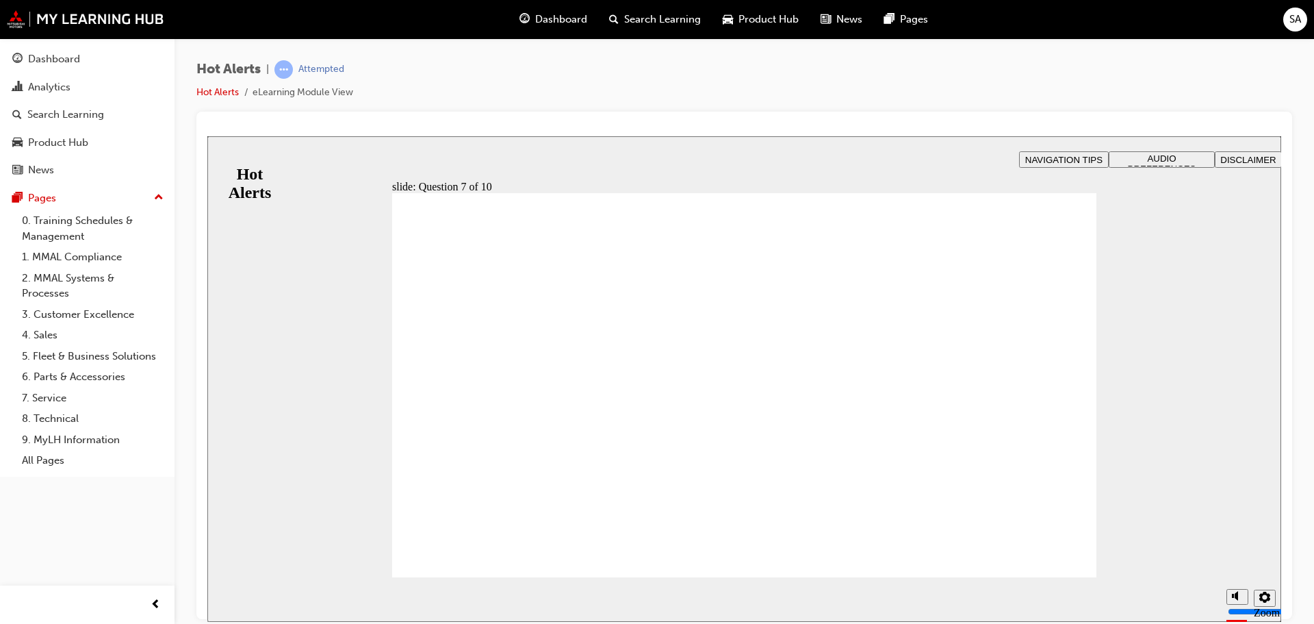
drag, startPoint x: 528, startPoint y: 464, endPoint x: 882, endPoint y: 498, distance: 355.5
drag, startPoint x: 559, startPoint y: 502, endPoint x: 897, endPoint y: 377, distance: 360.0
drag, startPoint x: 644, startPoint y: 402, endPoint x: 932, endPoint y: 430, distance: 289.5
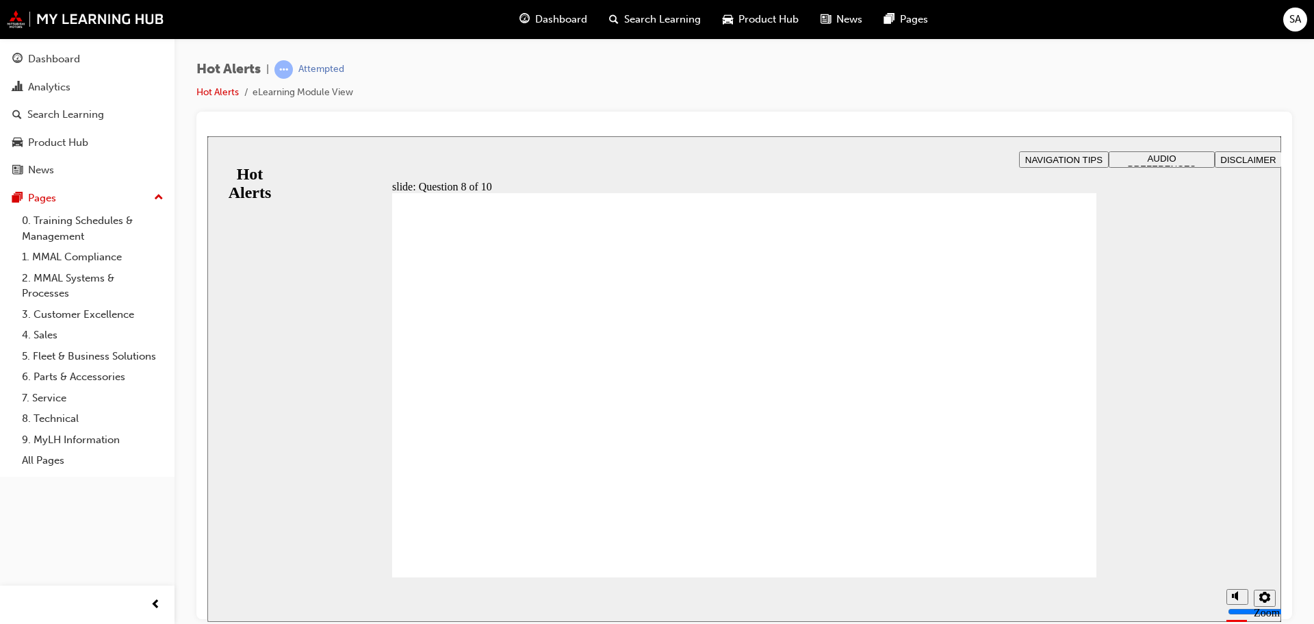
checkbox input "true"
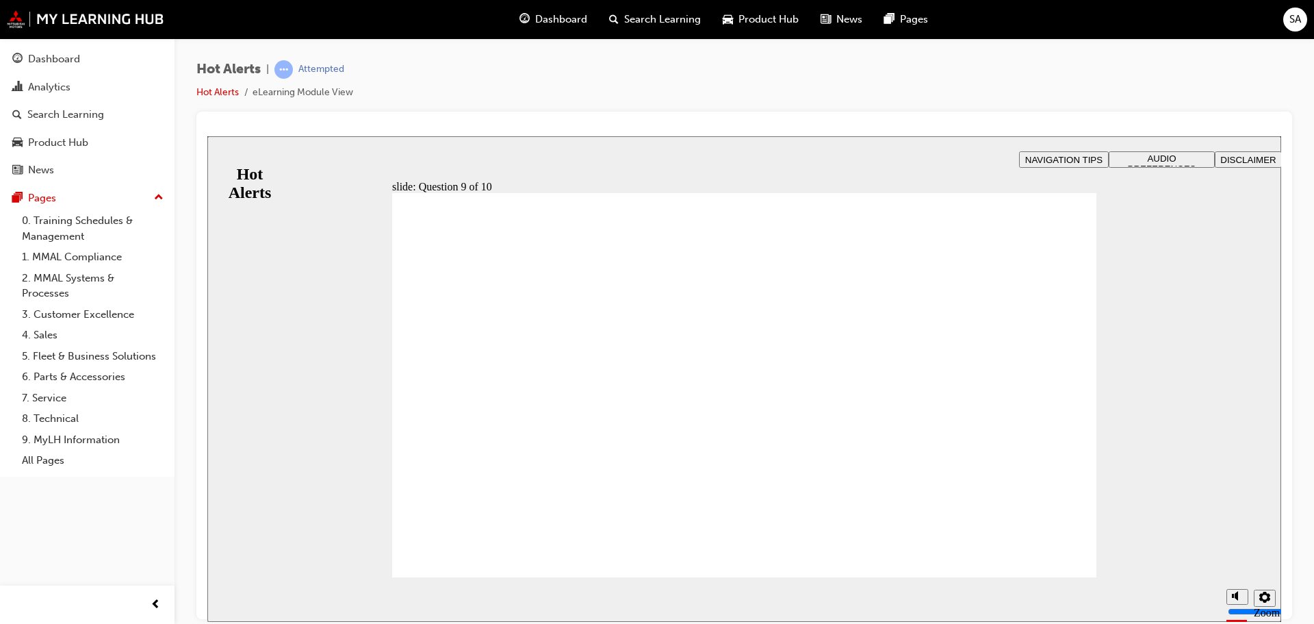
checkbox input "true"
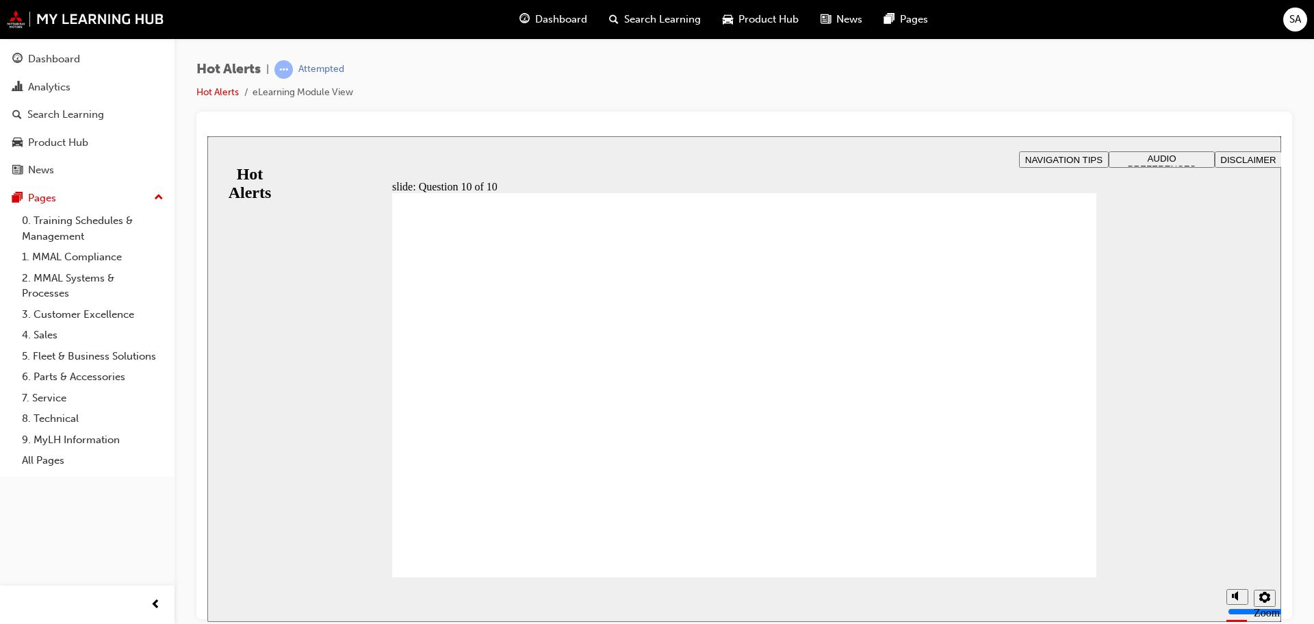
checkbox input "true"
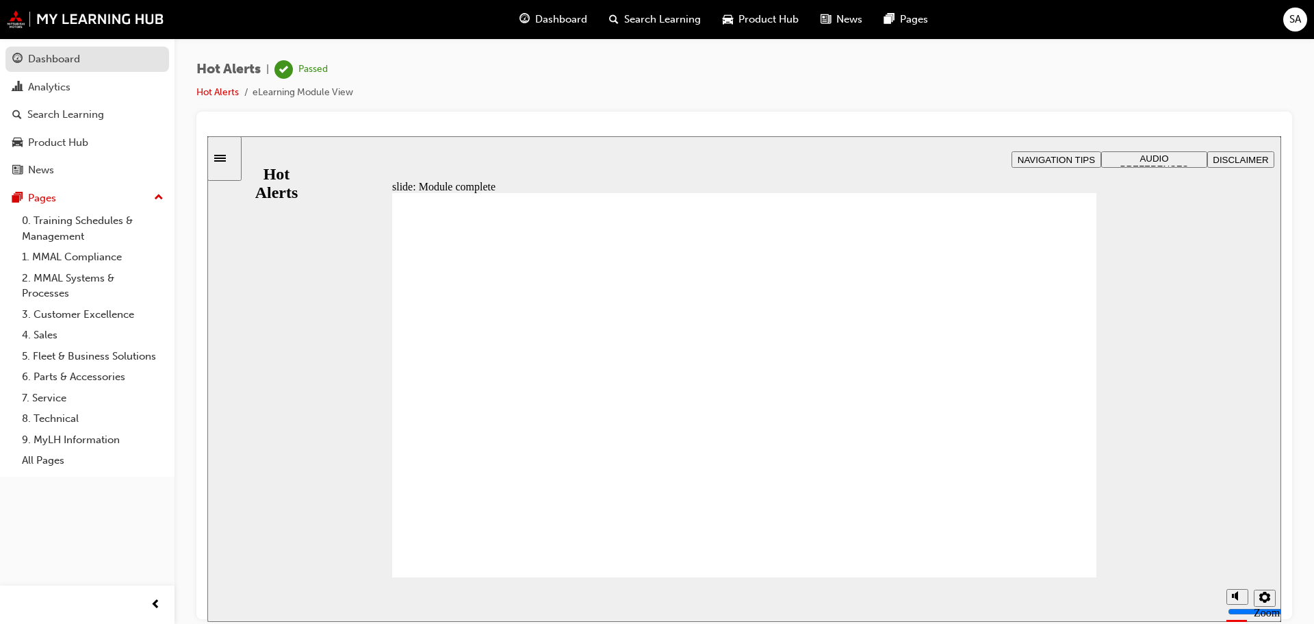
click at [62, 57] on div "Dashboard" at bounding box center [54, 59] width 52 height 16
